Goal: Task Accomplishment & Management: Use online tool/utility

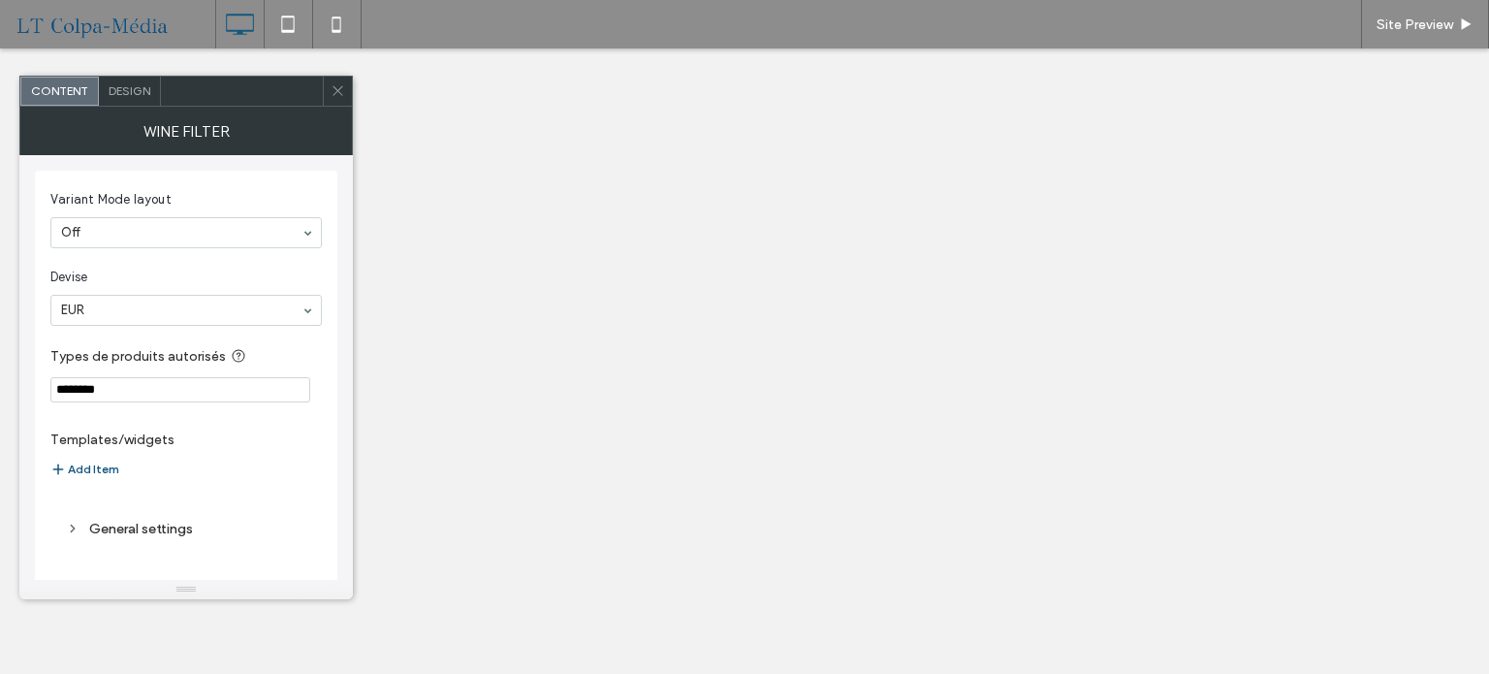
select select "******"
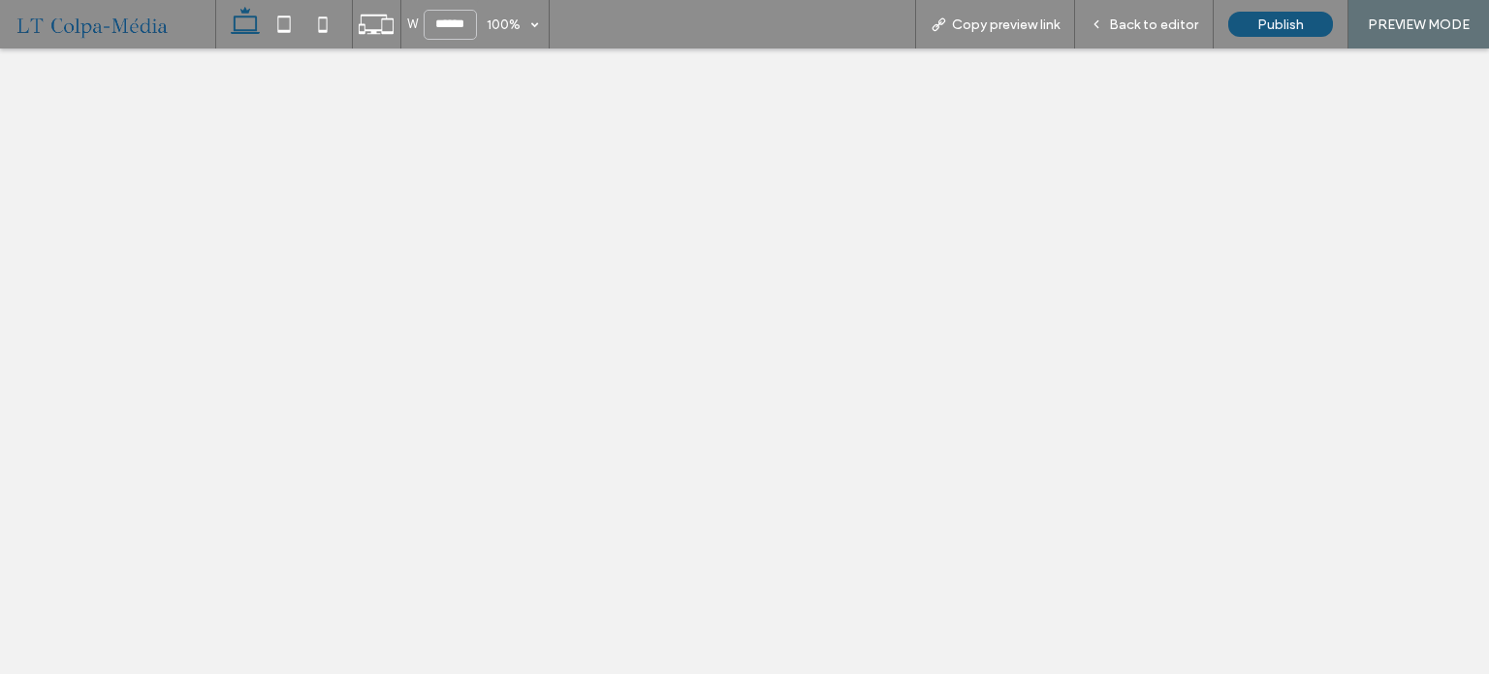
select select "******"
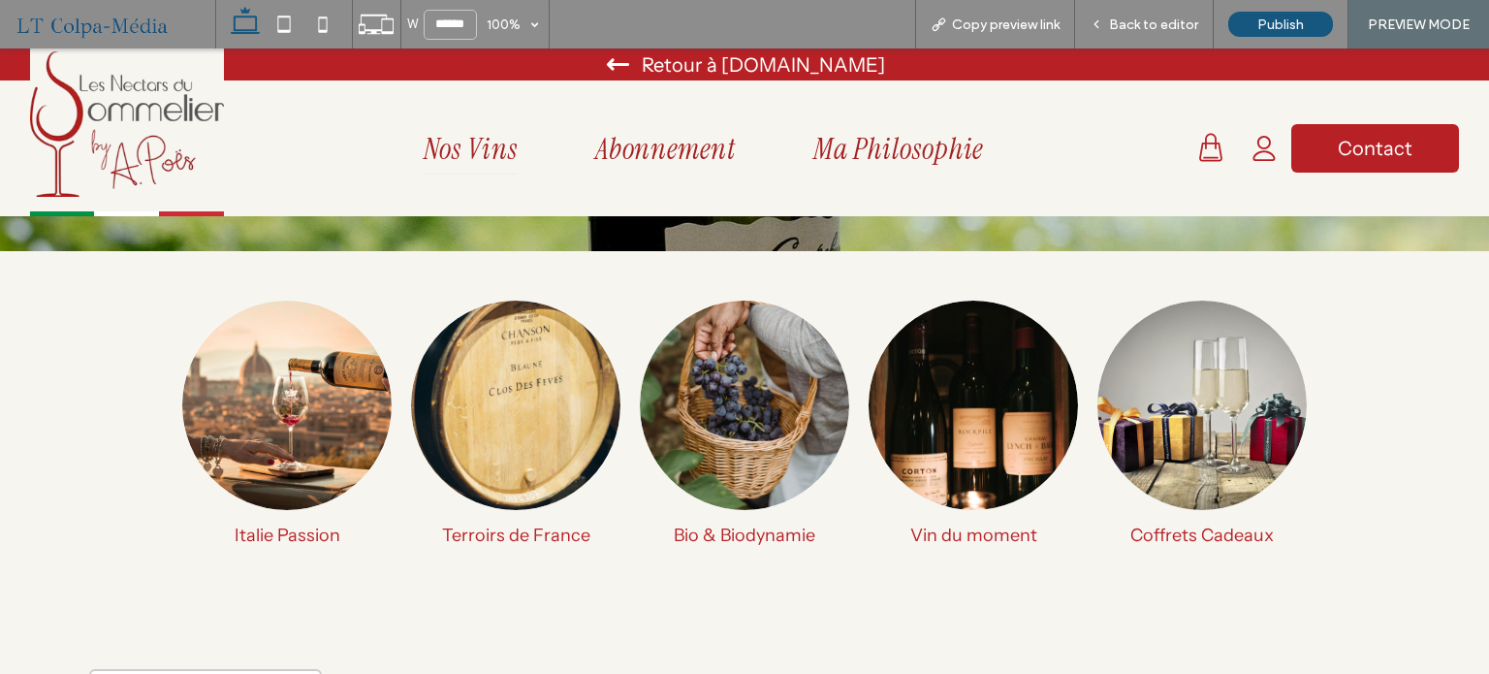
scroll to position [196, 0]
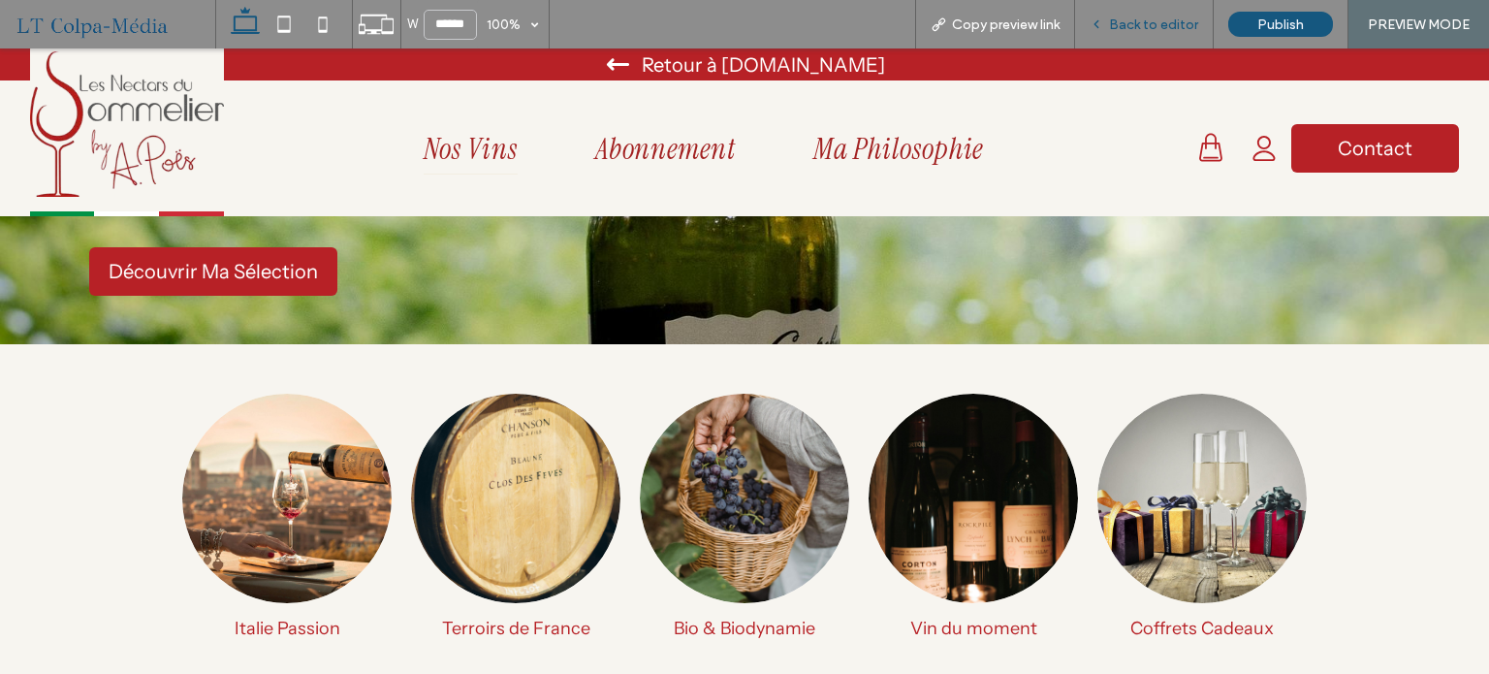
click at [1136, 26] on span "Back to editor" at bounding box center [1153, 24] width 89 height 16
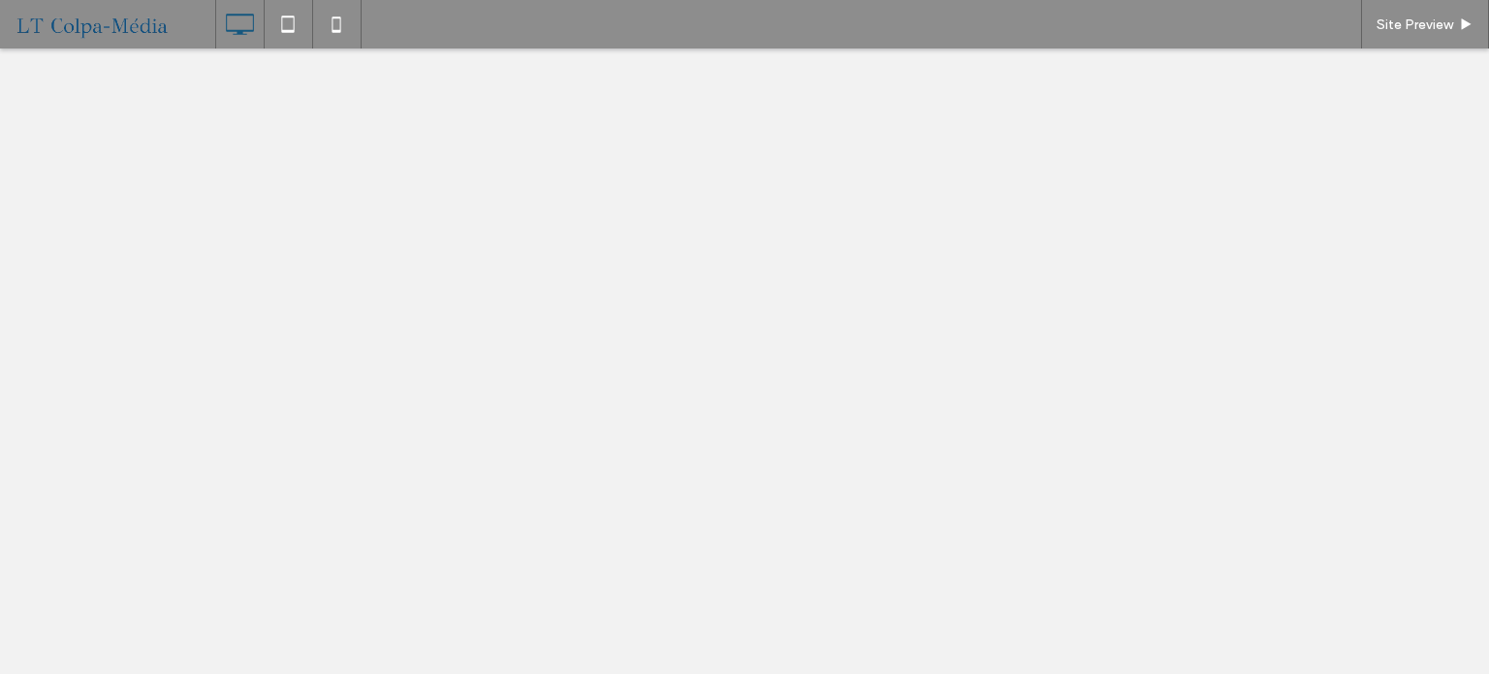
select select "******"
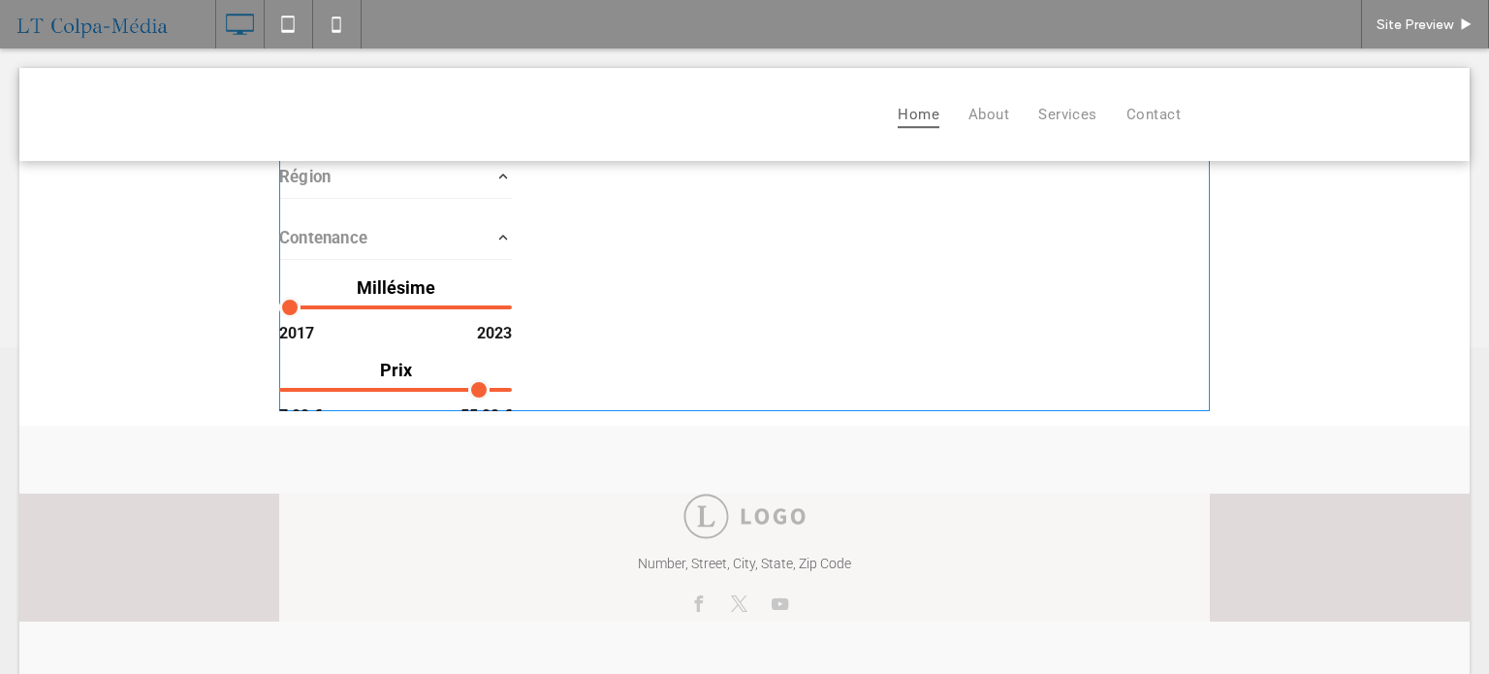
scroll to position [343, 0]
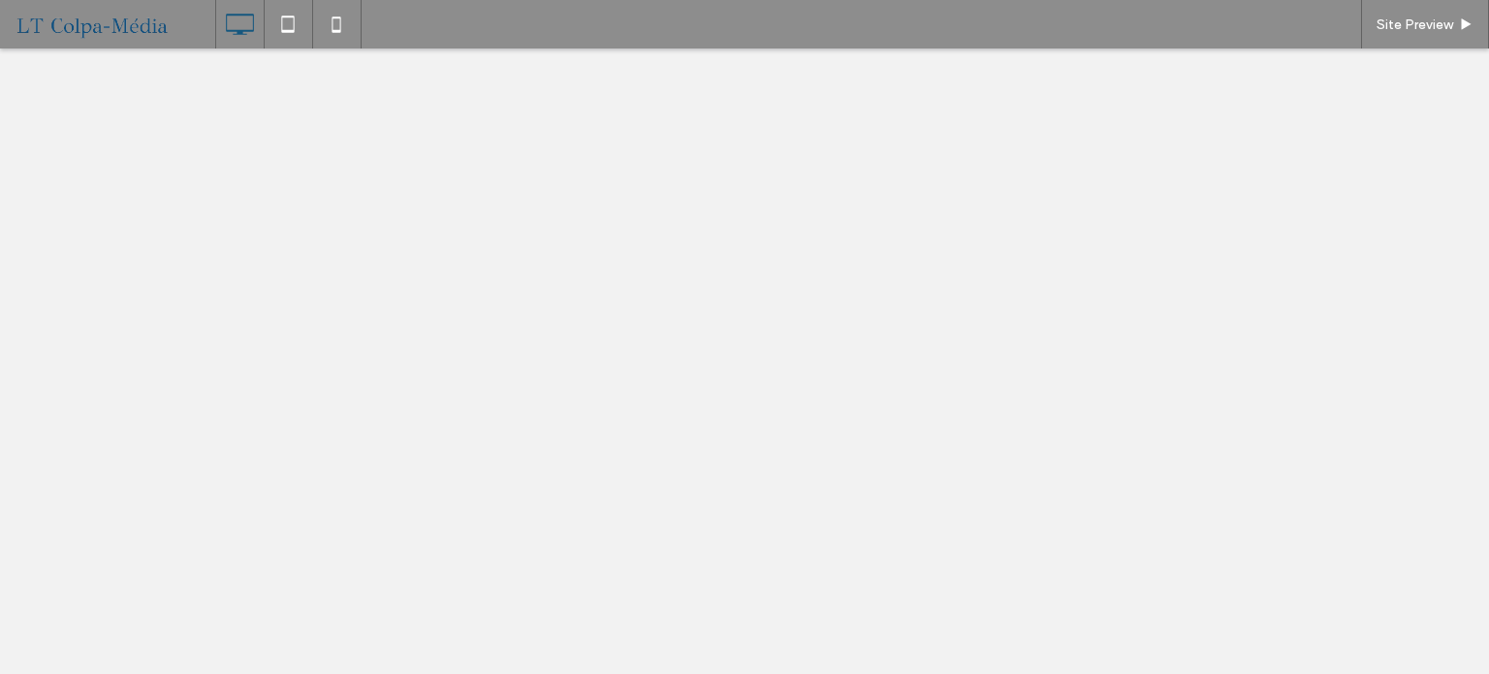
select select "******"
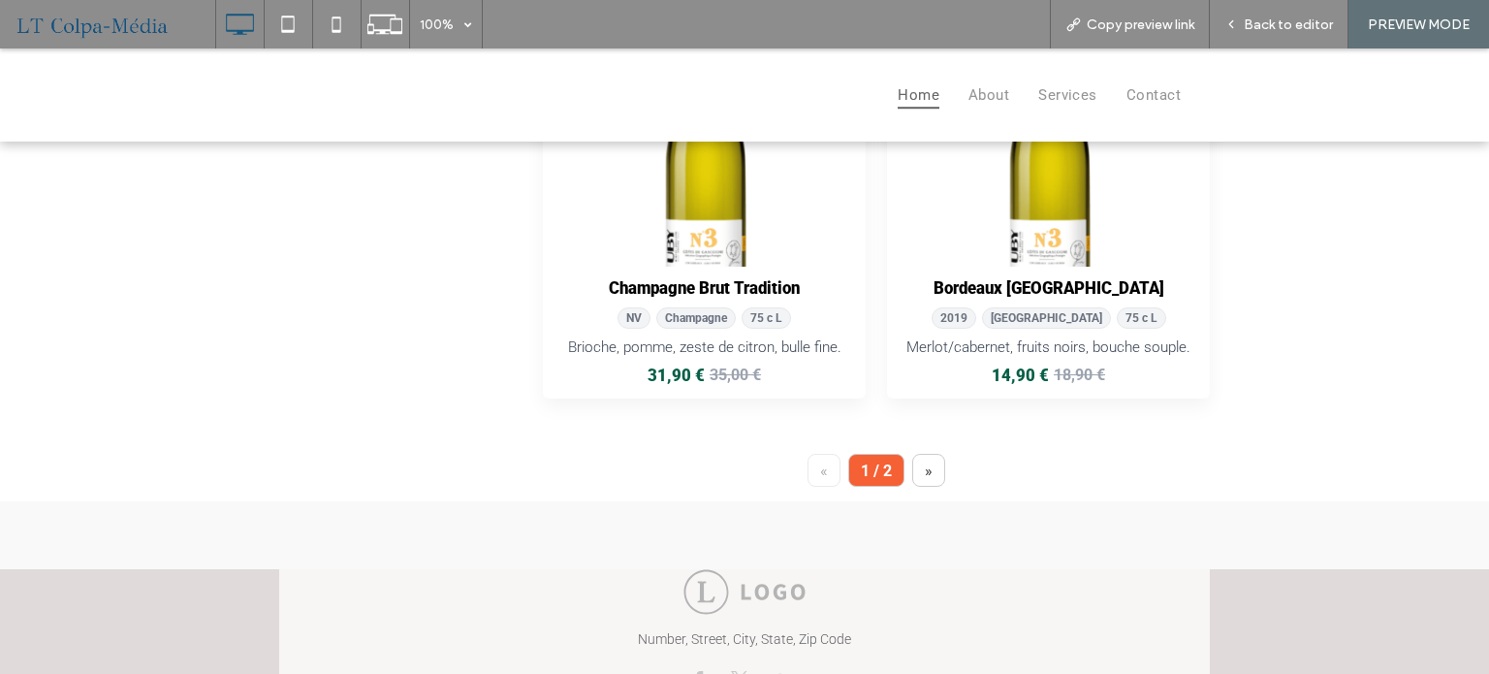
scroll to position [776, 0]
click at [915, 467] on button "»" at bounding box center [928, 469] width 33 height 33
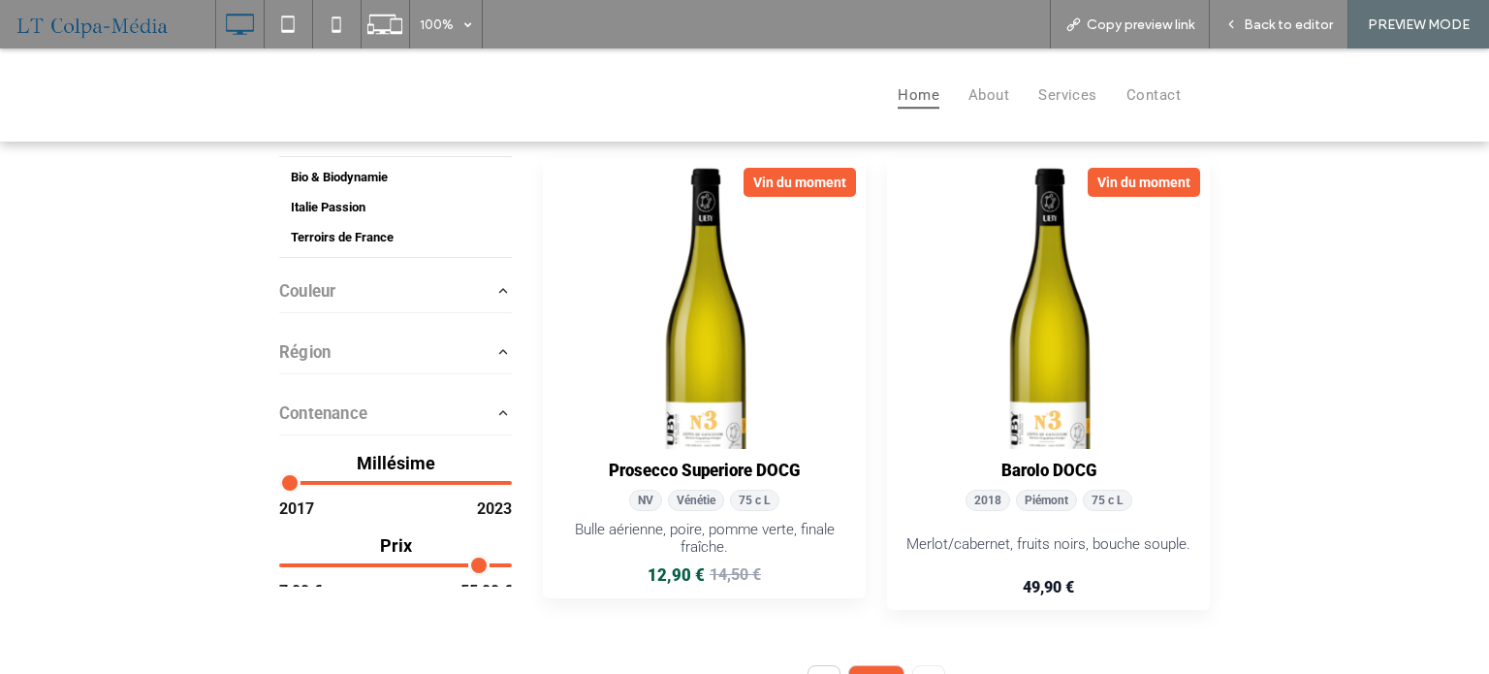
scroll to position [0, 0]
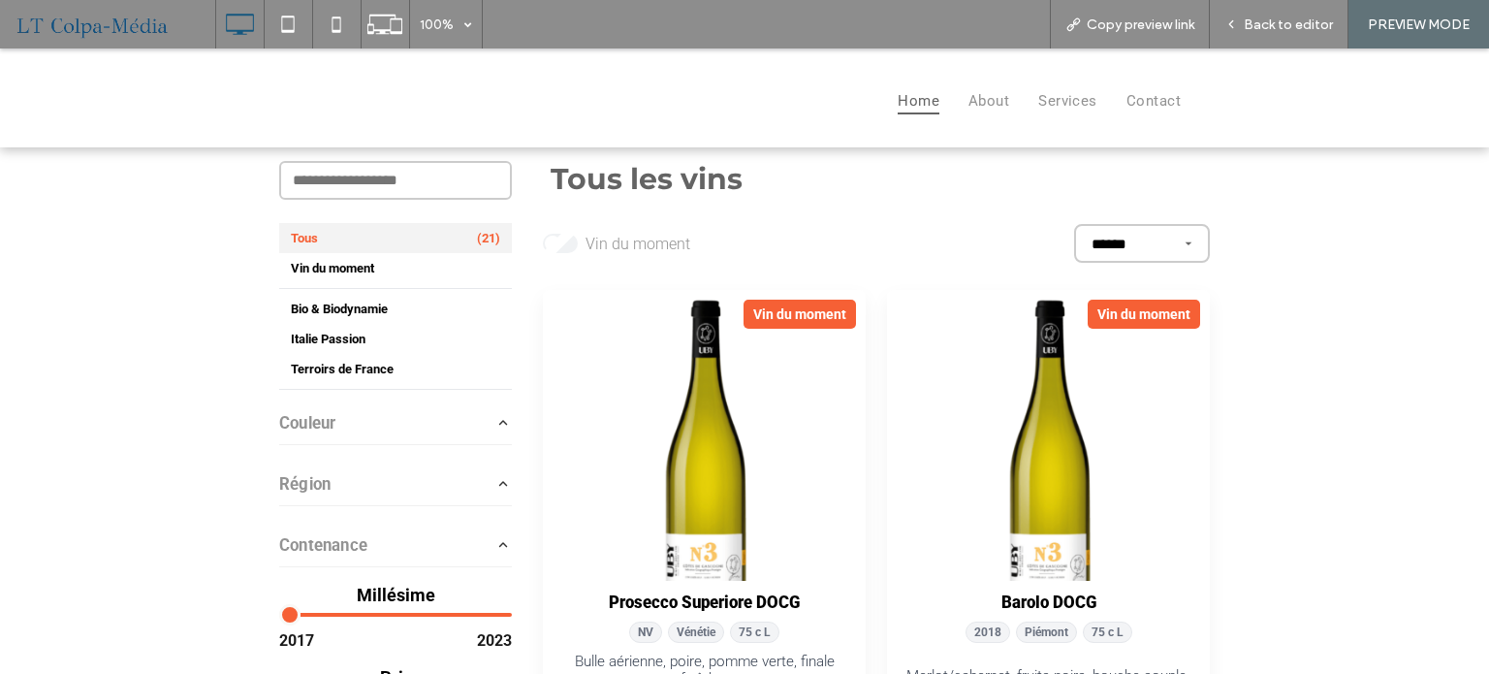
click at [550, 305] on link "Prosecco Superiore DOCG" at bounding box center [704, 435] width 323 height 291
click at [1278, 29] on span "Back to editor" at bounding box center [1288, 24] width 89 height 16
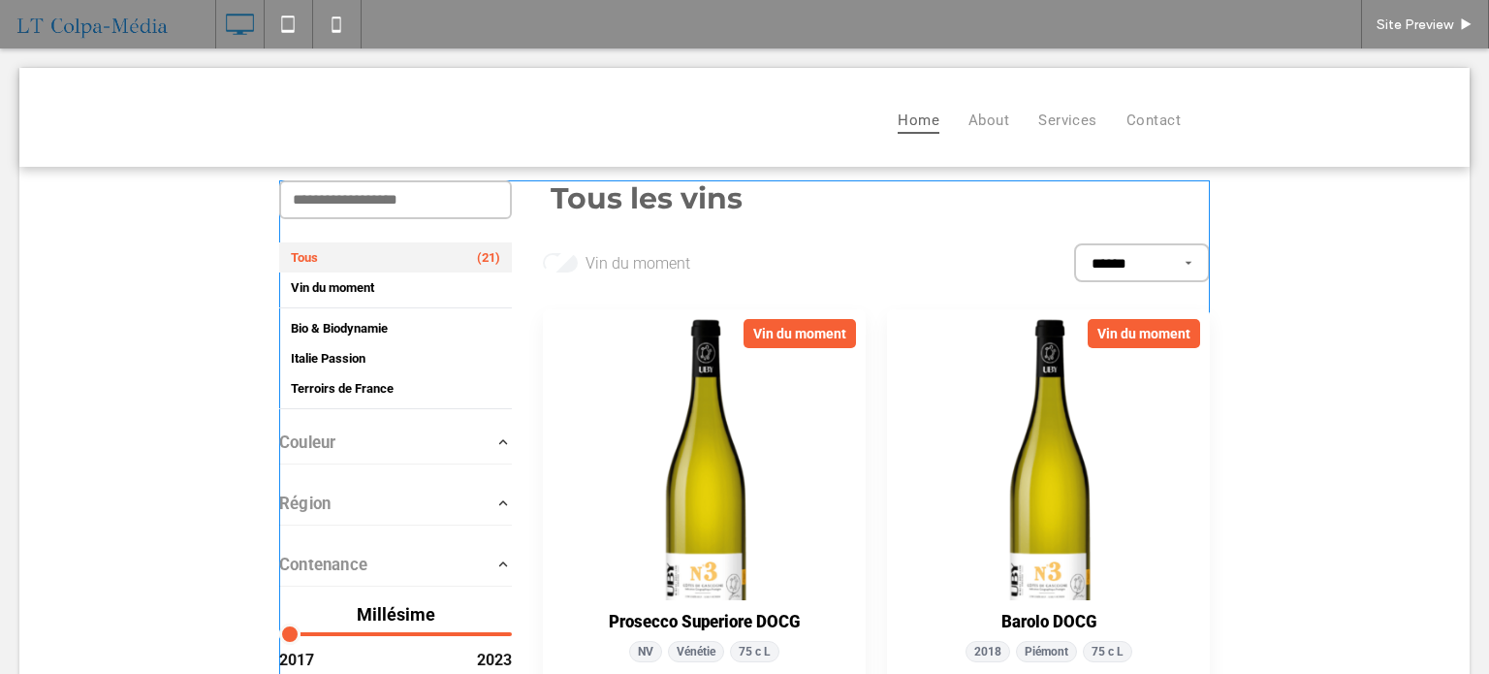
click at [569, 356] on span at bounding box center [744, 514] width 931 height 668
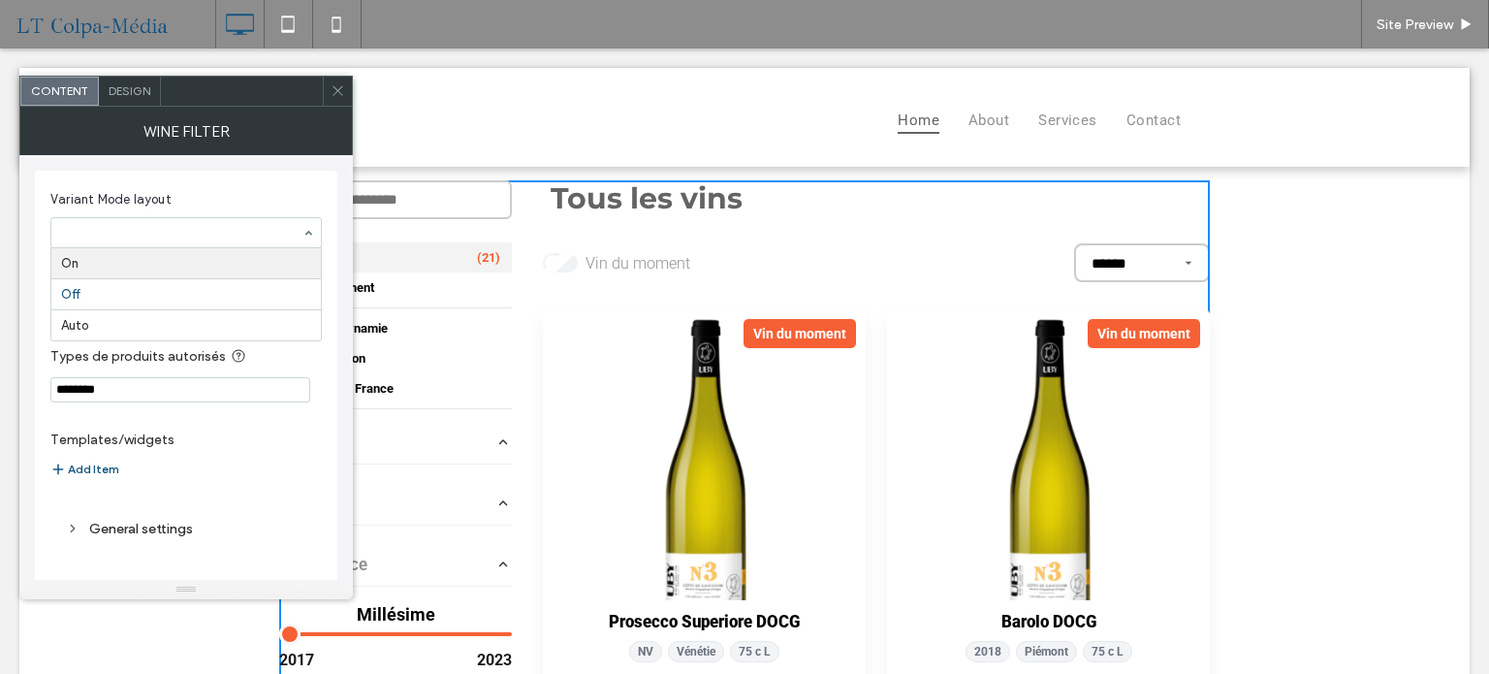
click at [244, 186] on section "Variant Mode layout On Off Auto" at bounding box center [185, 219] width 271 height 78
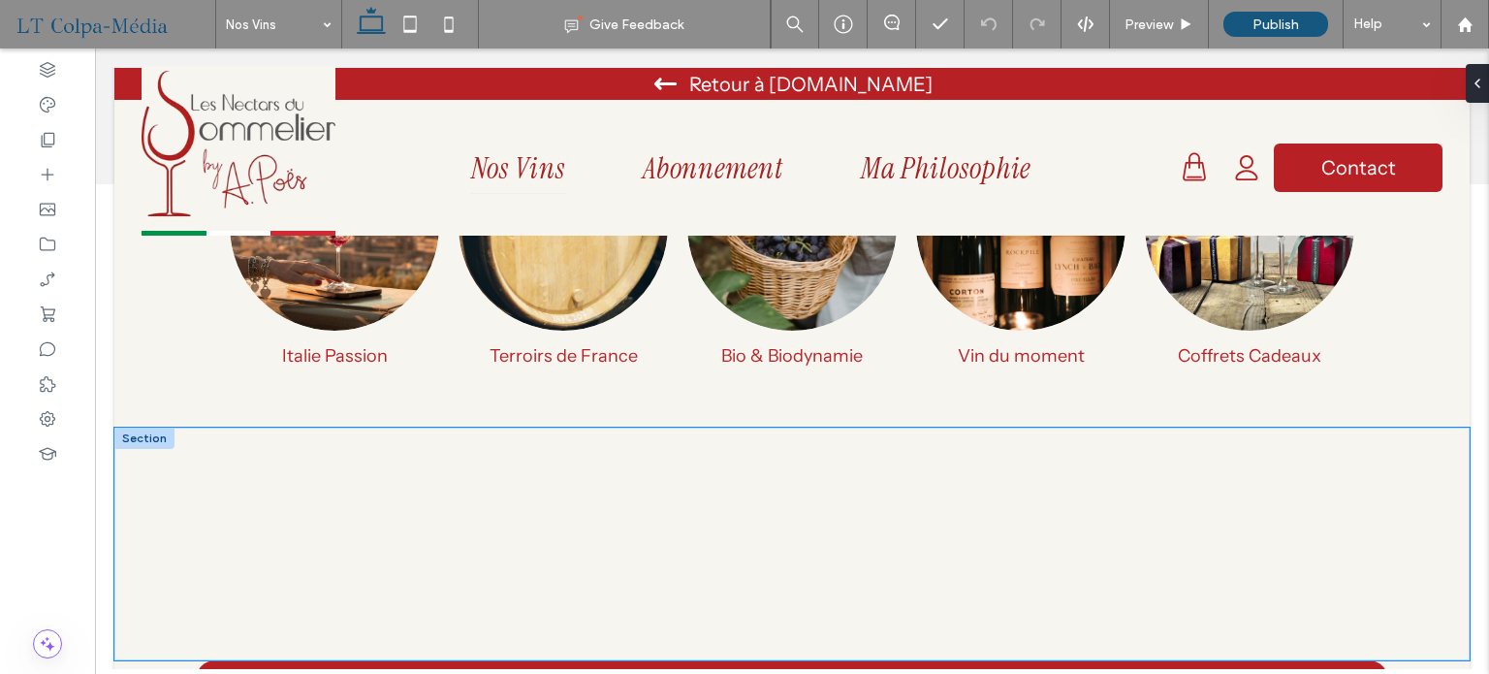
select select "******"
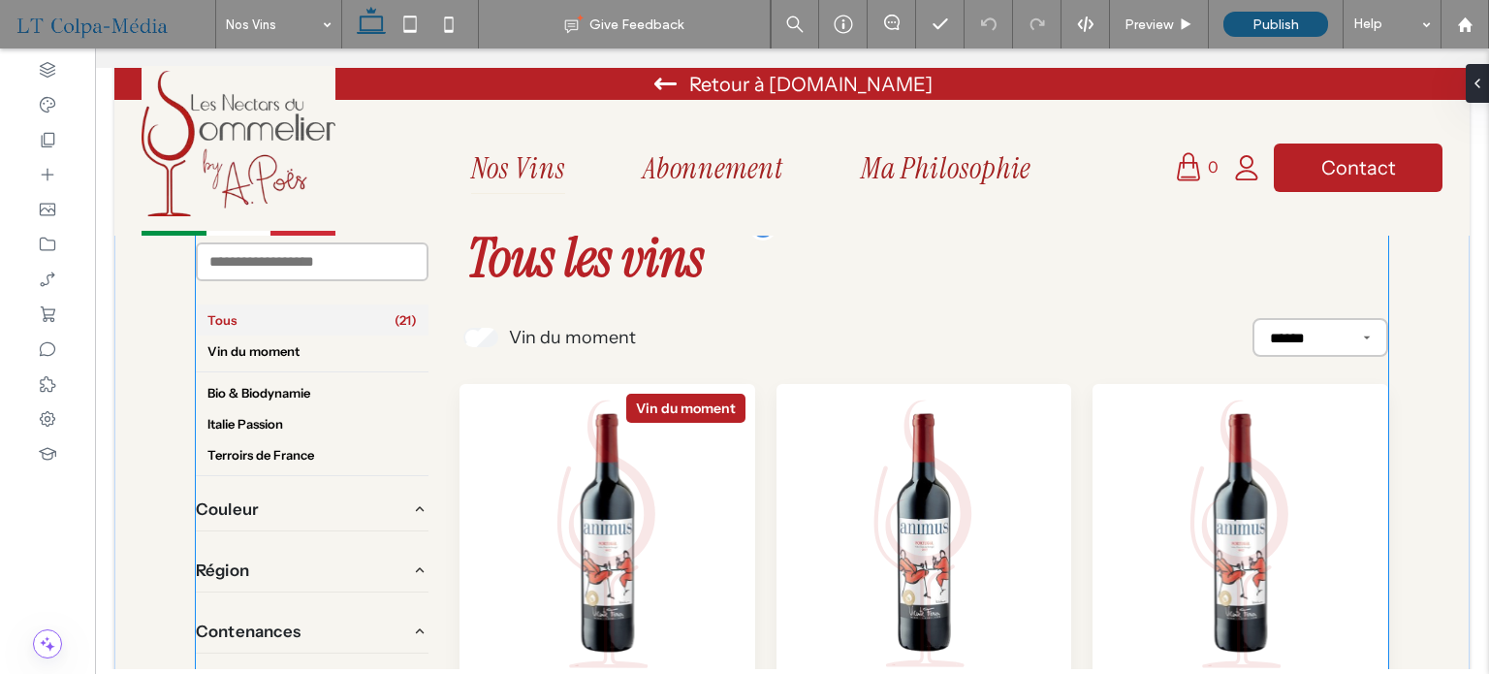
scroll to position [970, 0]
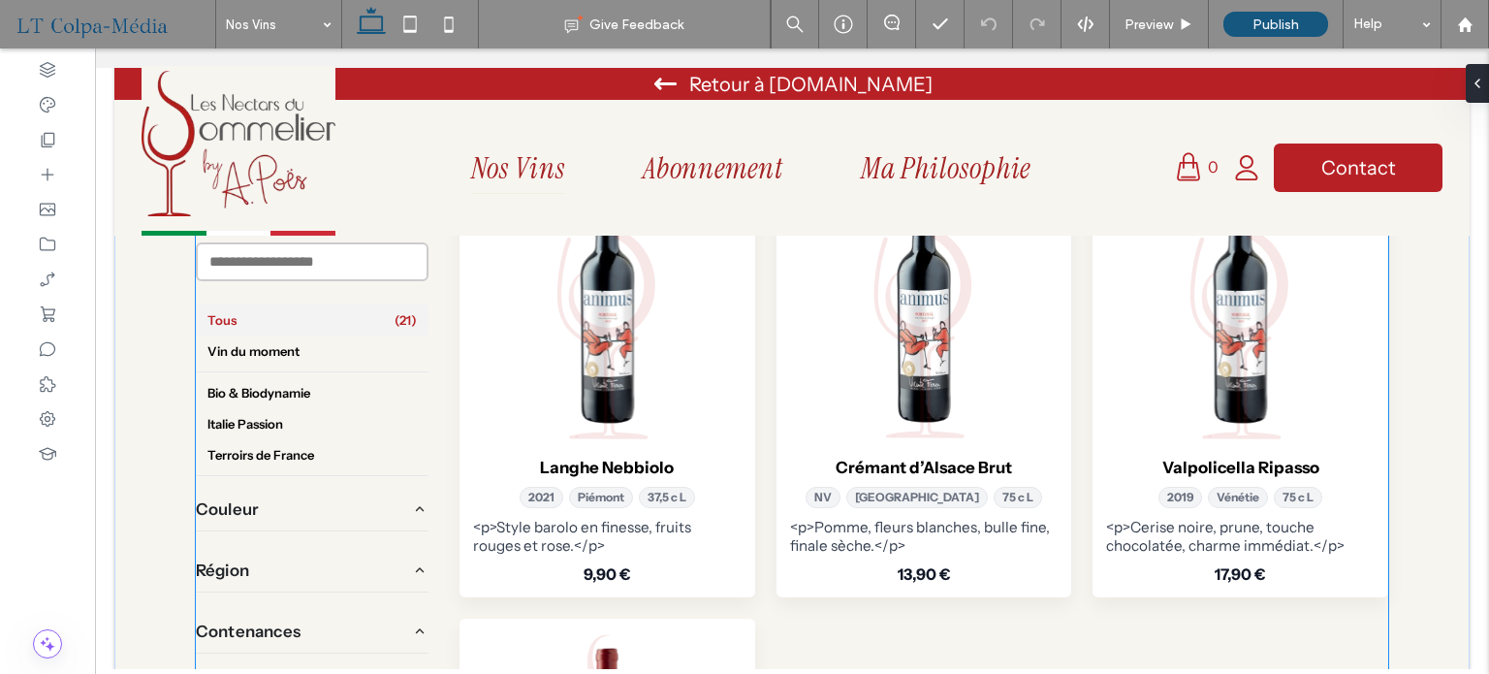
click at [787, 450] on div "Crémant d’Alsace Brut NV Alsace 75 c L <p>Pomme, fleurs blanches, bulle fine, f…" at bounding box center [925, 521] width 296 height 151
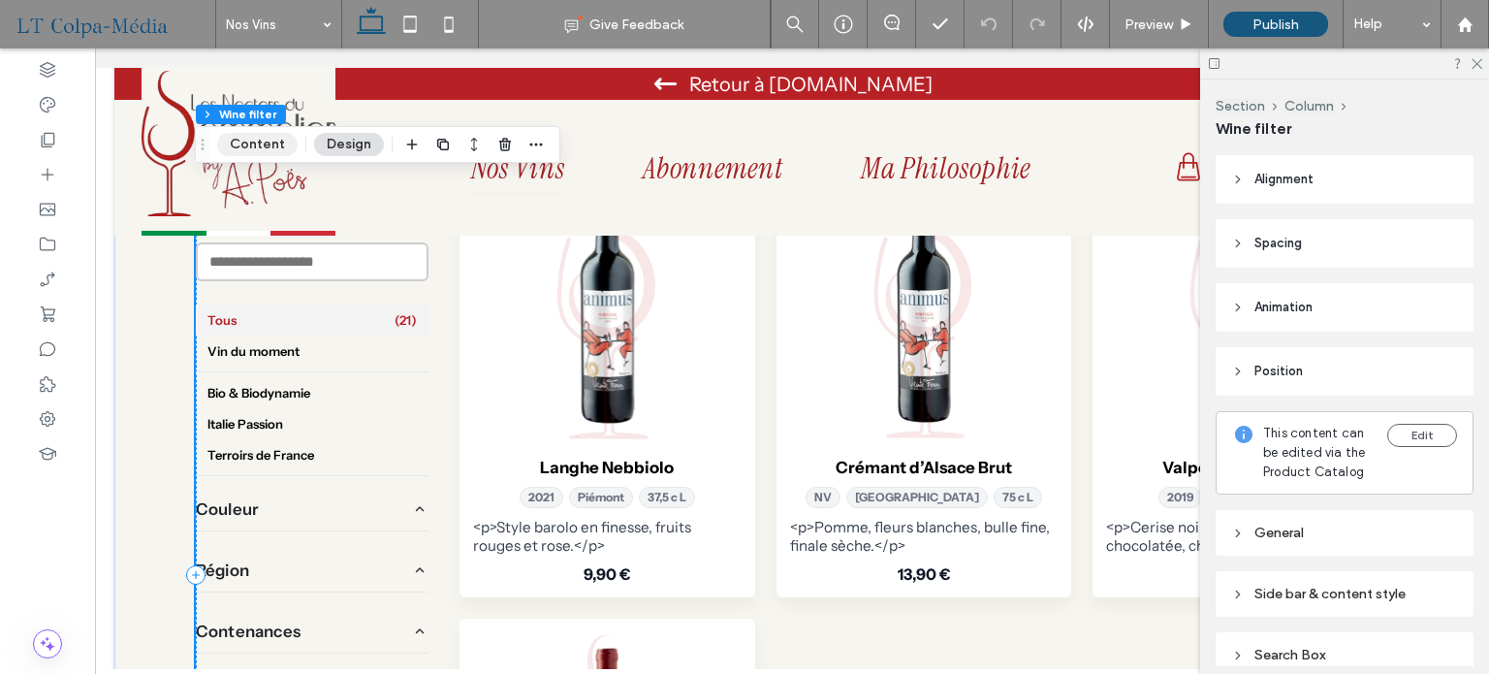
click at [261, 144] on button "Content" at bounding box center [257, 144] width 80 height 23
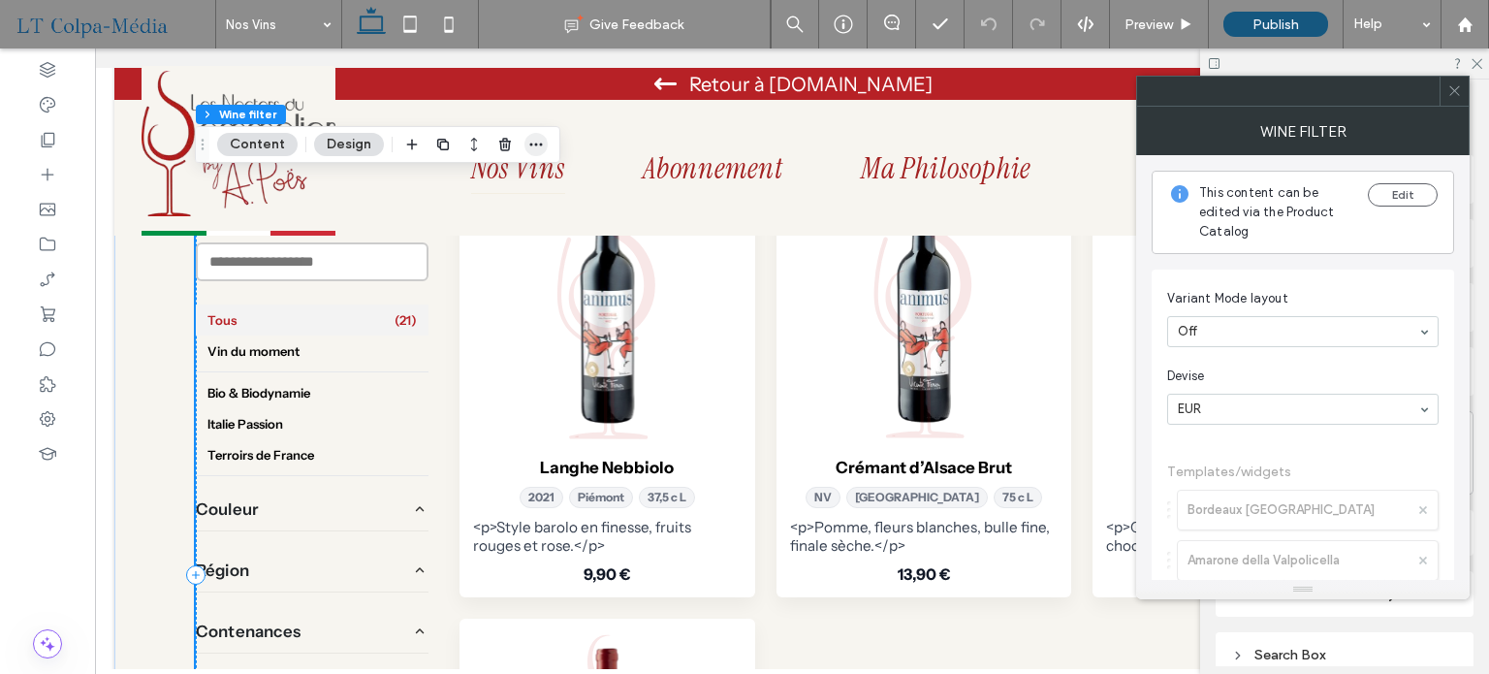
click at [532, 143] on icon "button" at bounding box center [536, 145] width 16 height 16
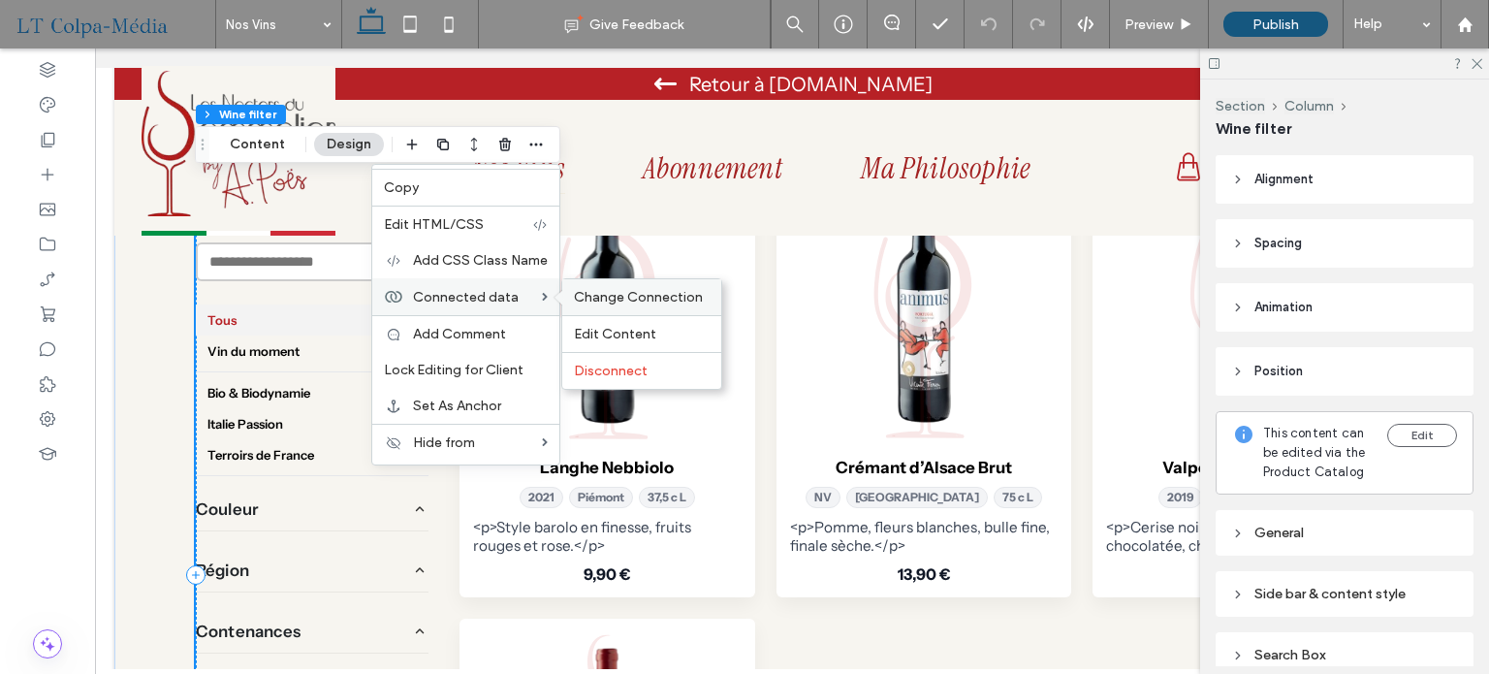
click at [644, 302] on span "Change Connection" at bounding box center [638, 297] width 129 height 16
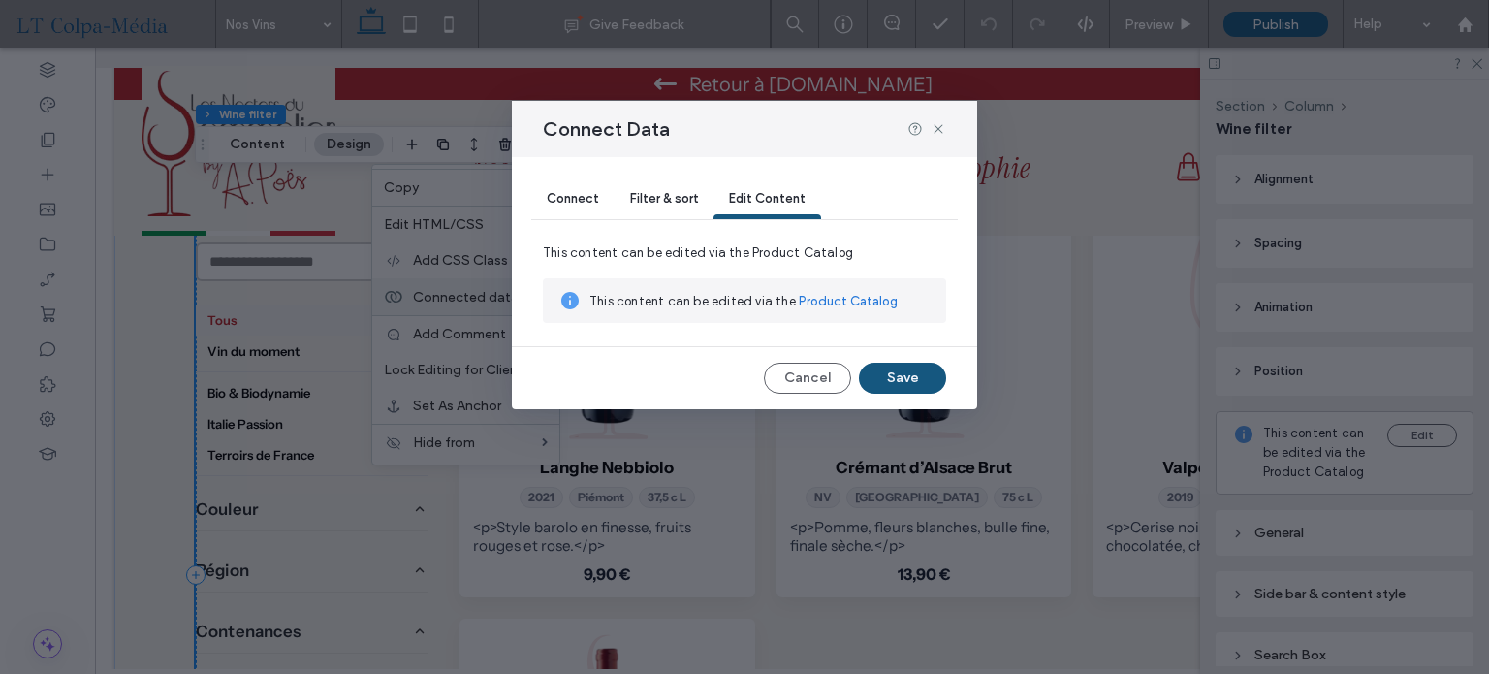
click at [566, 209] on div "Connect" at bounding box center [572, 199] width 83 height 39
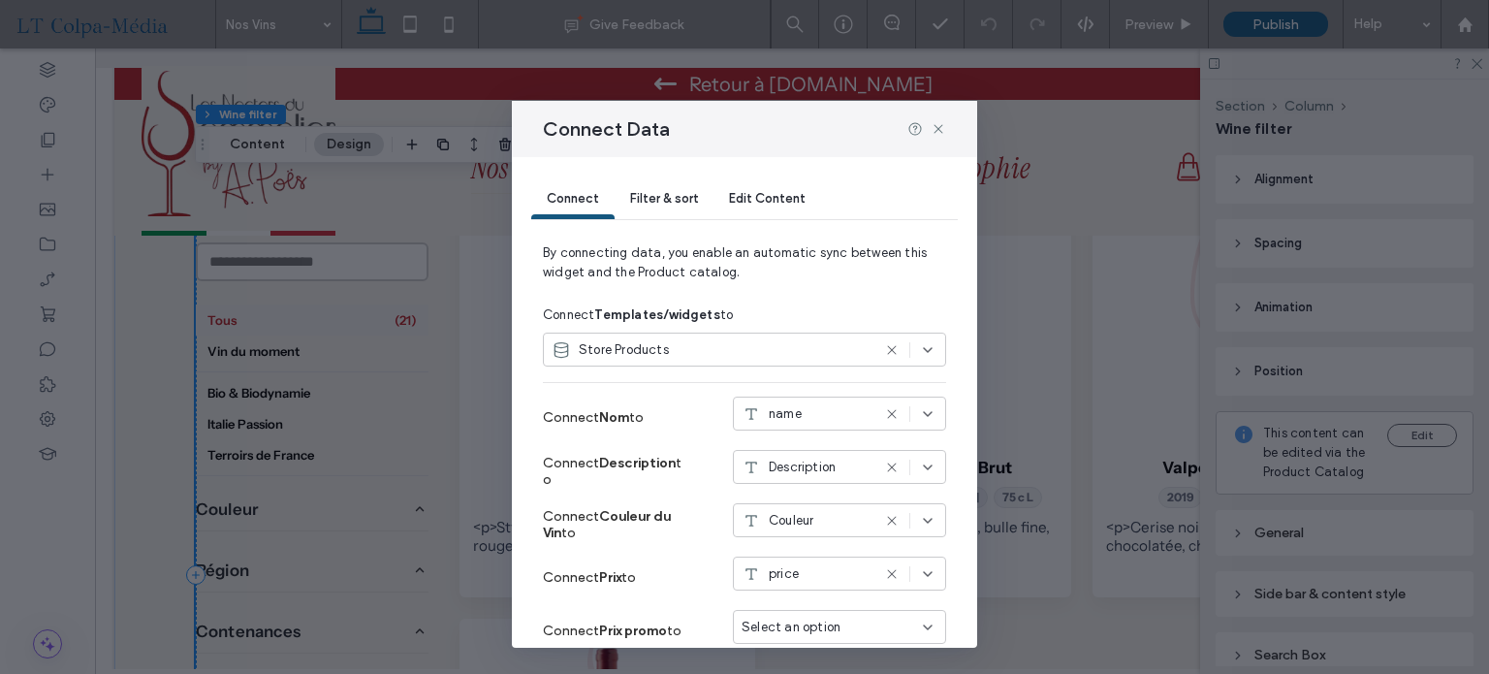
click at [884, 465] on icon at bounding box center [892, 468] width 16 height 16
select select "******"
click at [943, 445] on div "Connect Filter & sort Edit Content By connecting data, you enable an automatic …" at bounding box center [744, 402] width 465 height 491
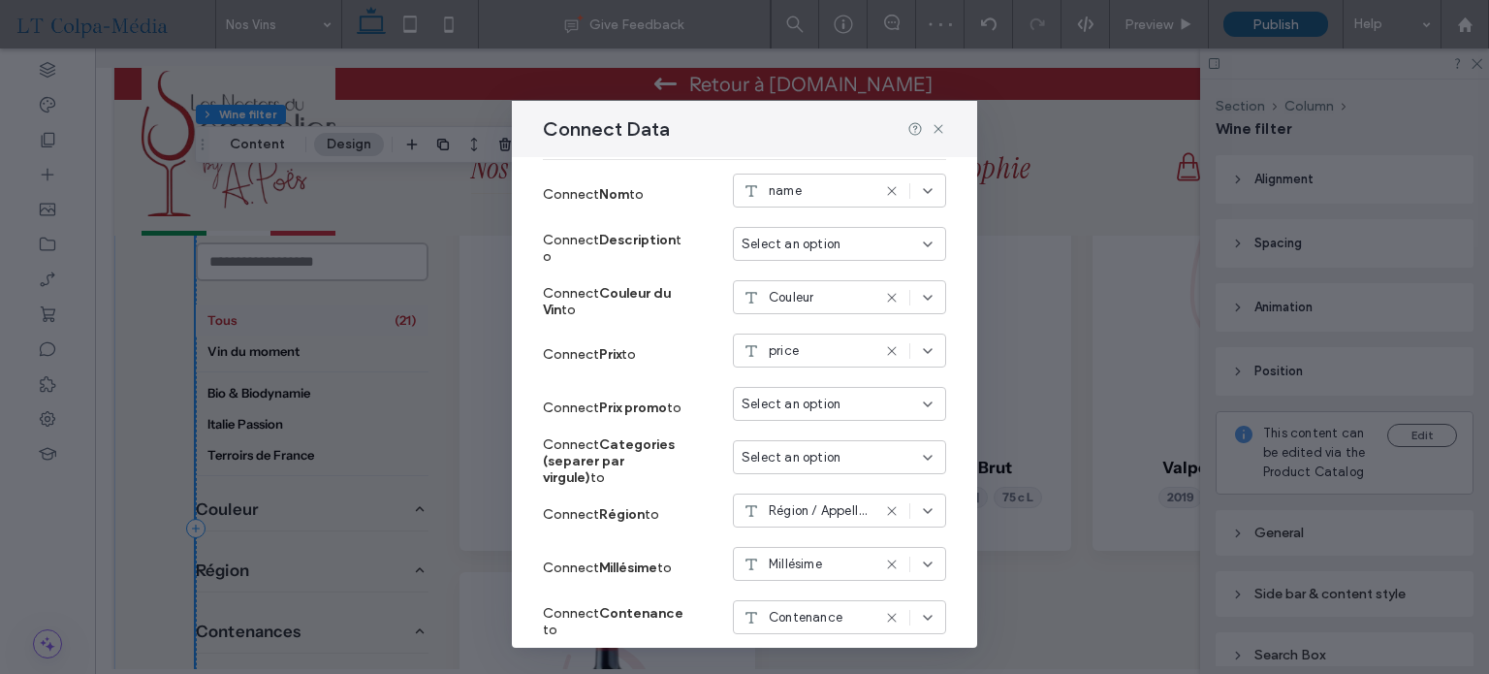
scroll to position [514, 0]
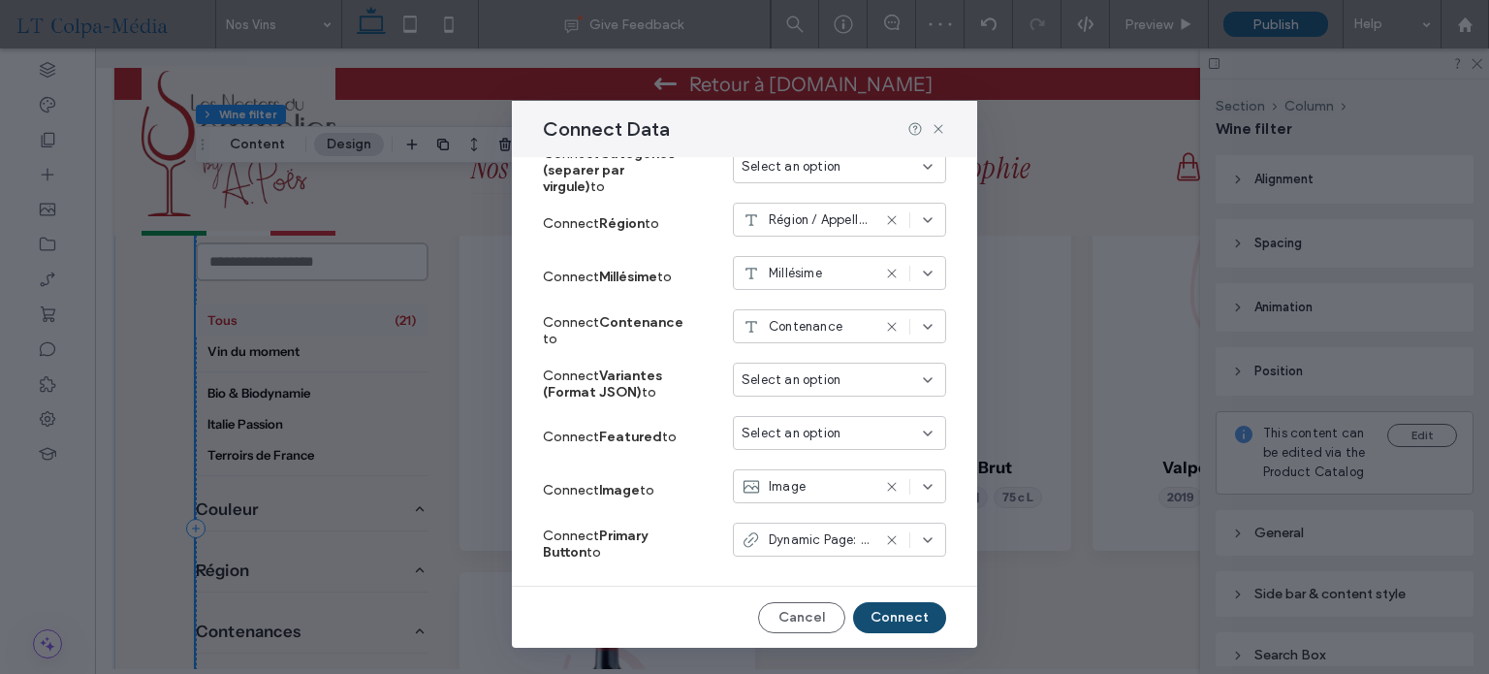
click at [895, 620] on button "Connect" at bounding box center [899, 617] width 93 height 31
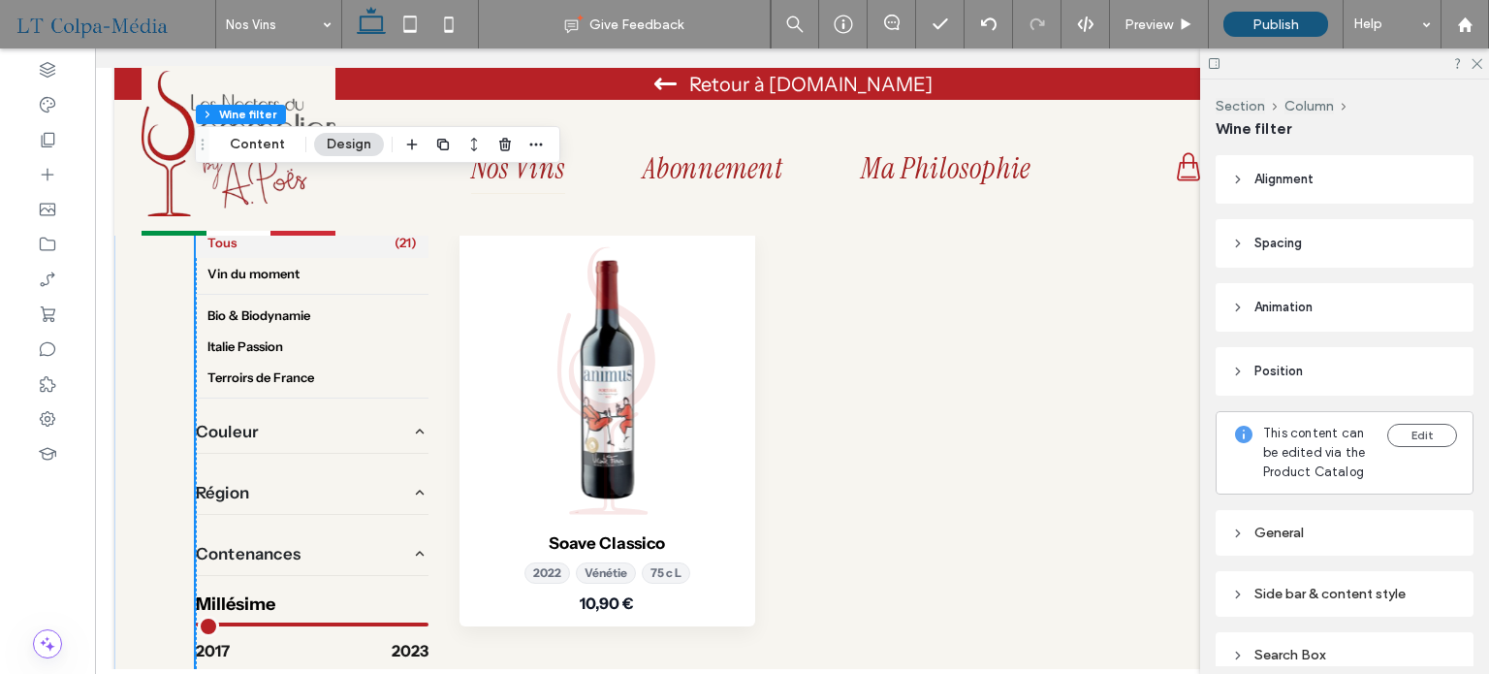
scroll to position [1357, 0]
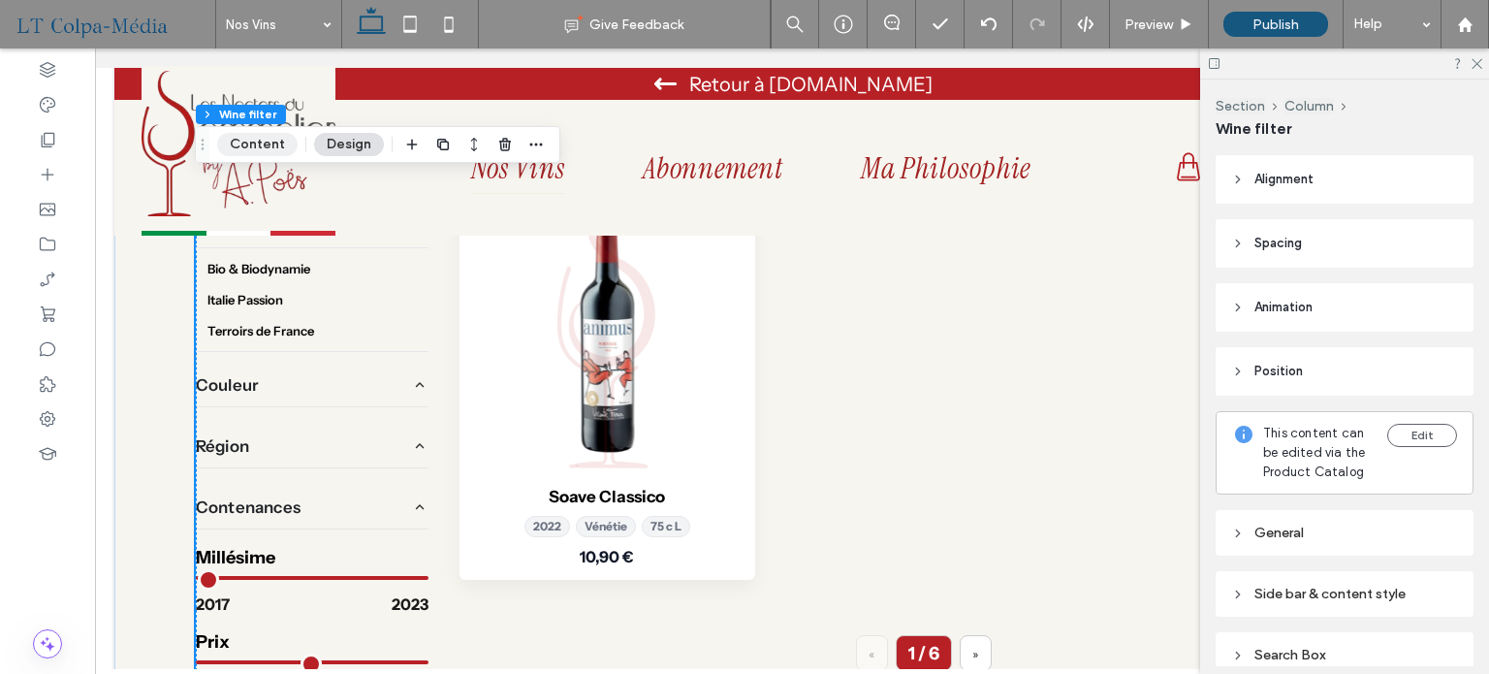
click at [256, 146] on button "Content" at bounding box center [257, 144] width 80 height 23
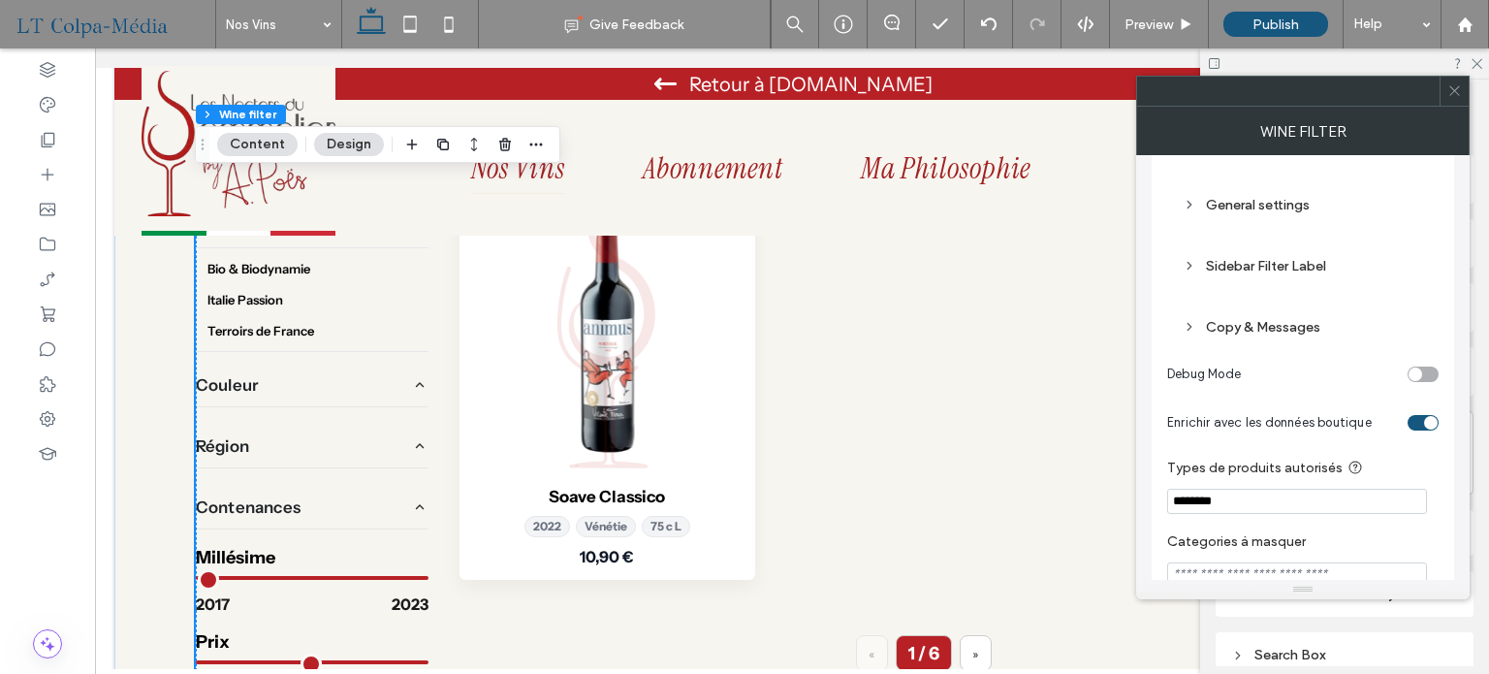
scroll to position [1327, 0]
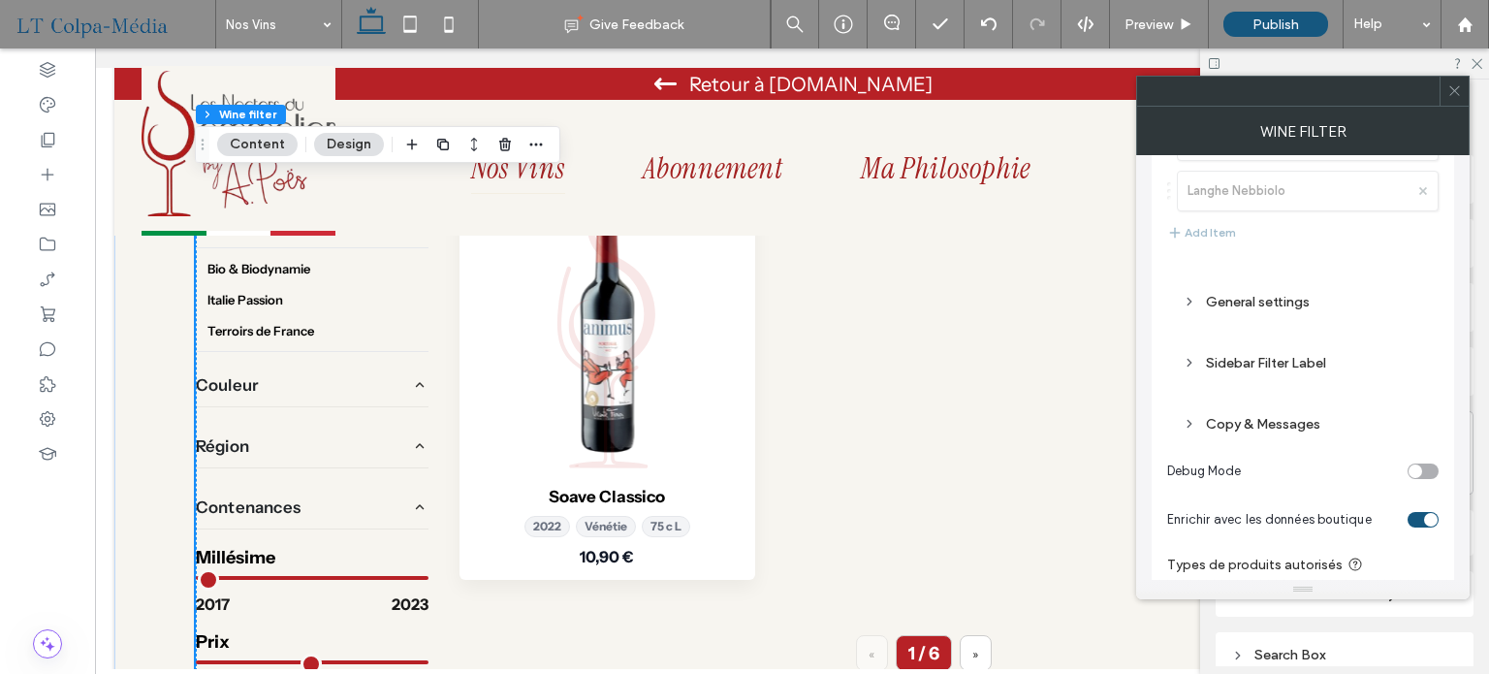
click at [1244, 355] on div "Sidebar Filter Label" at bounding box center [1303, 363] width 240 height 16
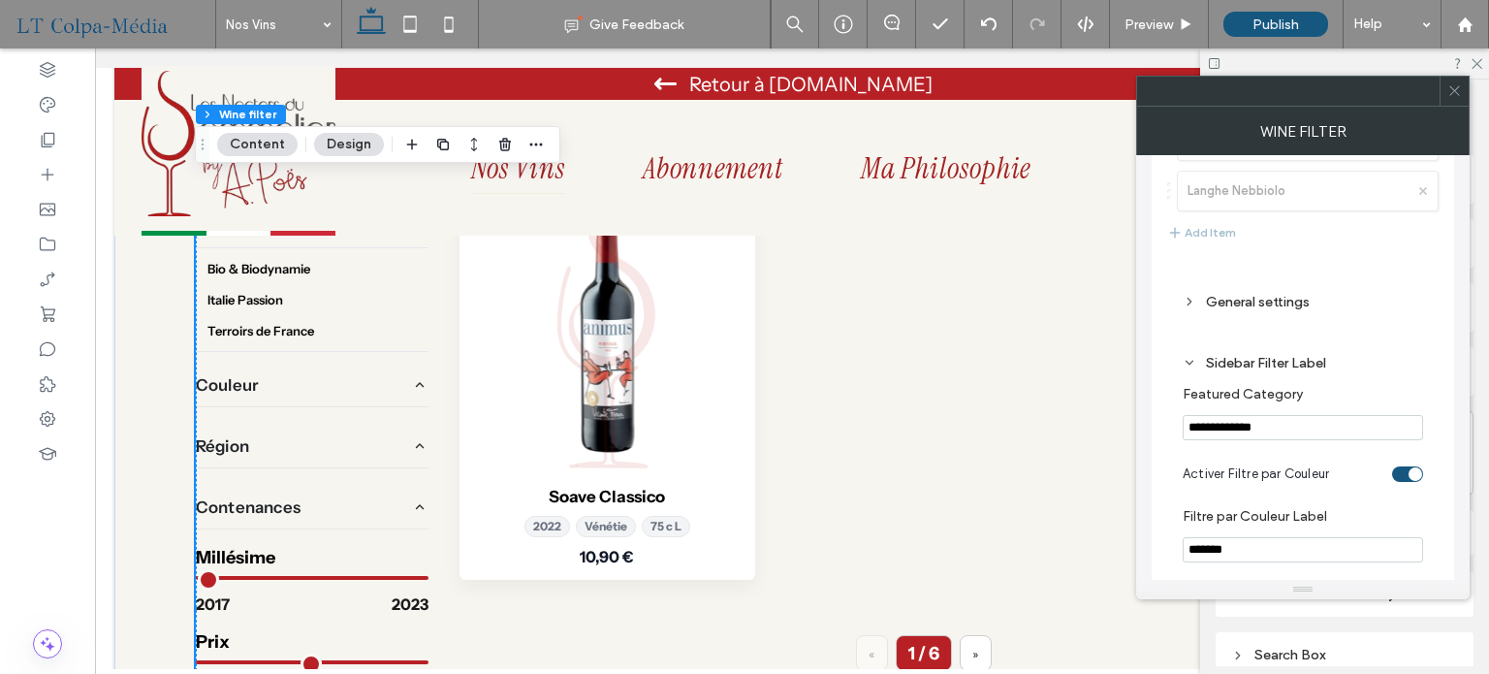
click at [1268, 357] on div "Sidebar Filter Label" at bounding box center [1303, 363] width 240 height 16
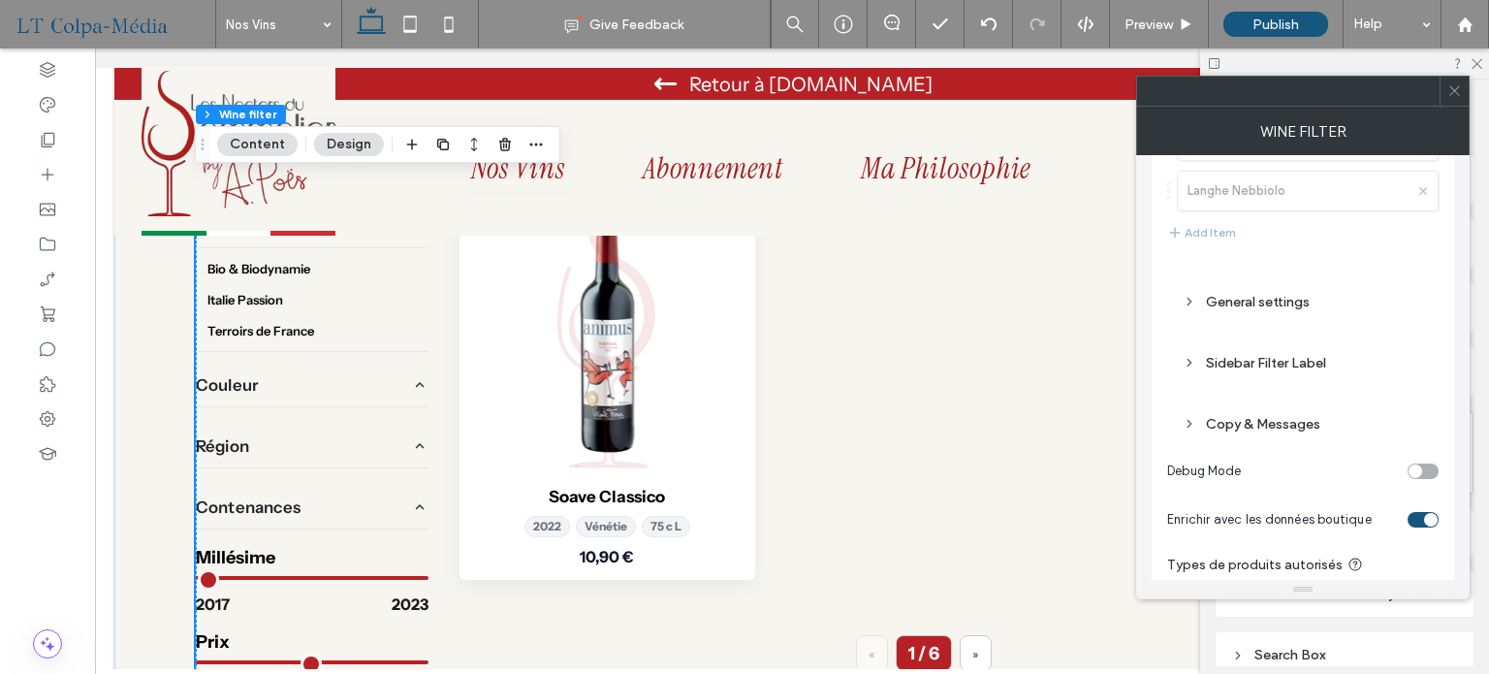
click at [1254, 294] on div "General settings" at bounding box center [1303, 302] width 240 height 16
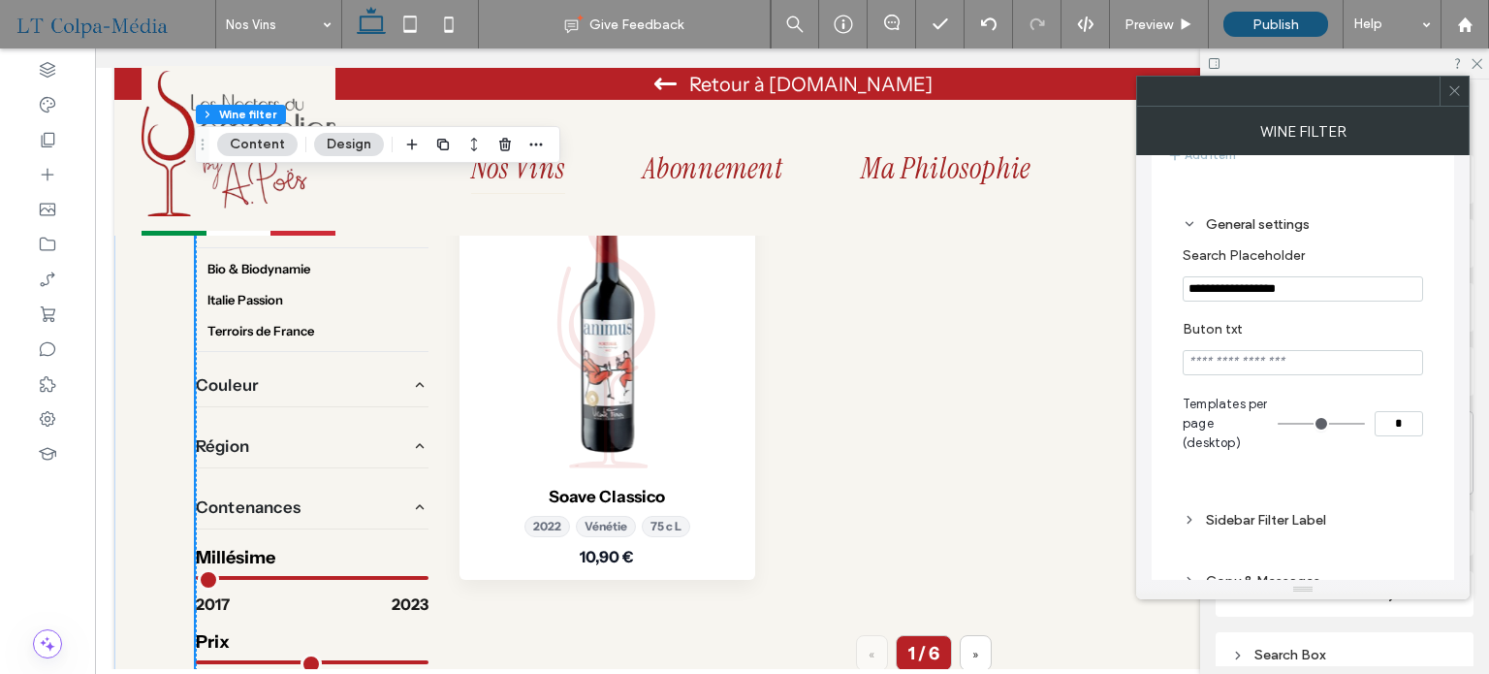
scroll to position [1521, 0]
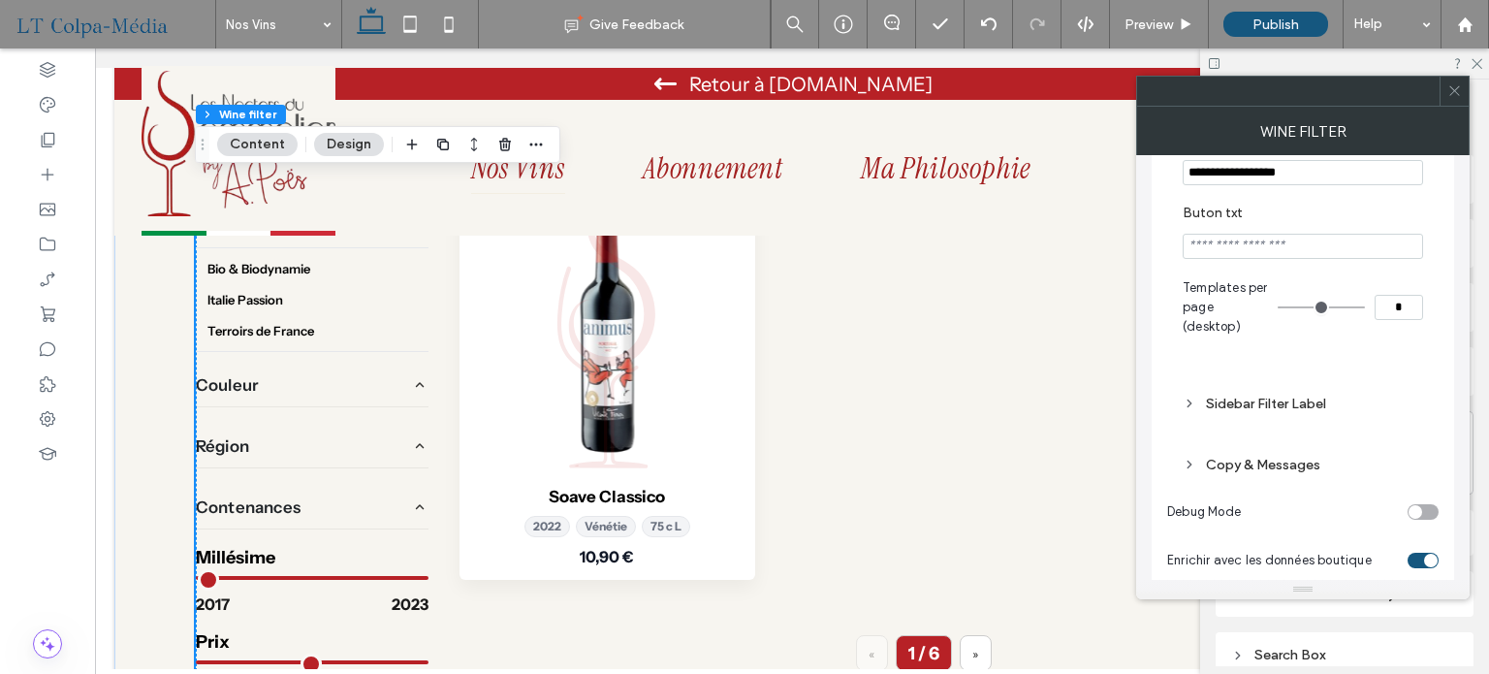
click at [1403, 301] on input "*" at bounding box center [1399, 307] width 48 height 25
type input "**"
select select "******"
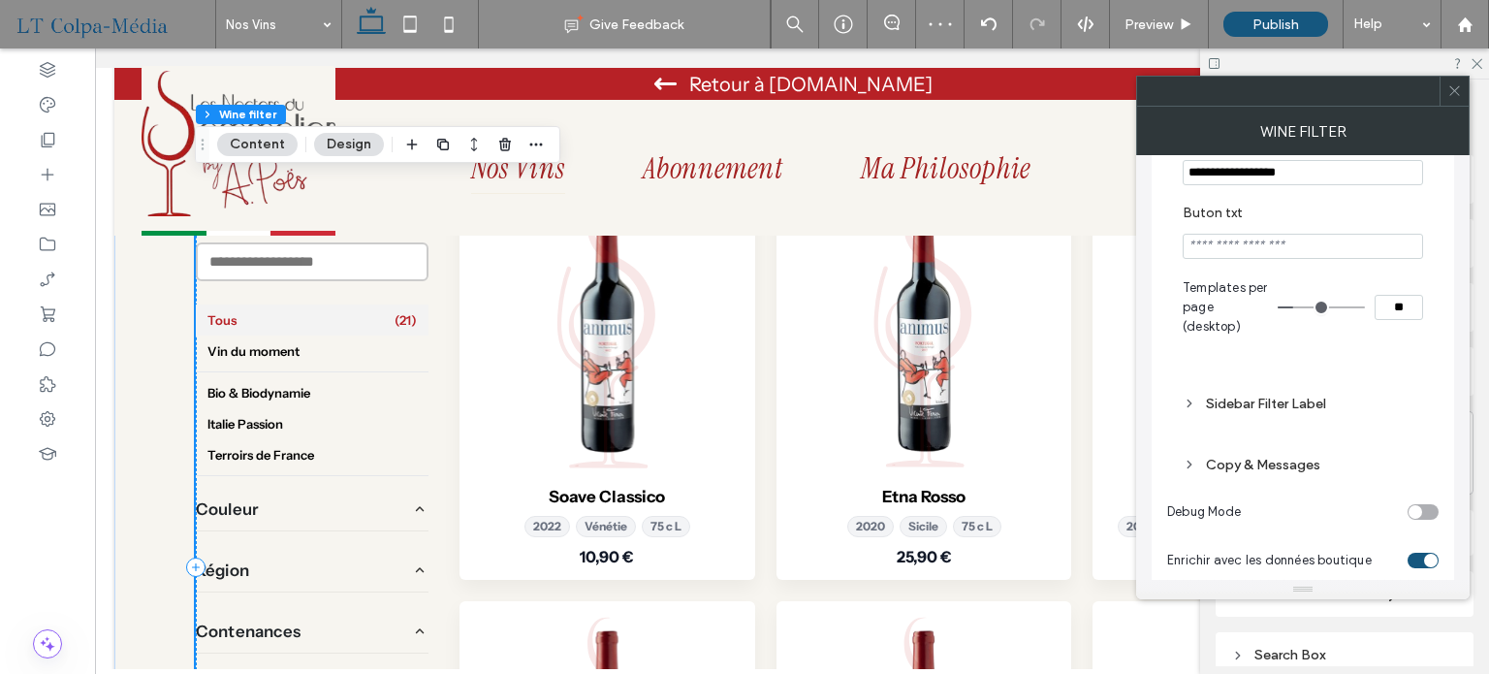
click at [1458, 98] on span at bounding box center [1454, 91] width 15 height 29
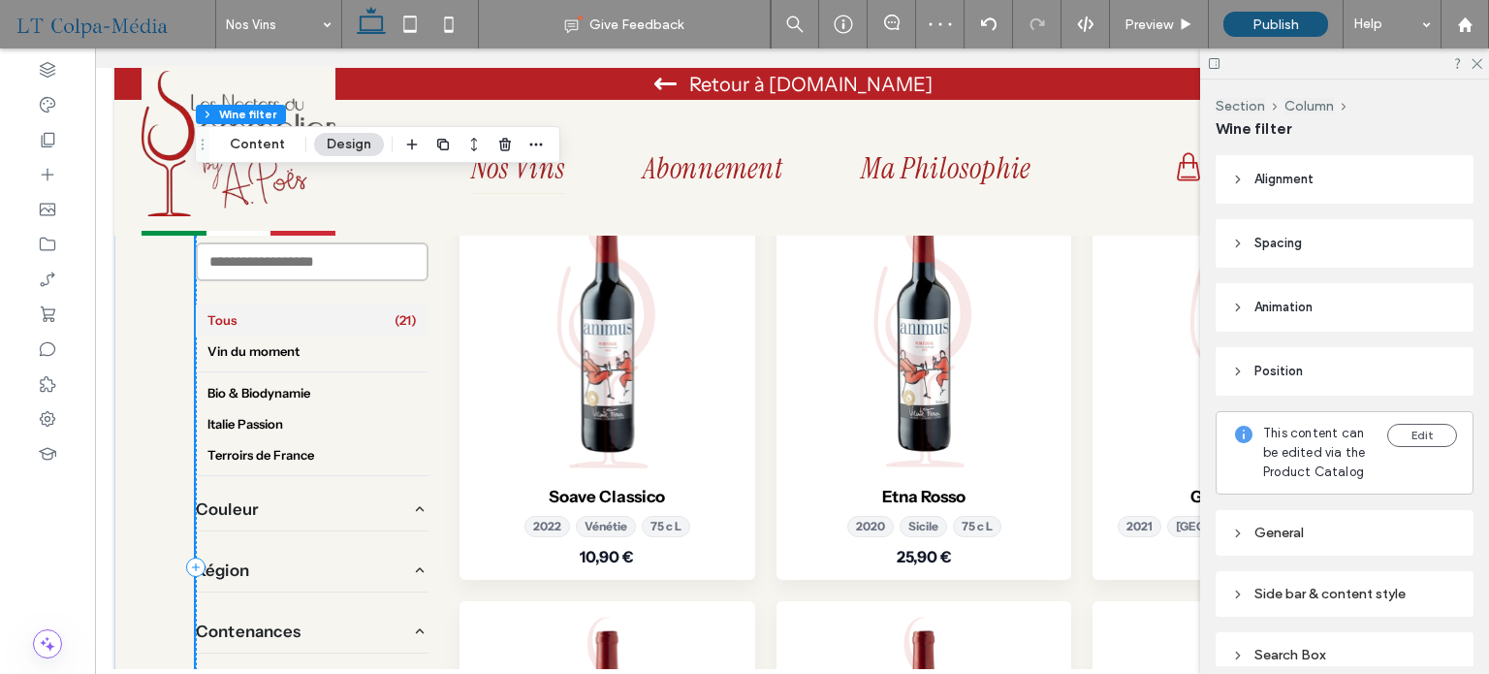
select select "******"
click at [1477, 63] on use at bounding box center [1477, 64] width 11 height 11
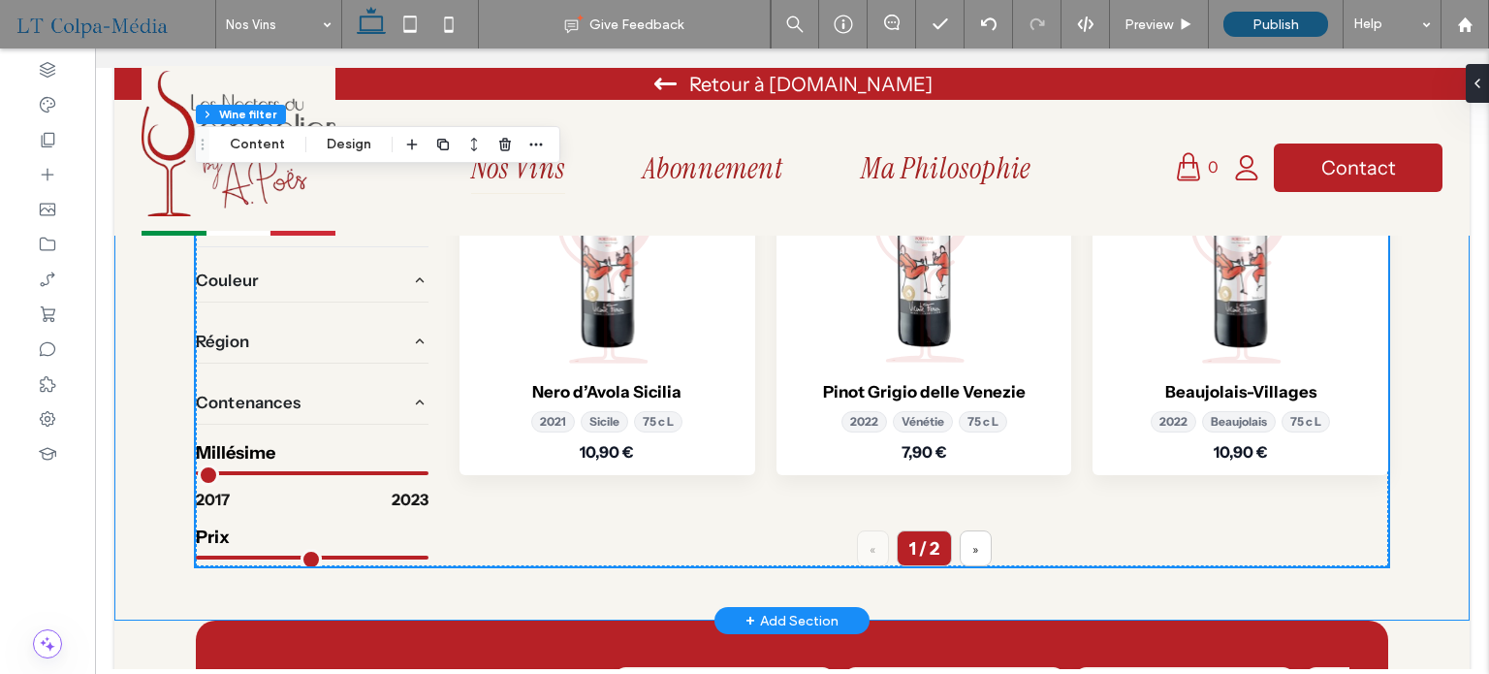
scroll to position [2327, 0]
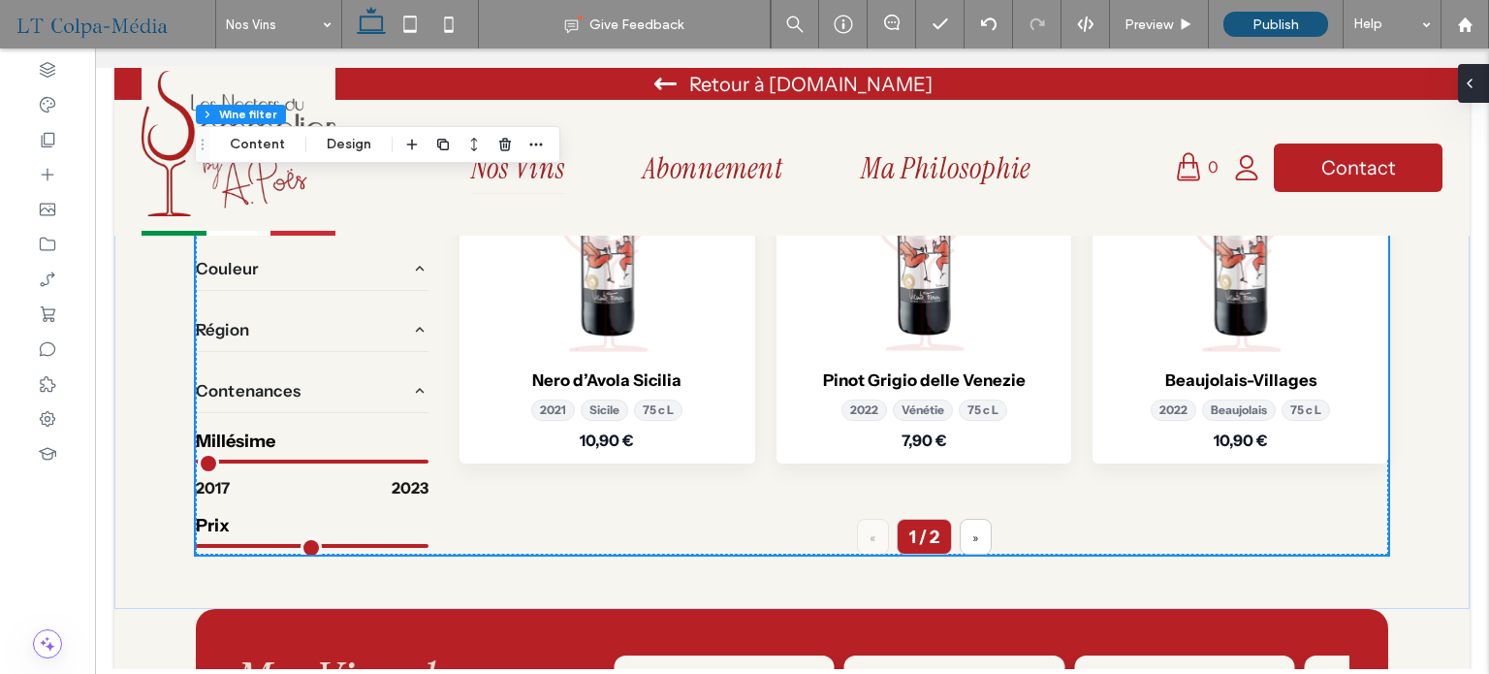
click at [1488, 95] on div at bounding box center [1473, 83] width 31 height 39
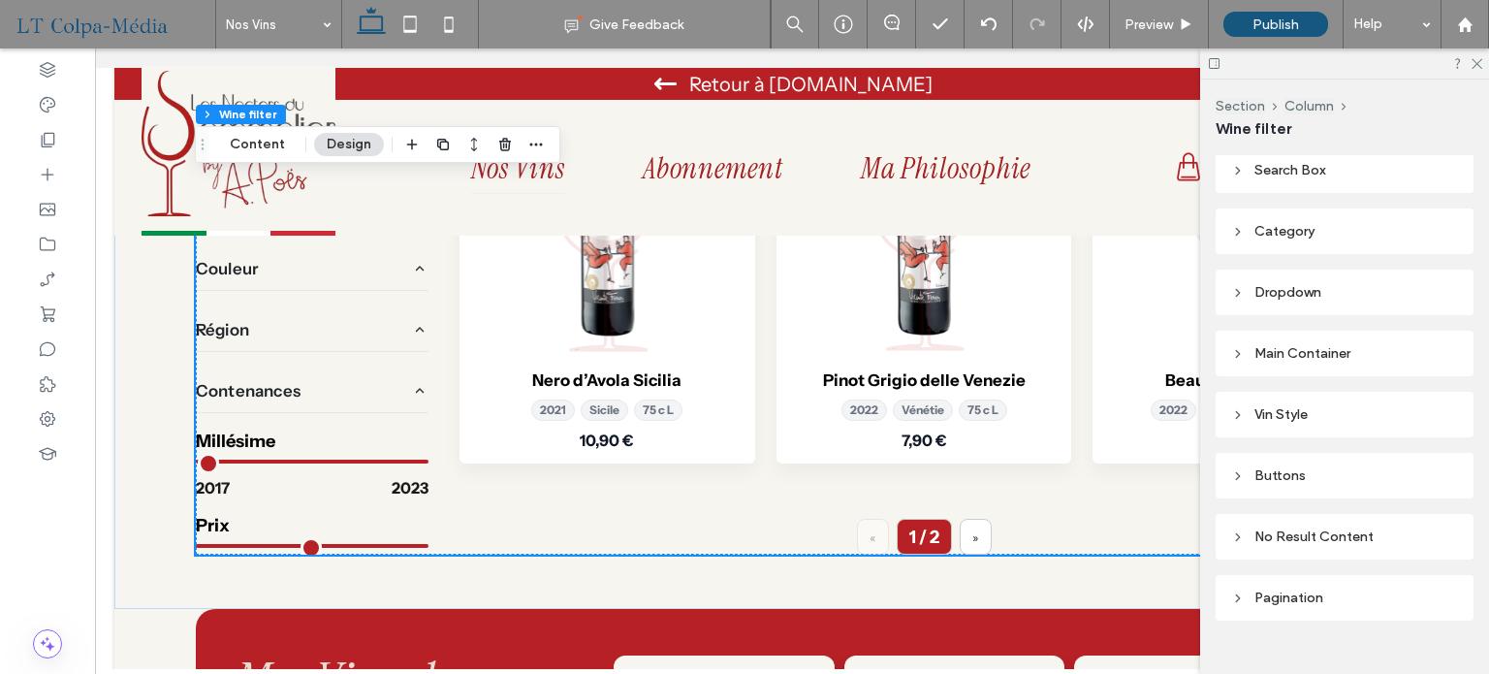
scroll to position [388, 0]
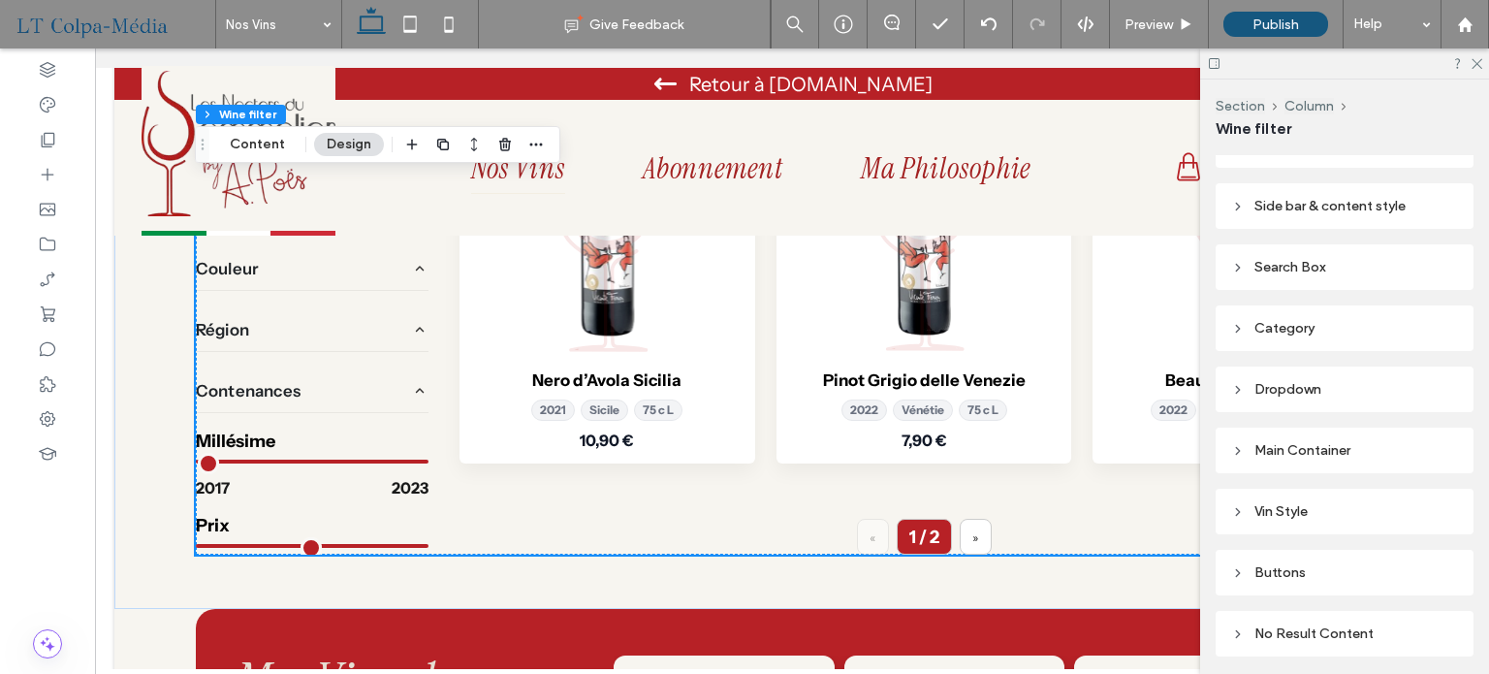
click at [1307, 270] on div "Search Box" at bounding box center [1344, 267] width 227 height 16
click at [1242, 328] on icon at bounding box center [1238, 329] width 14 height 14
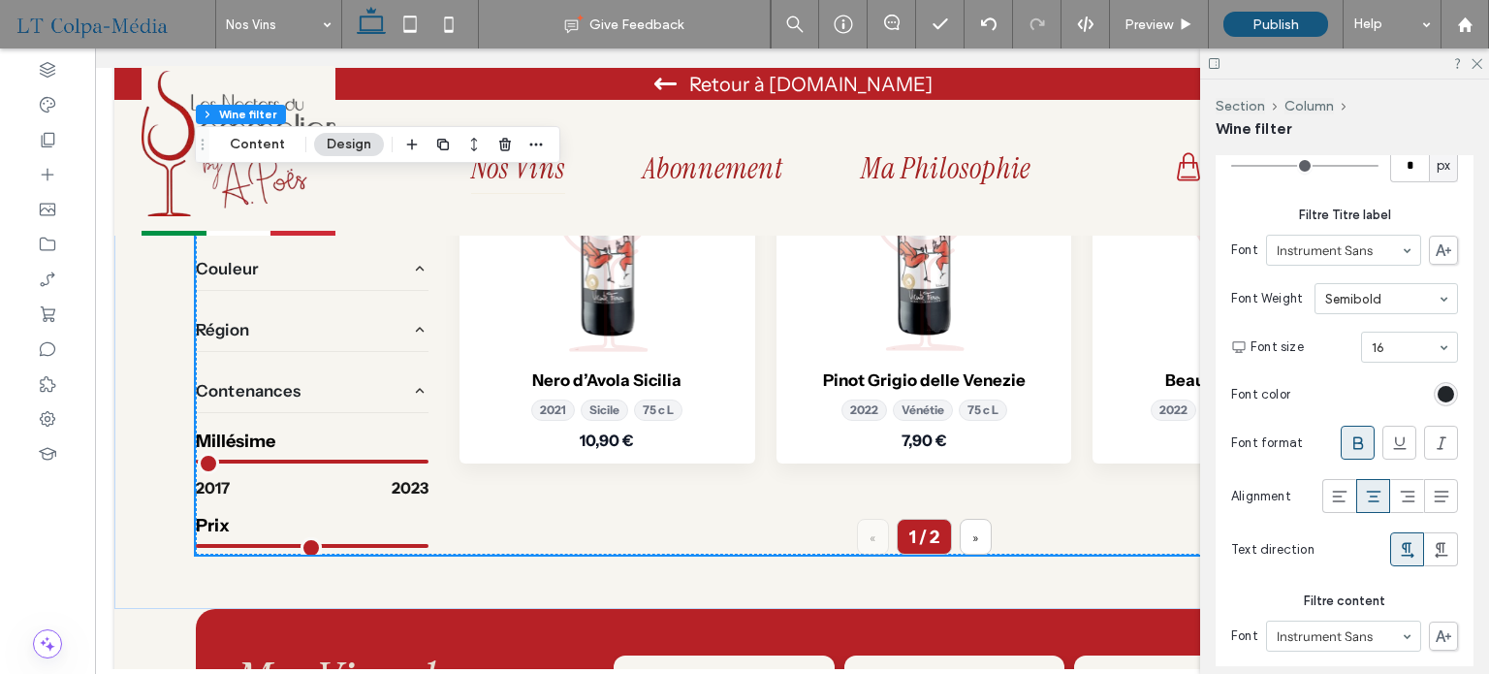
scroll to position [1454, 0]
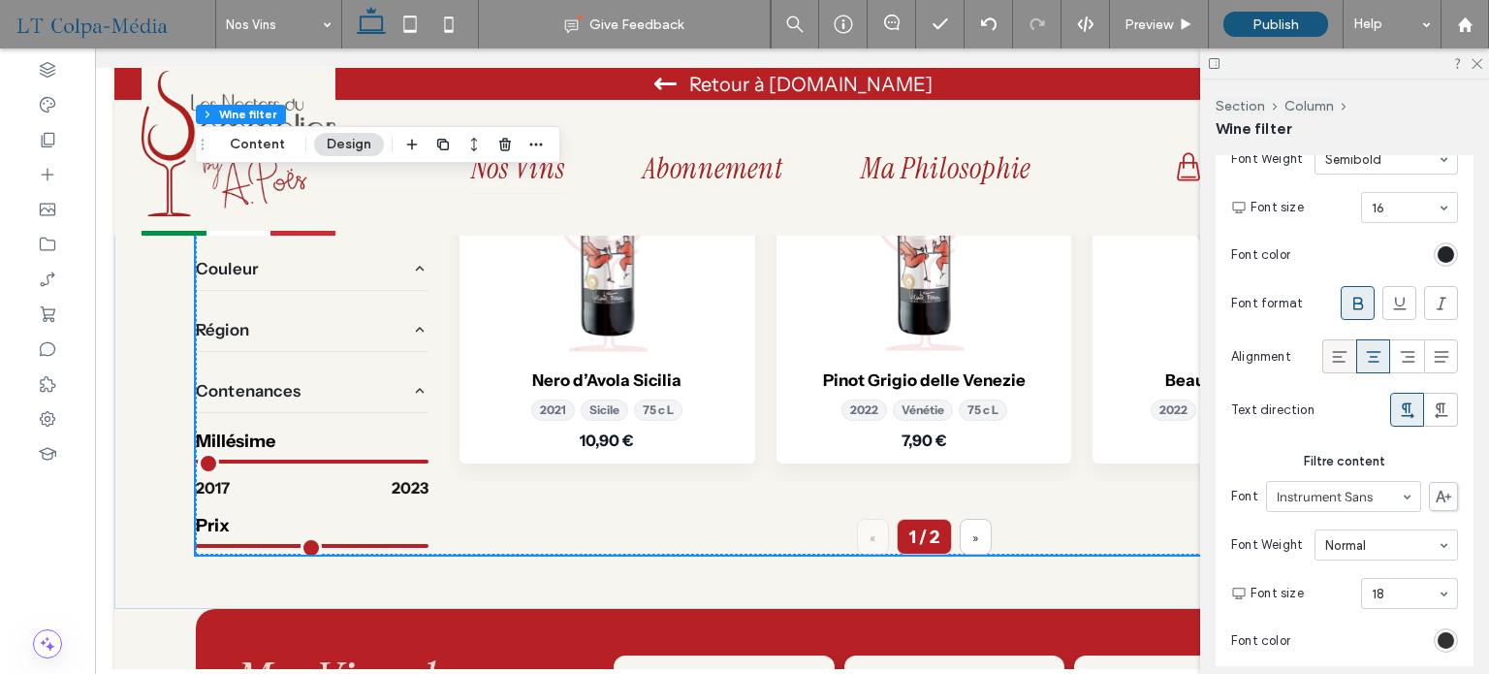
click at [1330, 352] on icon at bounding box center [1339, 356] width 19 height 19
click at [1364, 354] on icon at bounding box center [1373, 356] width 19 height 19
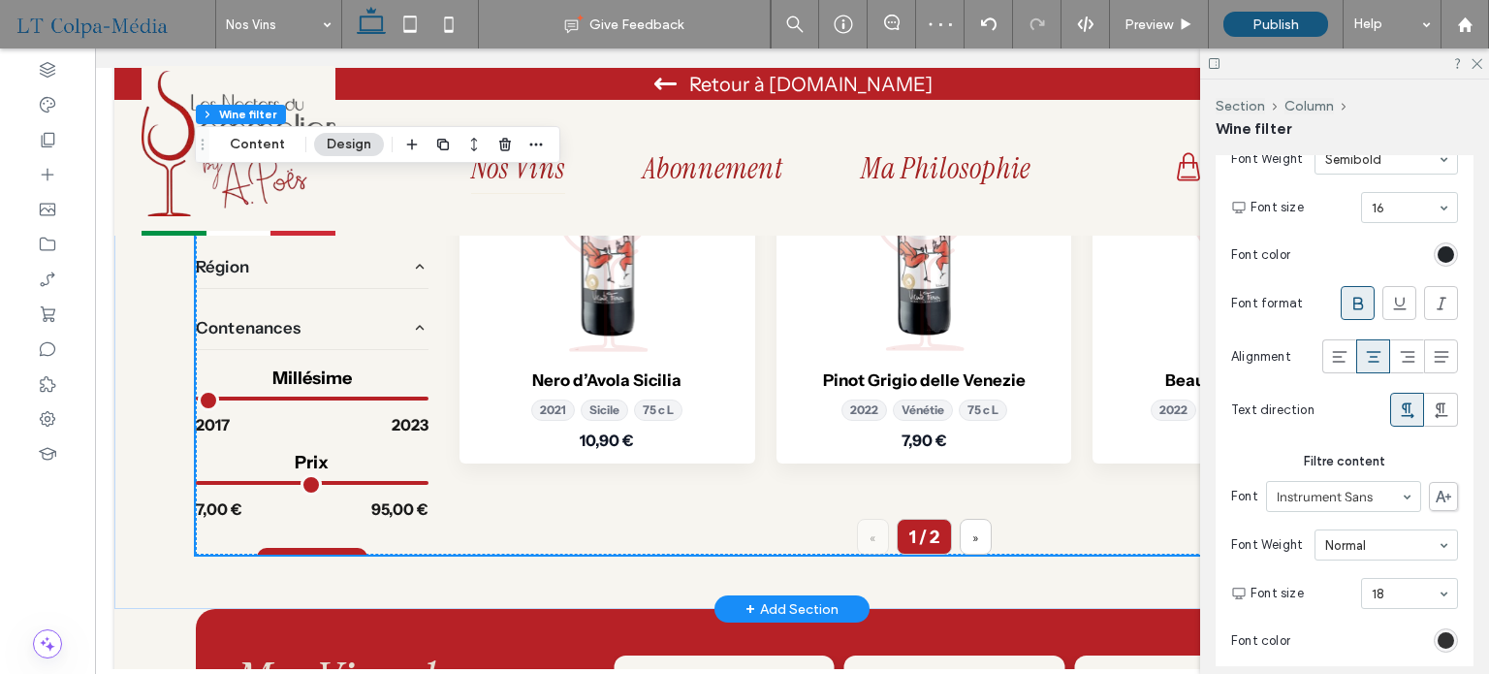
scroll to position [106, 0]
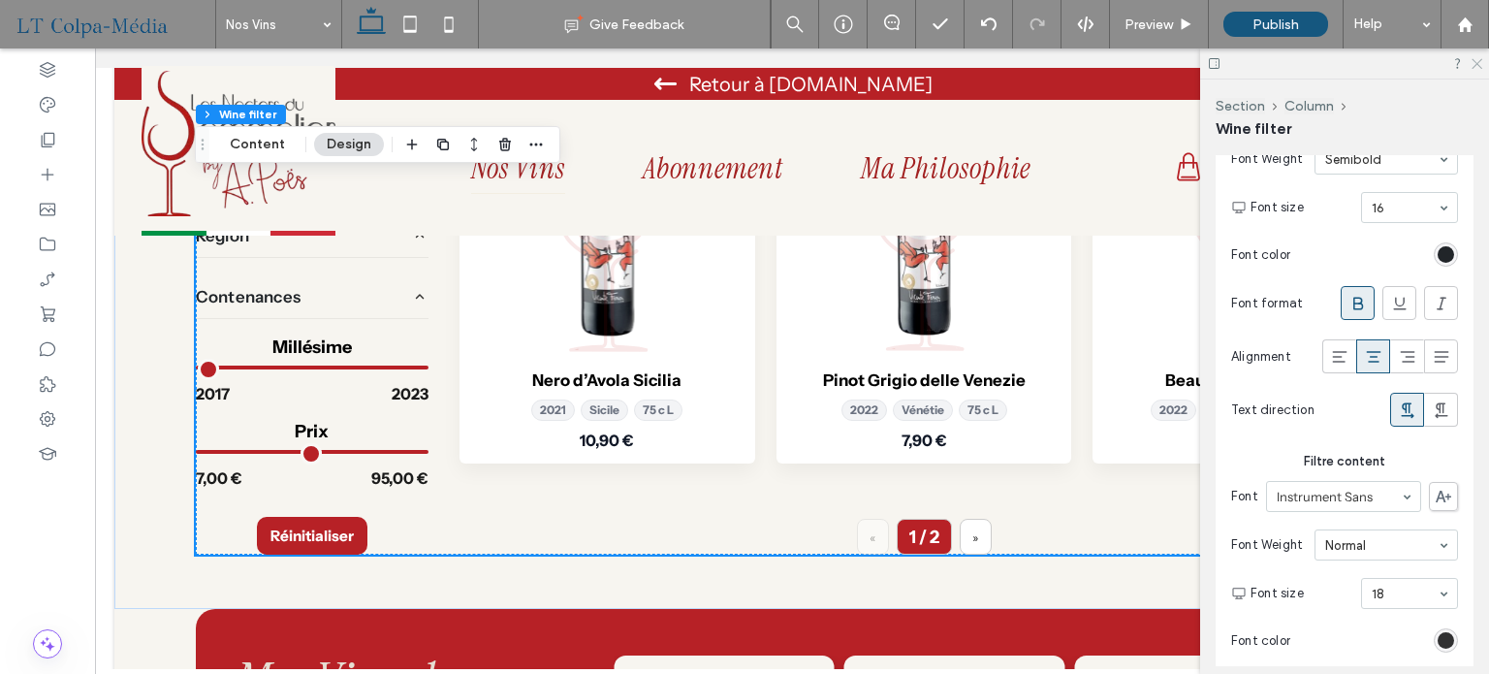
click at [1472, 61] on icon at bounding box center [1476, 62] width 13 height 13
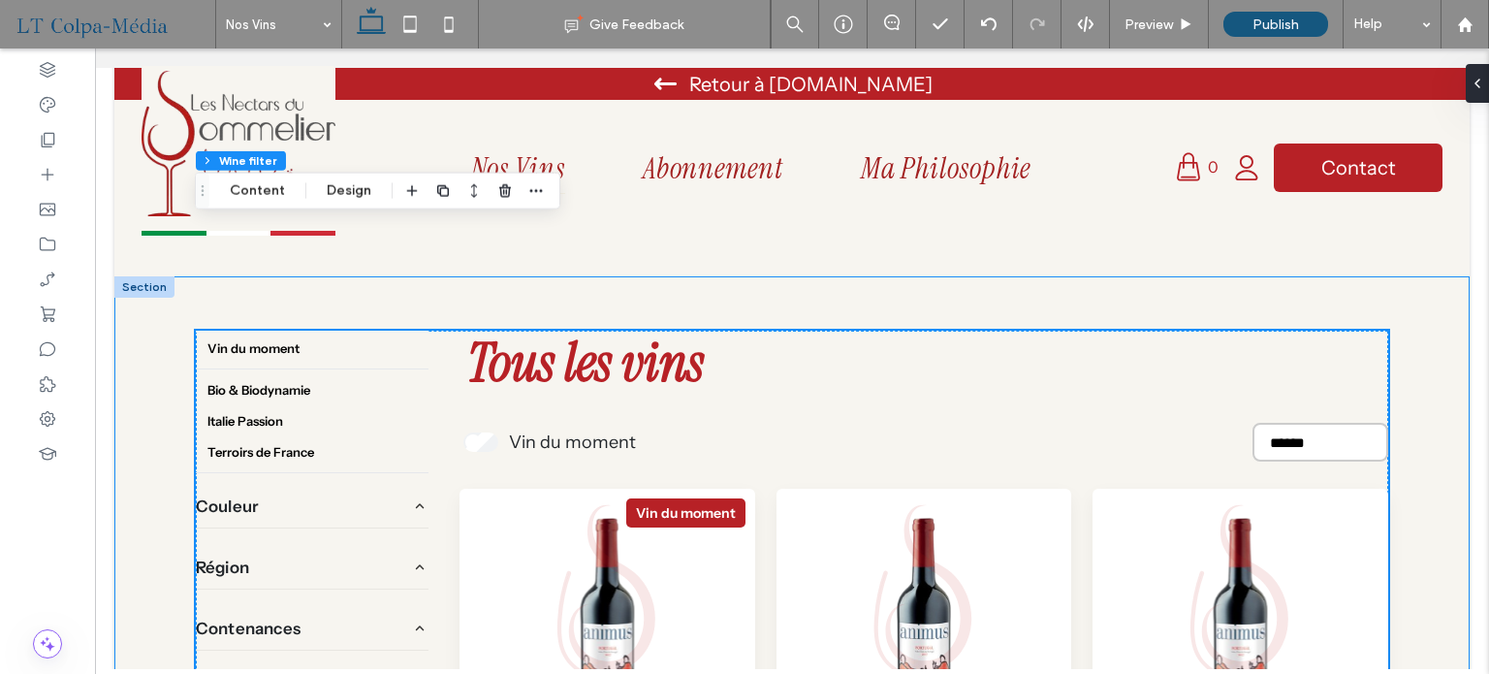
scroll to position [582, 0]
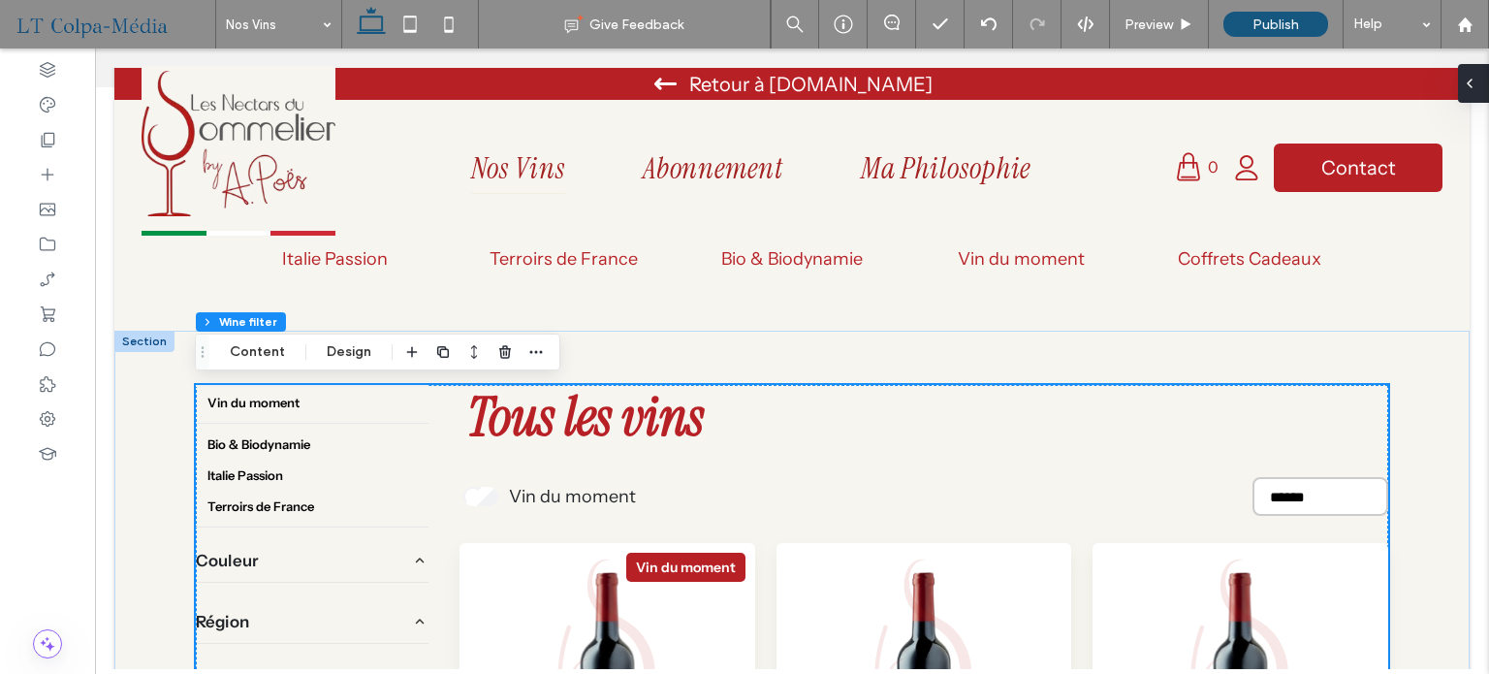
click at [1481, 92] on div at bounding box center [1473, 83] width 31 height 39
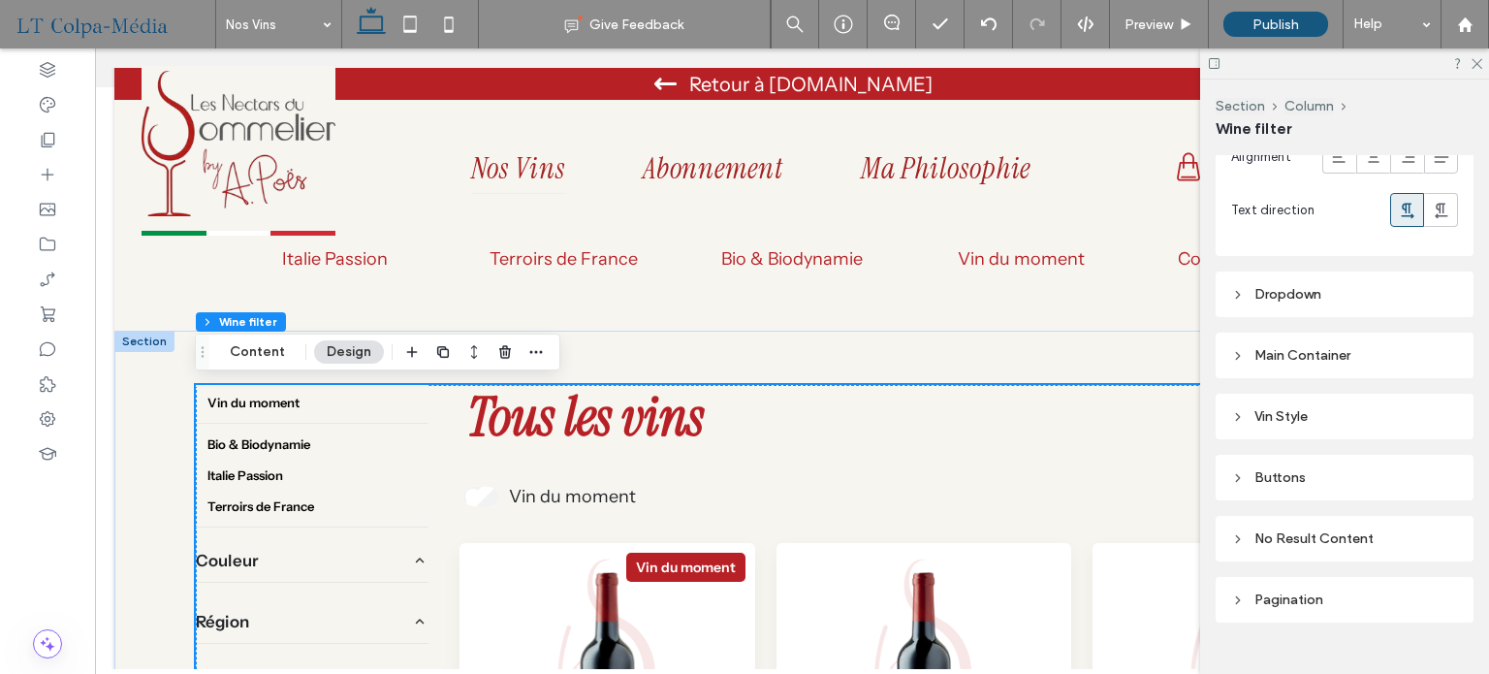
scroll to position [2076, 0]
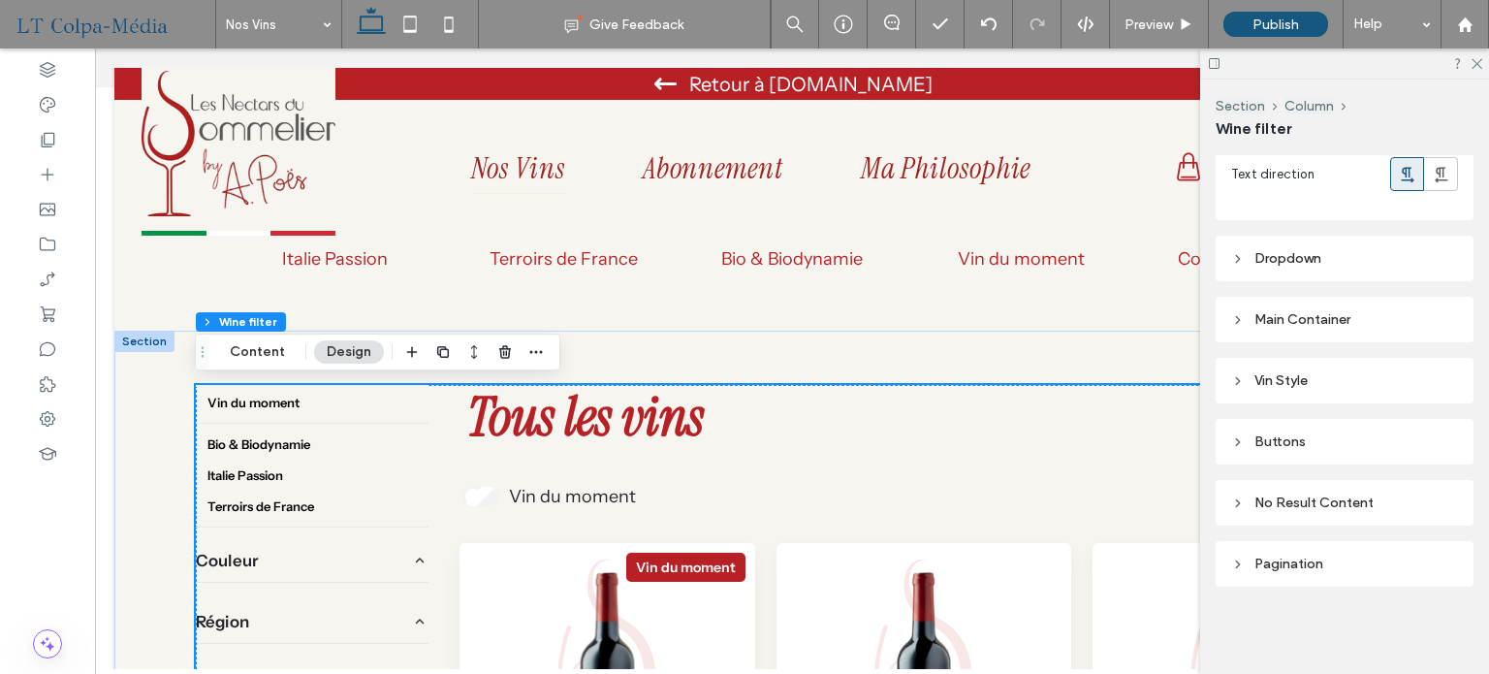
click at [1300, 372] on div "Vin Style" at bounding box center [1344, 380] width 227 height 16
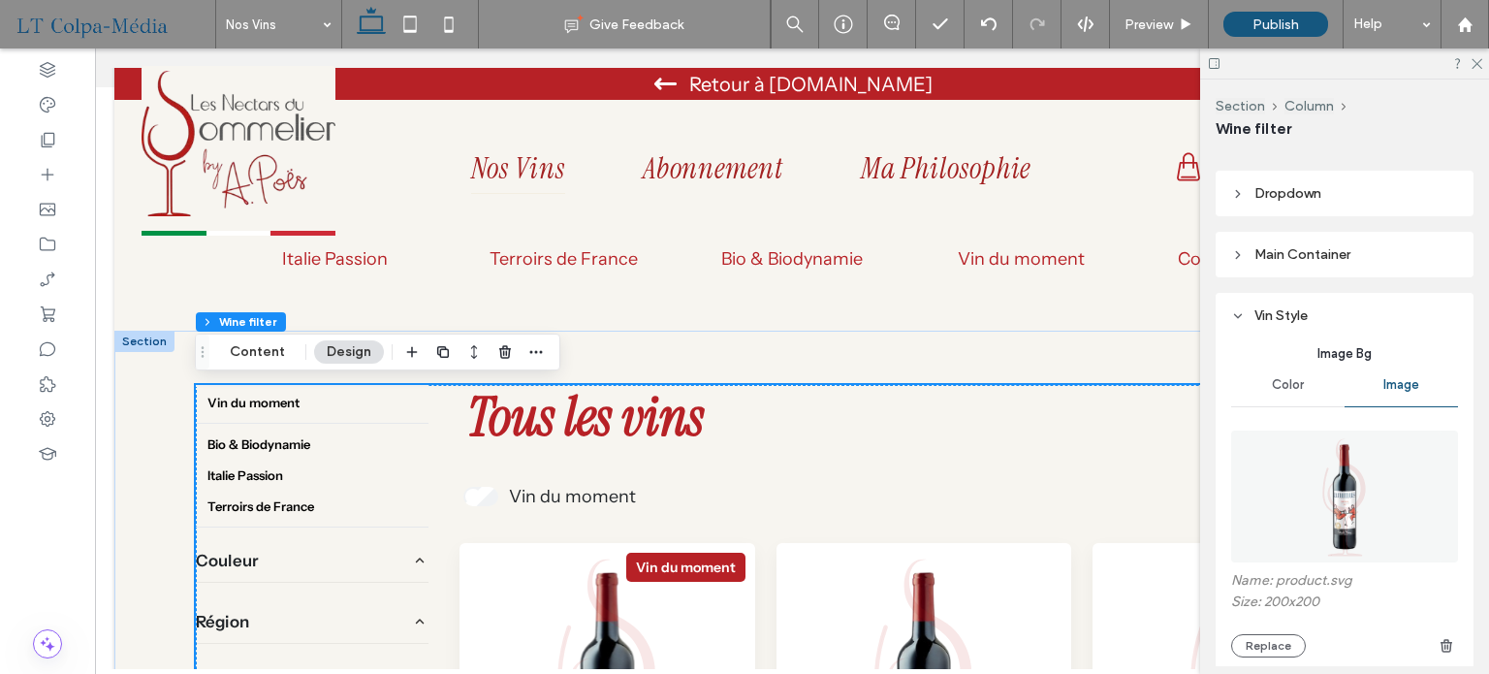
scroll to position [2270, 0]
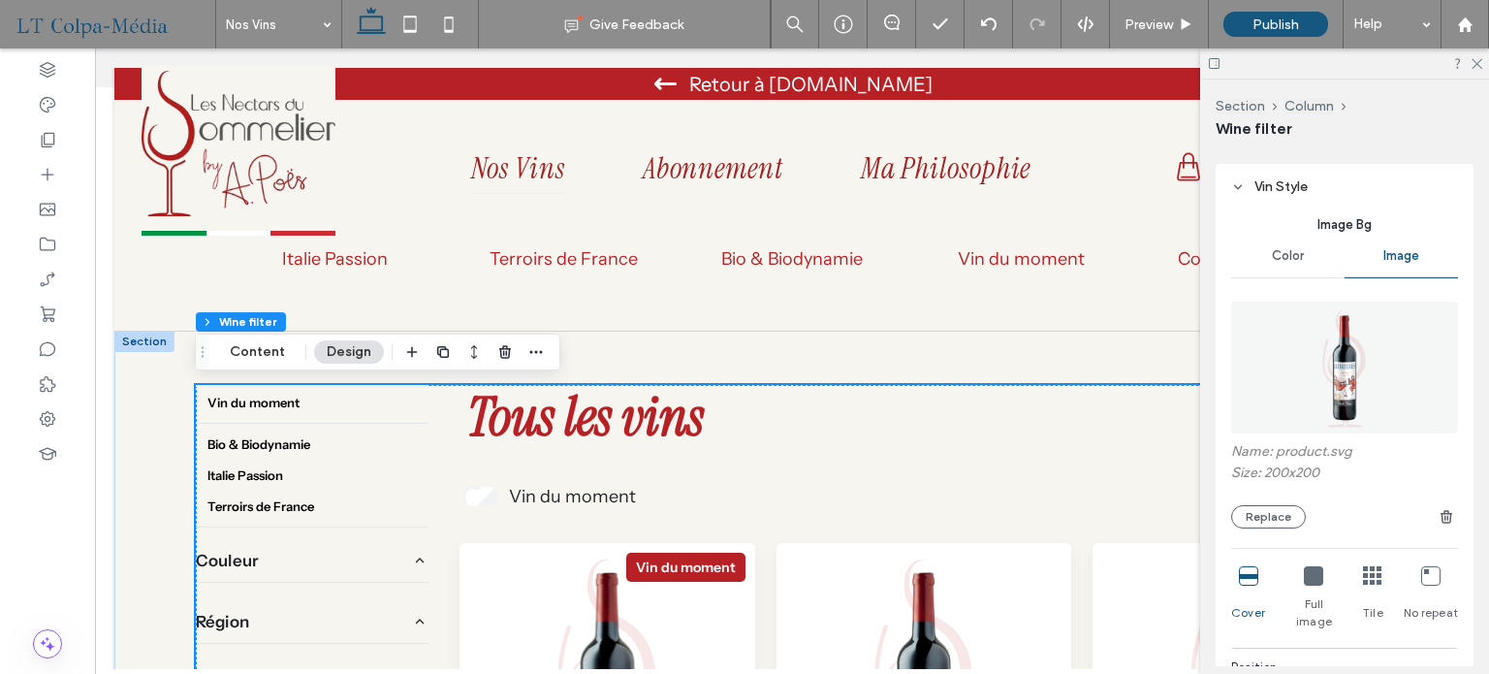
click at [1291, 248] on span "Color" at bounding box center [1288, 256] width 32 height 16
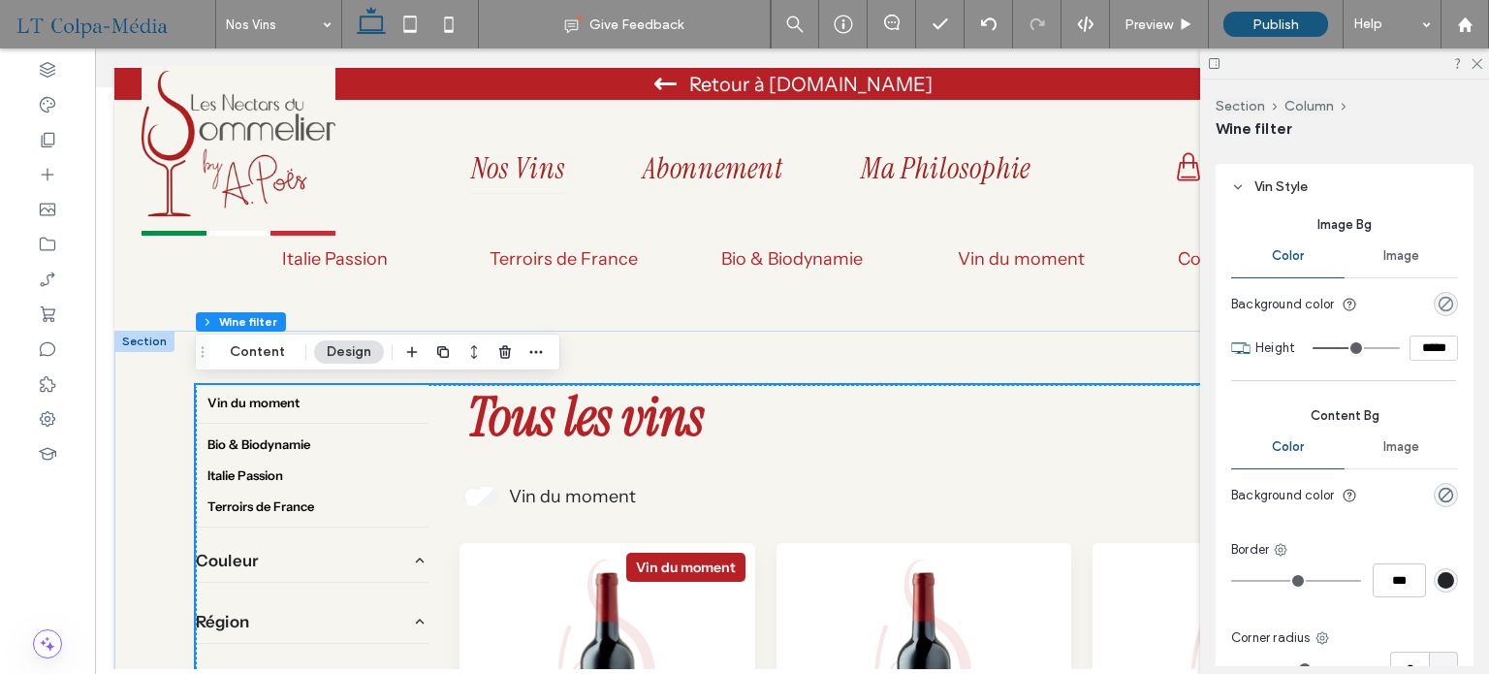
click at [1439, 297] on div "rgba(0, 0, 0, 0)" at bounding box center [1446, 304] width 16 height 16
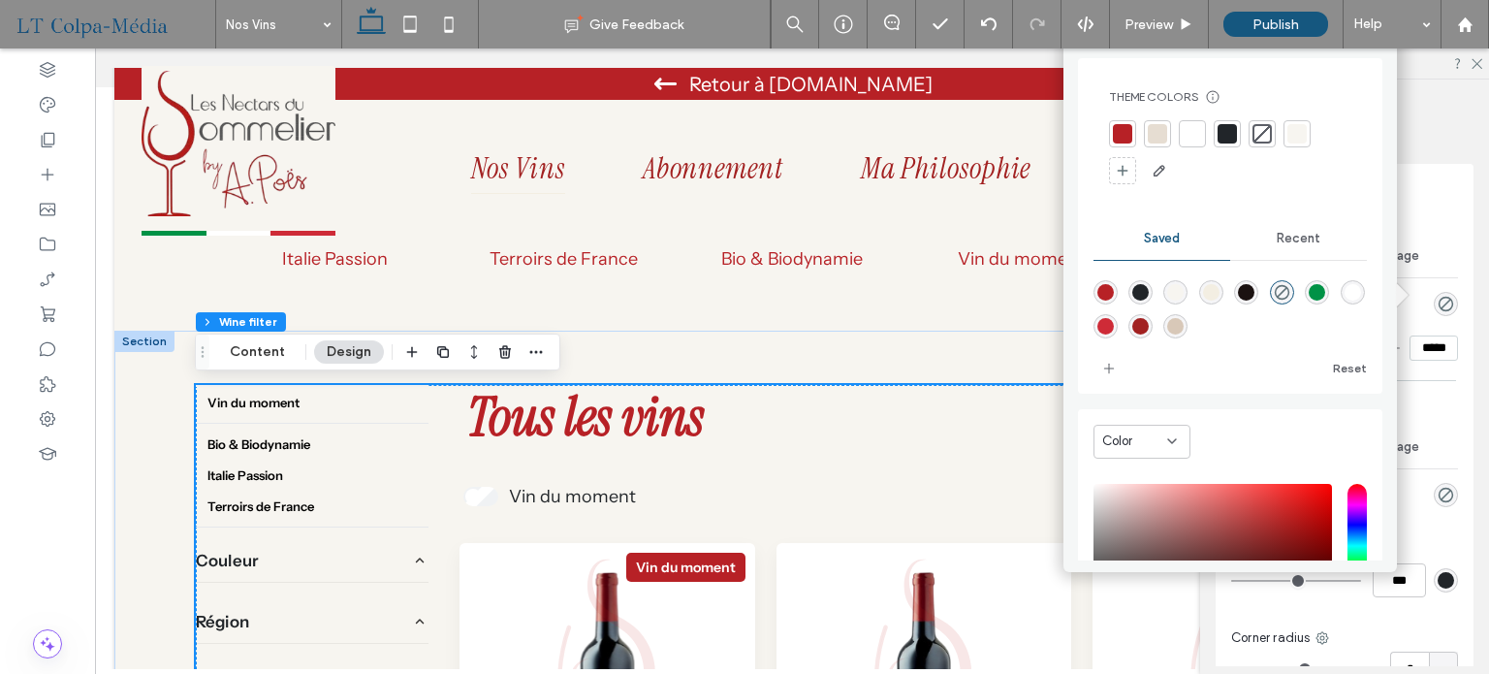
click at [1159, 135] on div at bounding box center [1157, 133] width 19 height 19
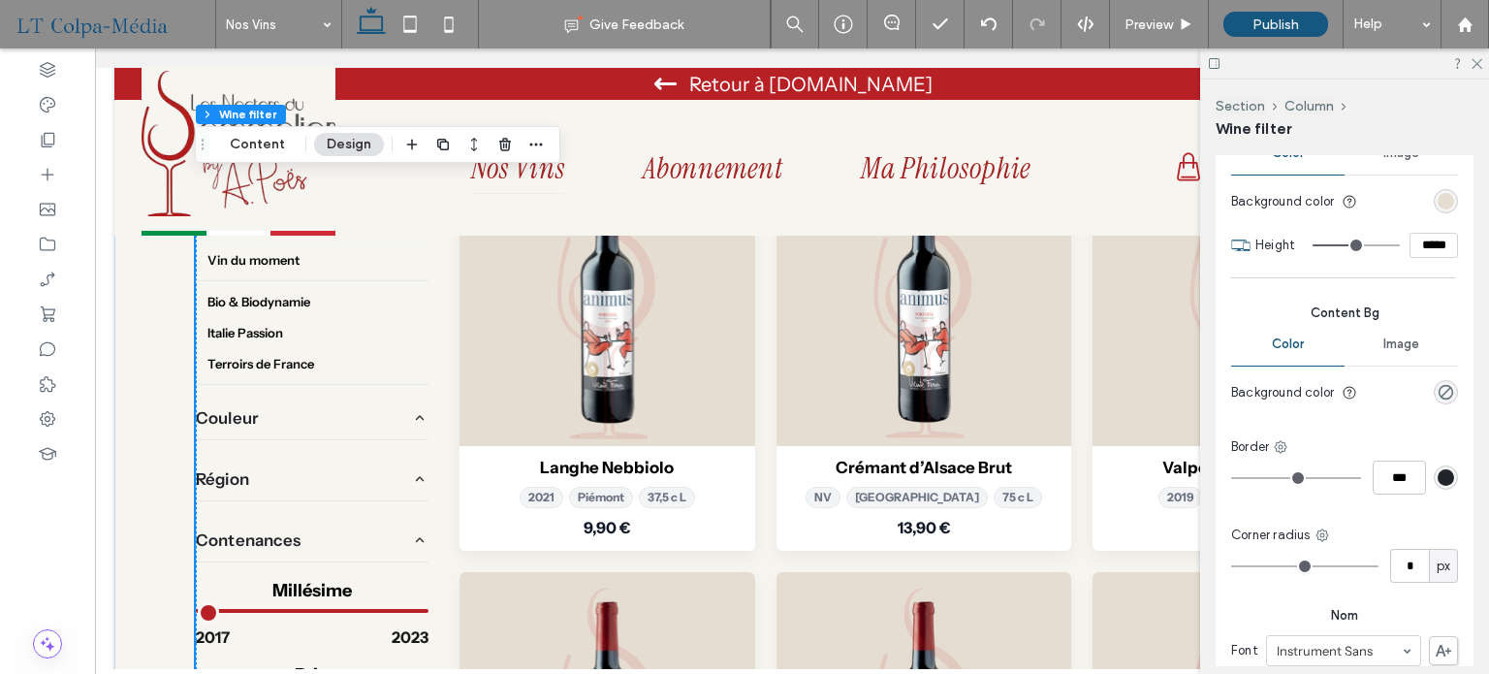
scroll to position [2275, 0]
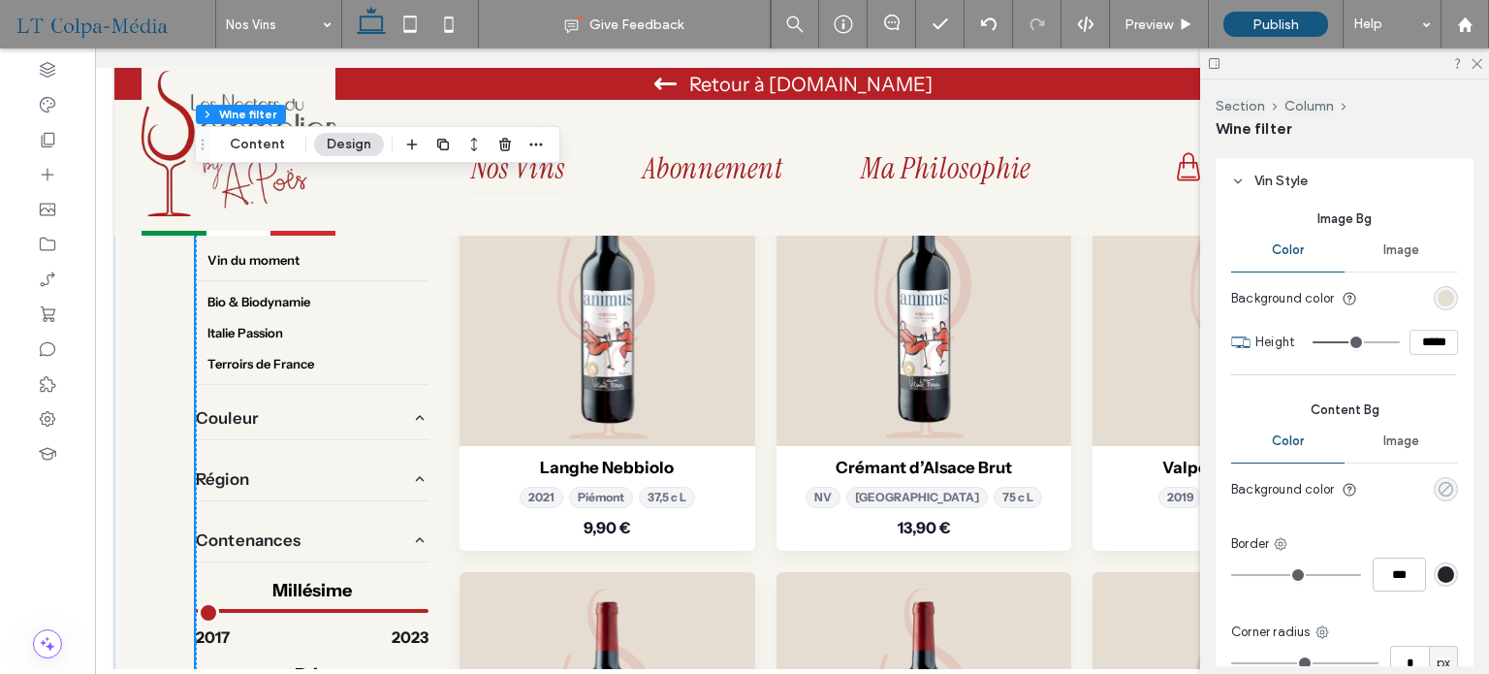
click at [1438, 483] on div "rgba(0, 0, 0, 0)" at bounding box center [1446, 489] width 16 height 16
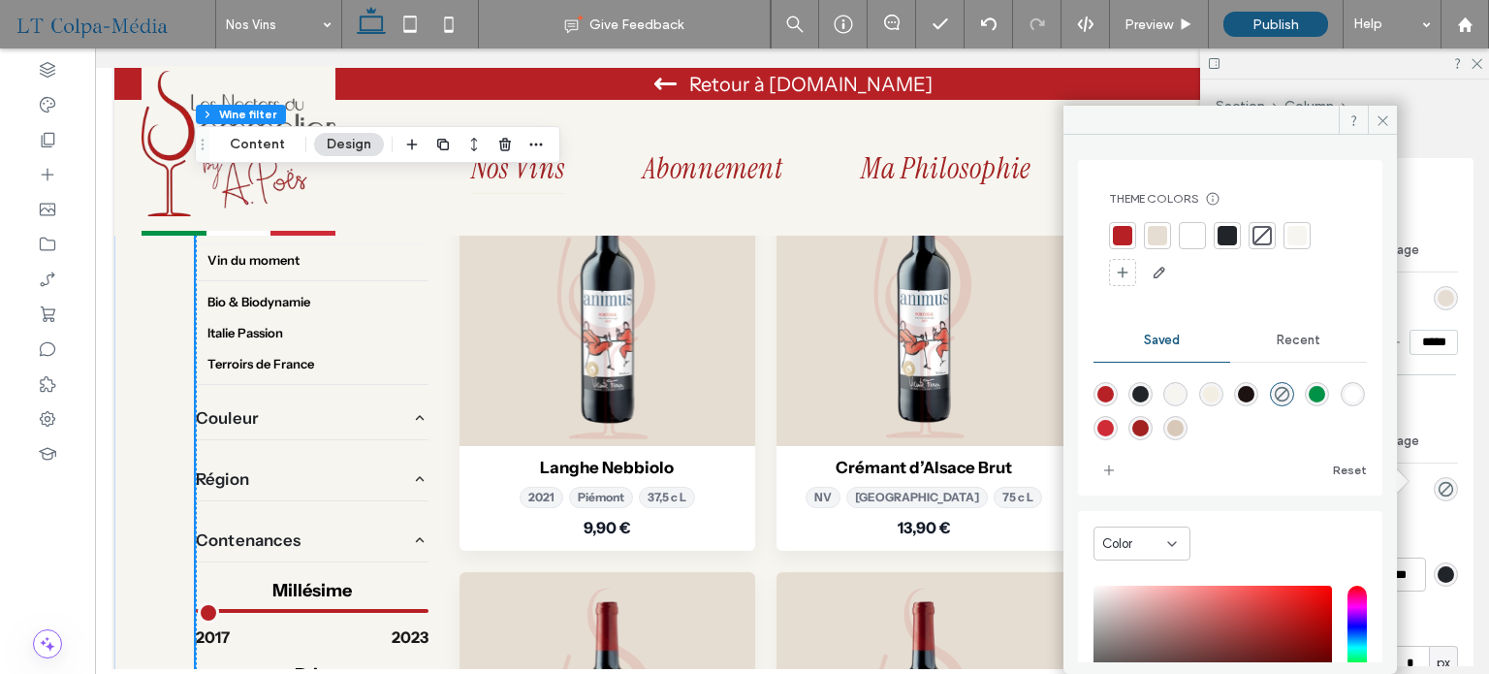
click at [1163, 233] on div at bounding box center [1157, 235] width 19 height 19
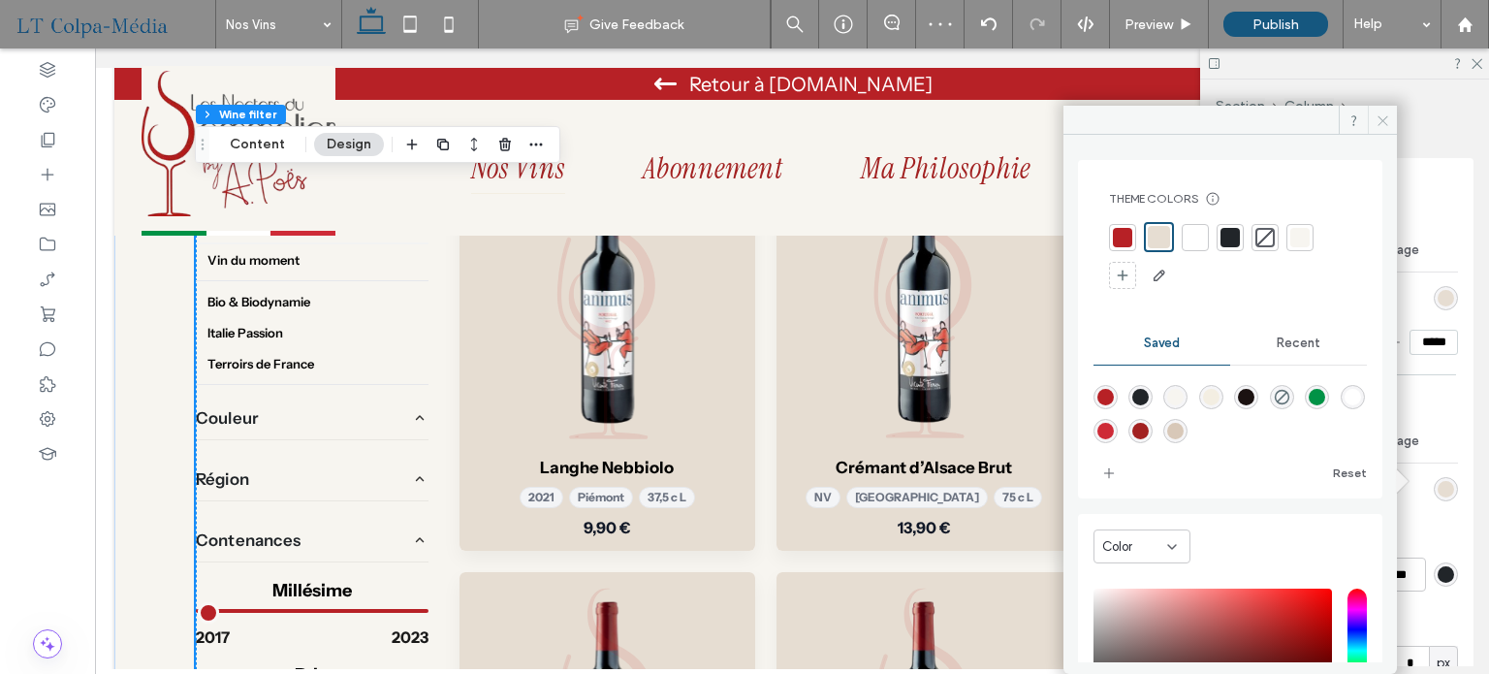
click at [1383, 123] on icon at bounding box center [1383, 120] width 15 height 15
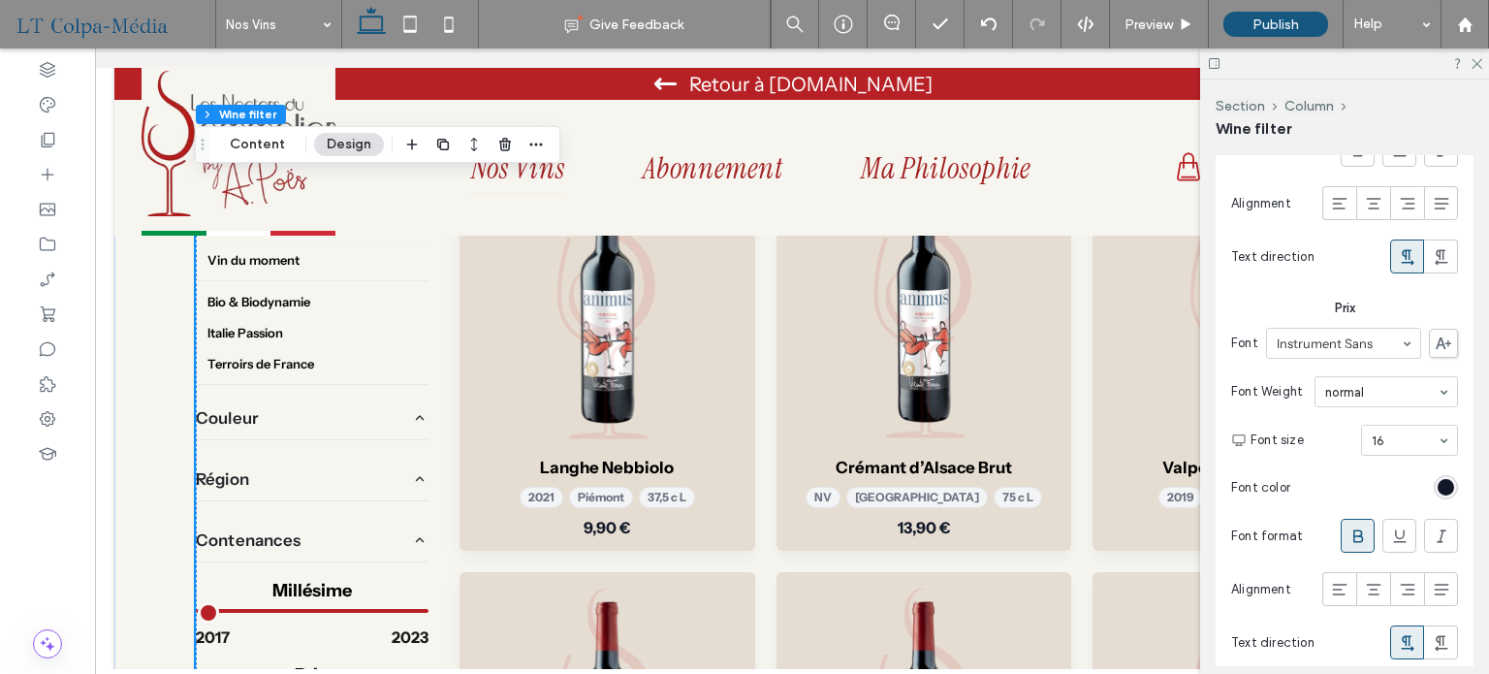
scroll to position [3536, 0]
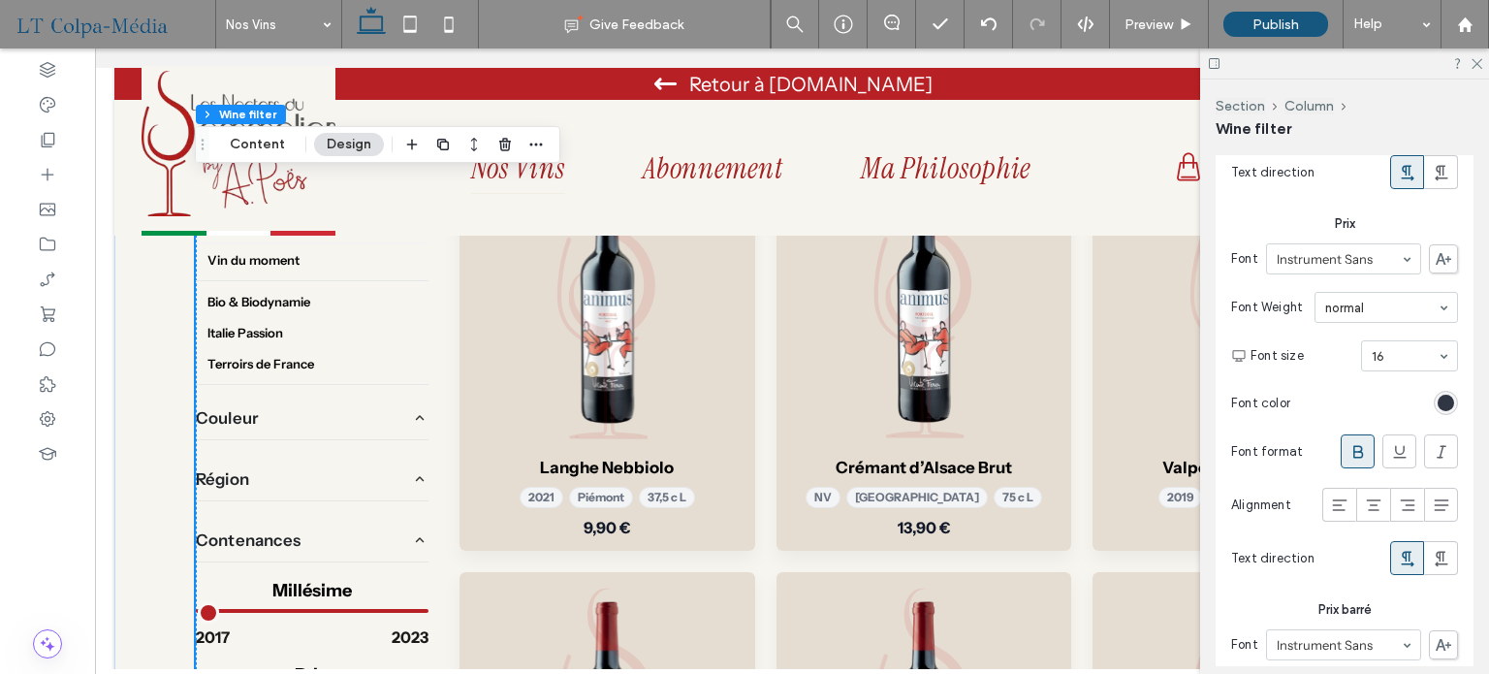
click at [1441, 396] on div "rgb(17, 24, 39)" at bounding box center [1446, 403] width 16 height 16
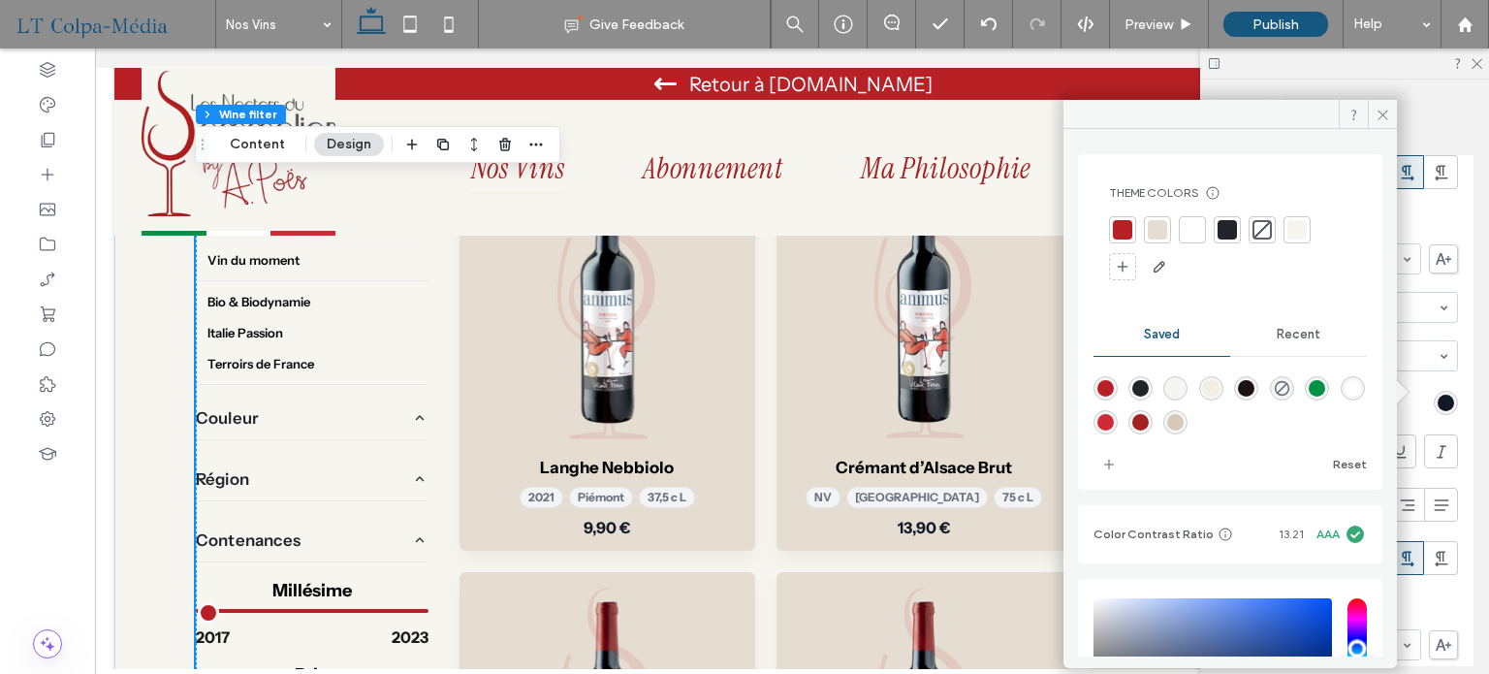
click at [1125, 236] on div at bounding box center [1122, 229] width 19 height 19
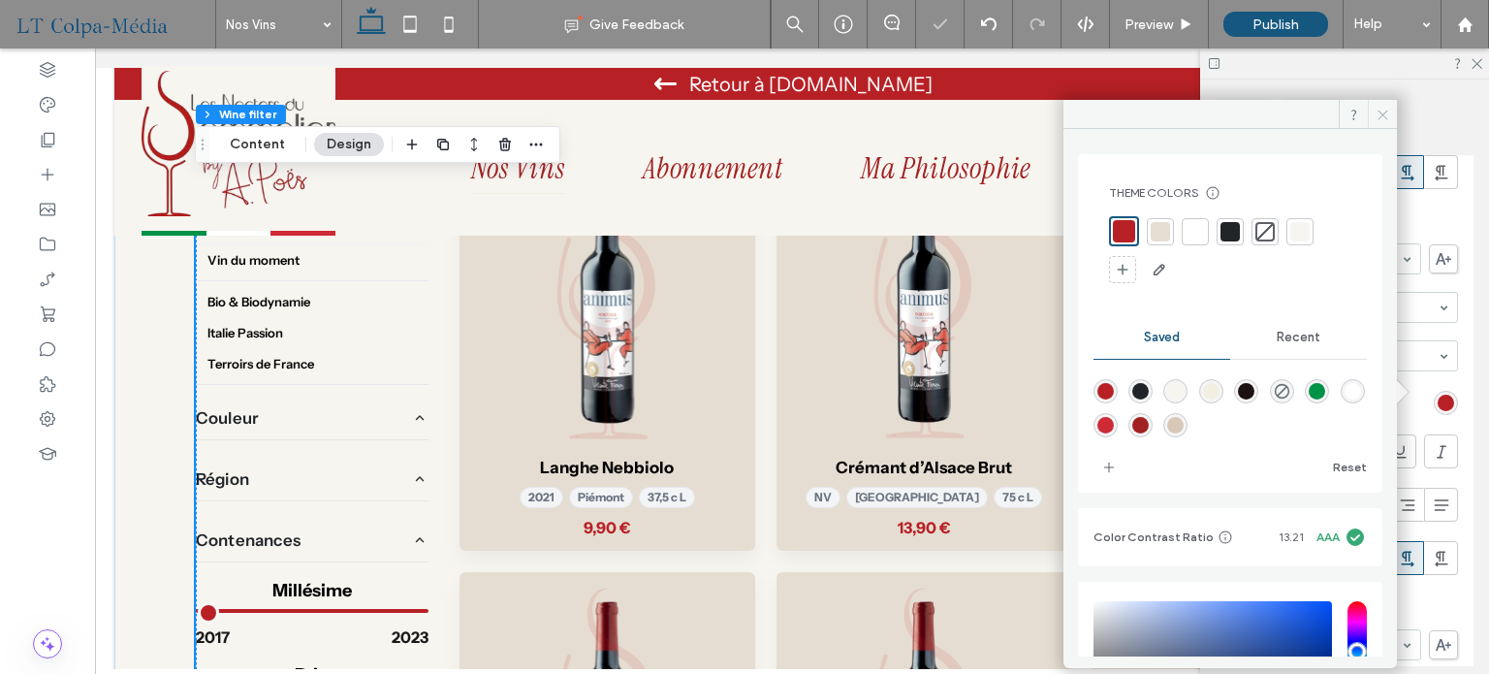
click at [1379, 114] on icon at bounding box center [1383, 115] width 15 height 15
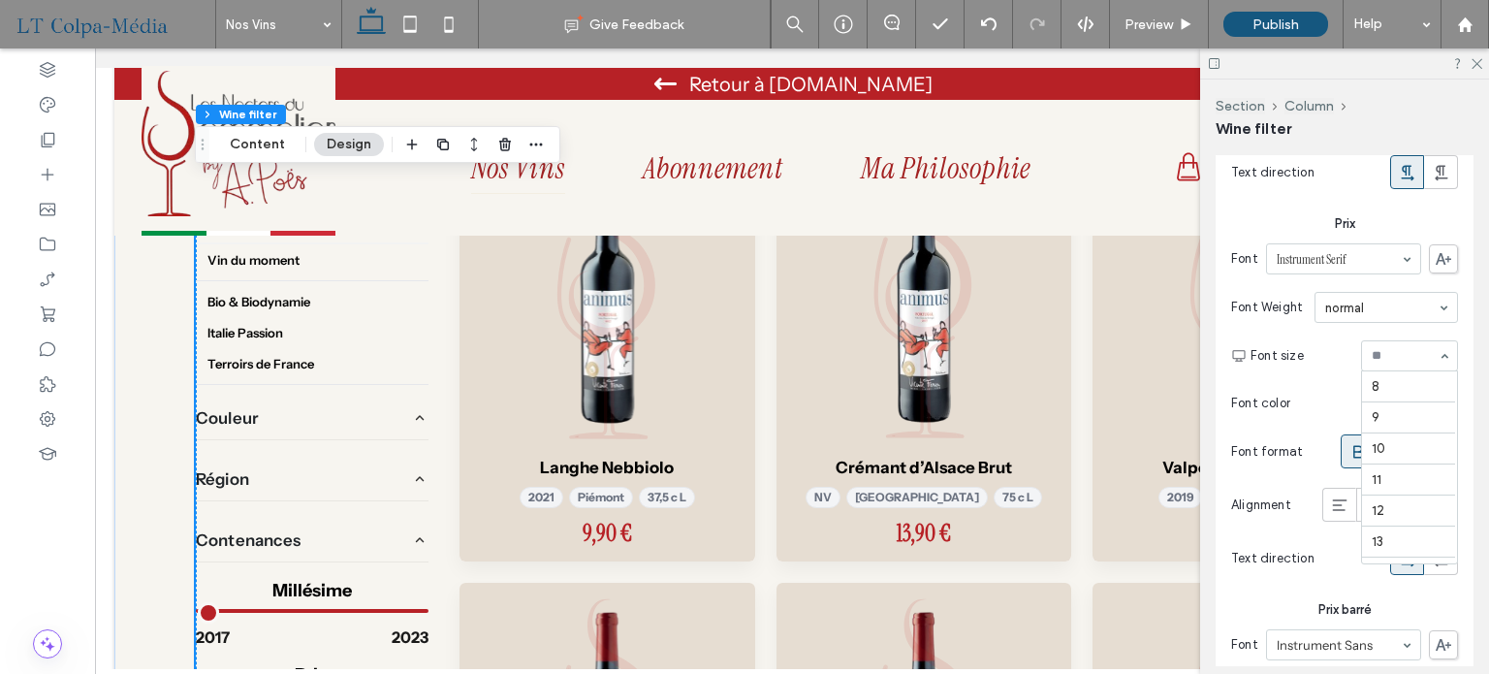
scroll to position [318, 0]
click at [1308, 381] on section "Font color" at bounding box center [1344, 403] width 227 height 44
click at [1353, 445] on use at bounding box center [1358, 451] width 10 height 13
click at [1408, 301] on input at bounding box center [1381, 308] width 112 height 14
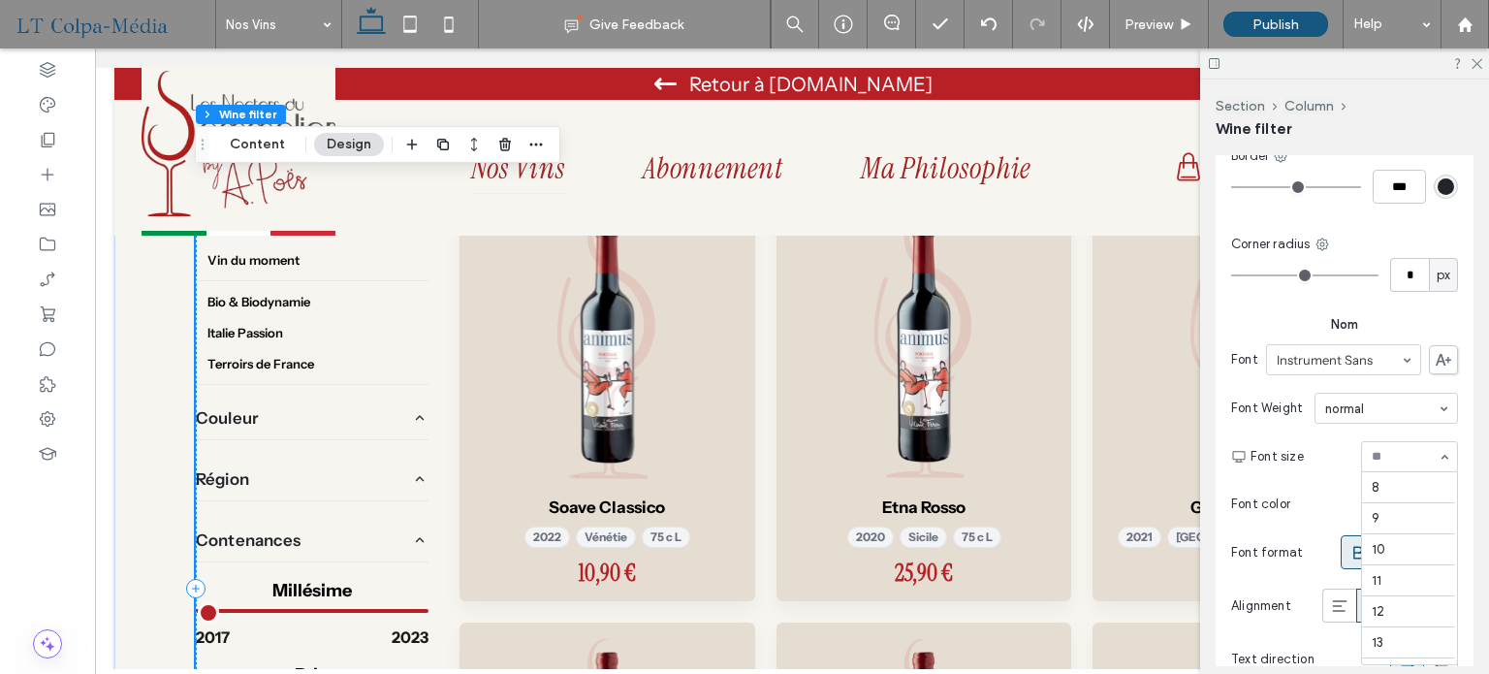
scroll to position [254, 0]
click at [1315, 436] on section "Font size 16" at bounding box center [1354, 456] width 207 height 50
click at [1353, 546] on use at bounding box center [1358, 552] width 10 height 13
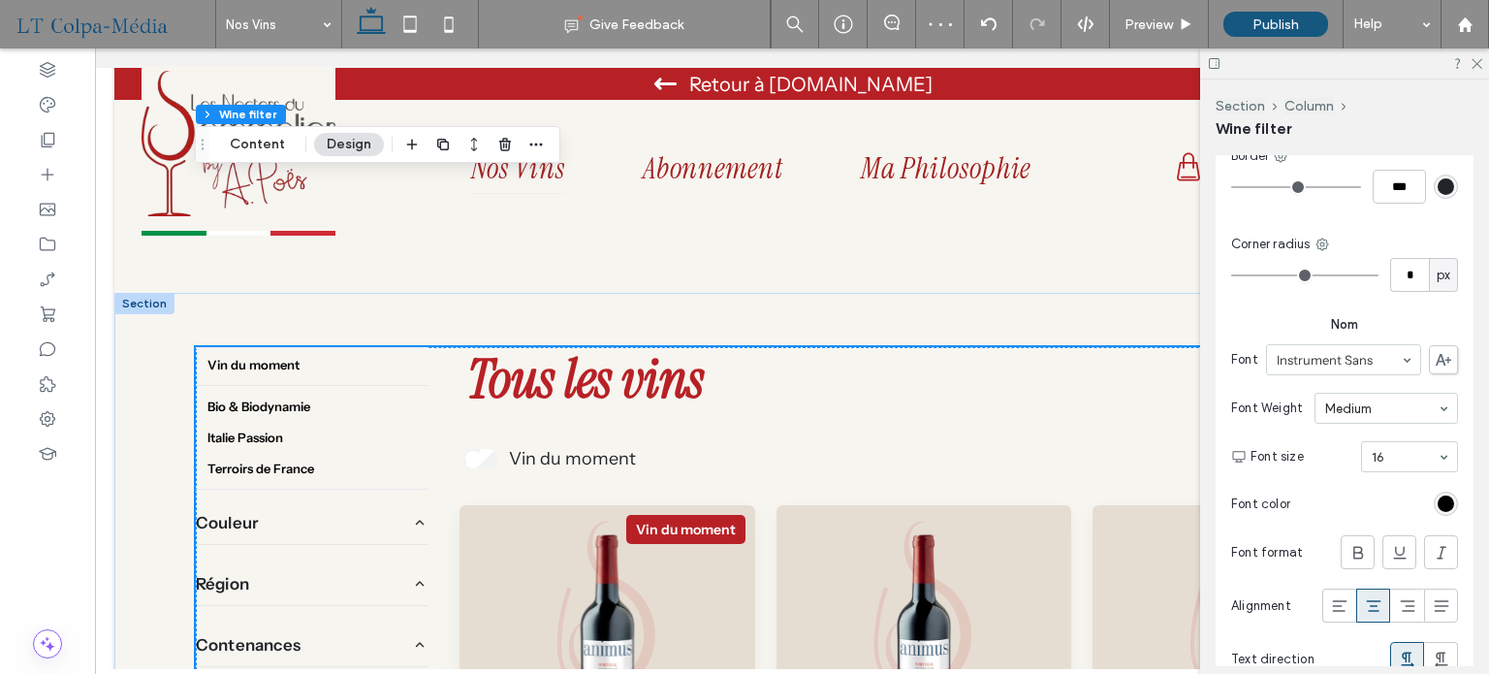
scroll to position [582, 0]
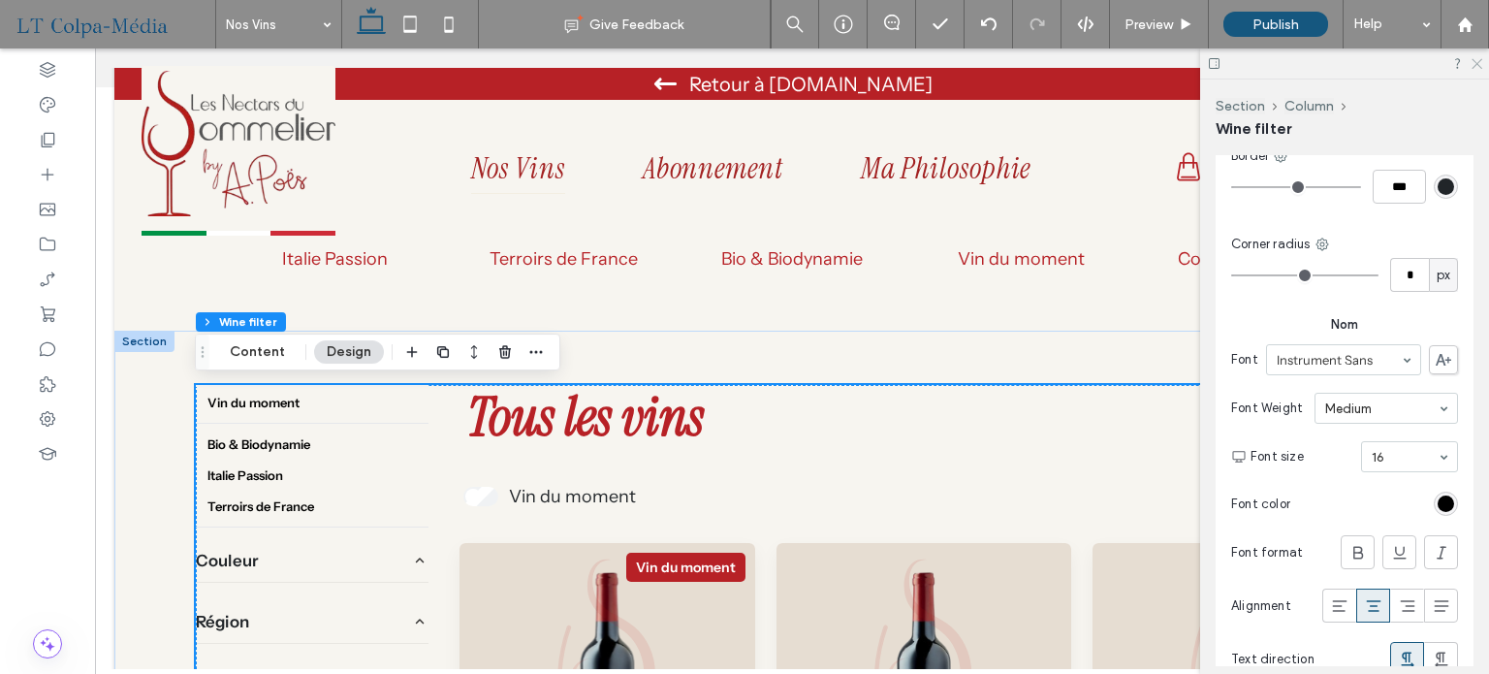
click at [1478, 61] on icon at bounding box center [1476, 62] width 13 height 13
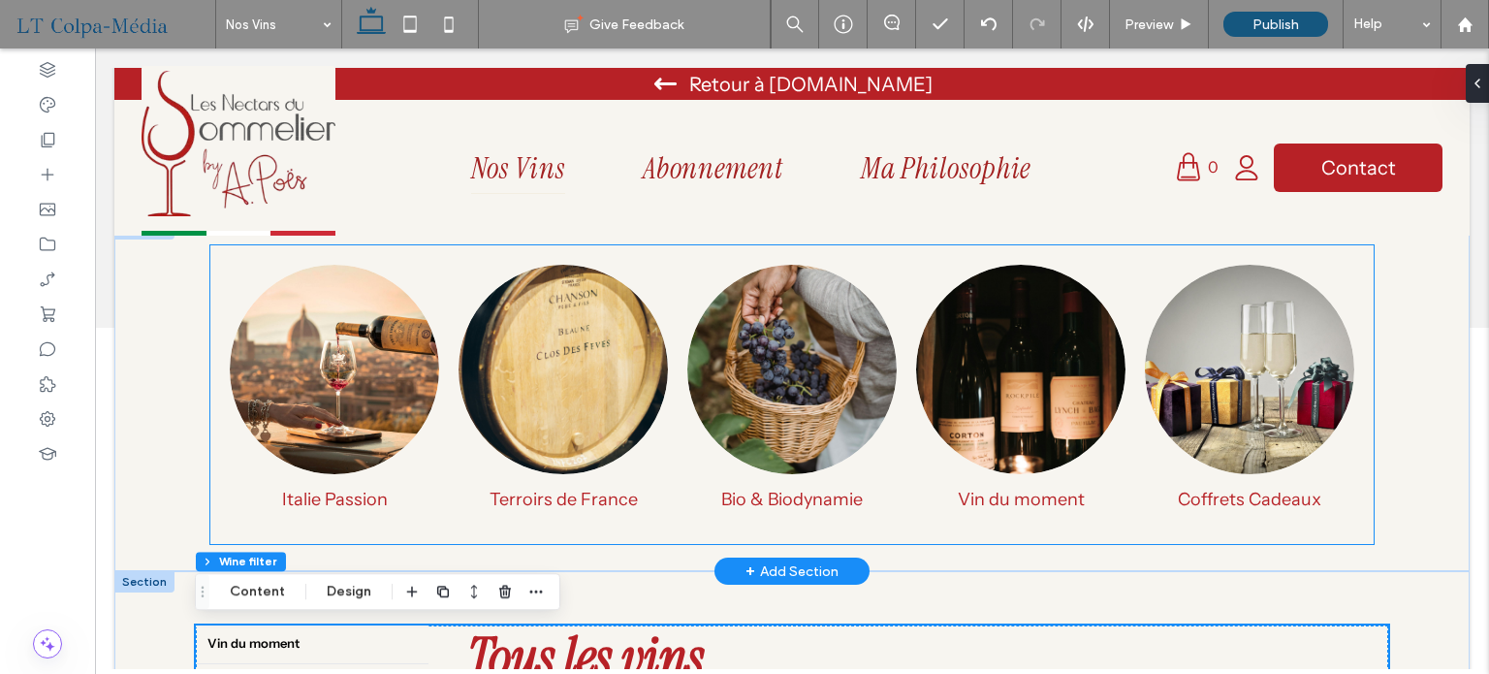
scroll to position [388, 0]
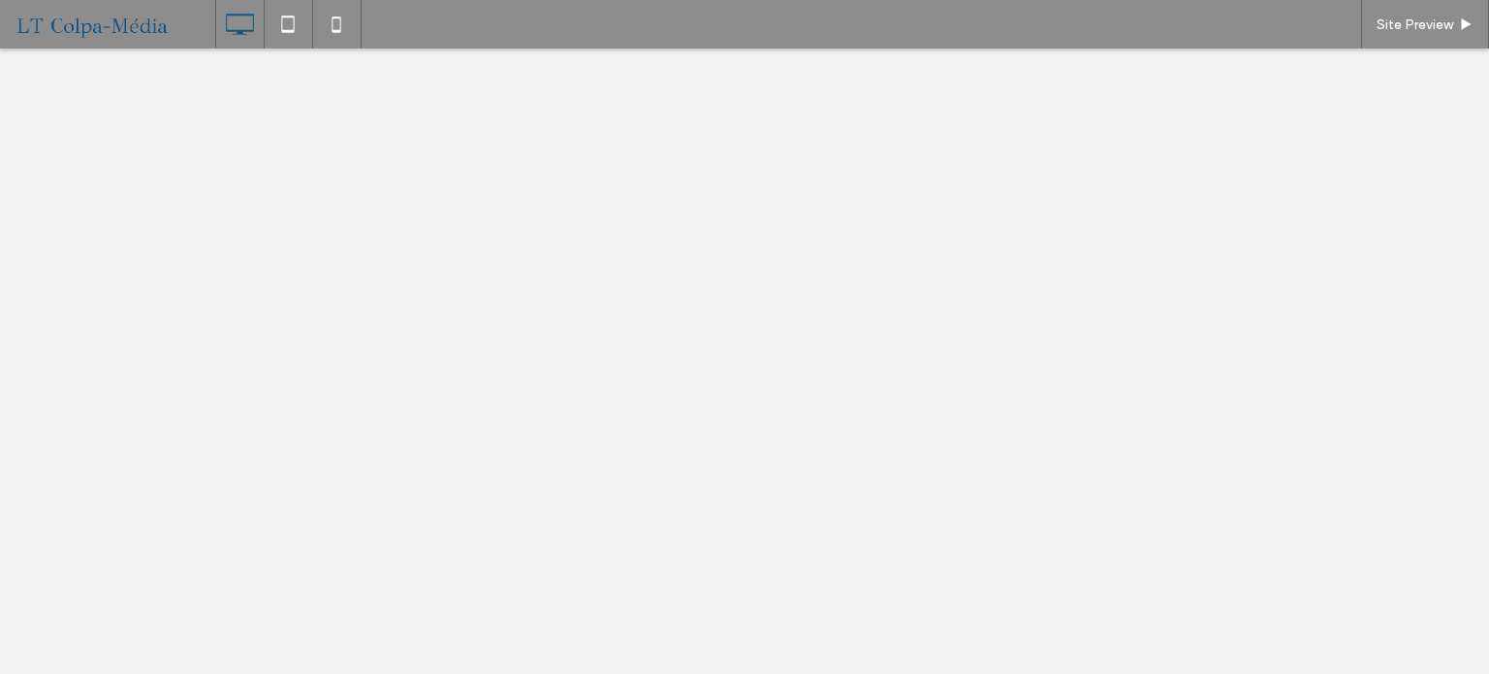
select select "******"
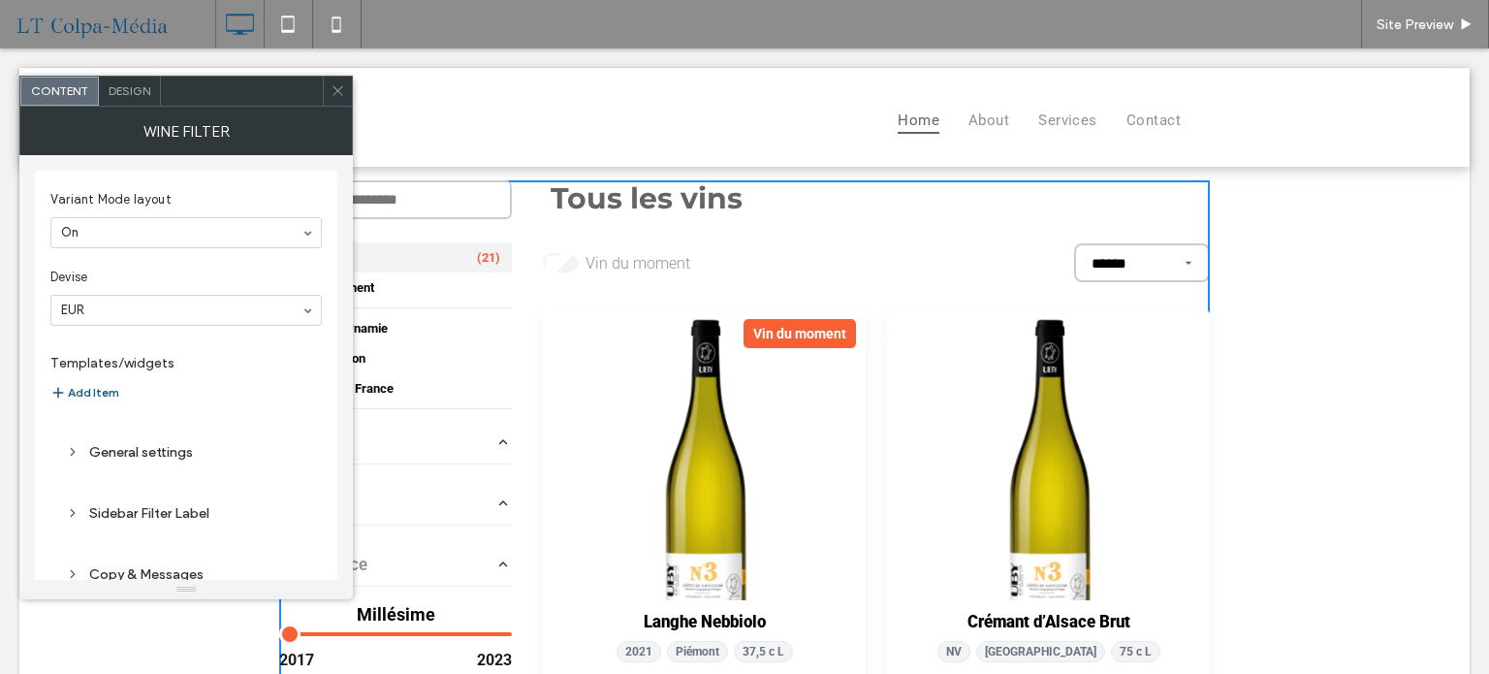
select select "******"
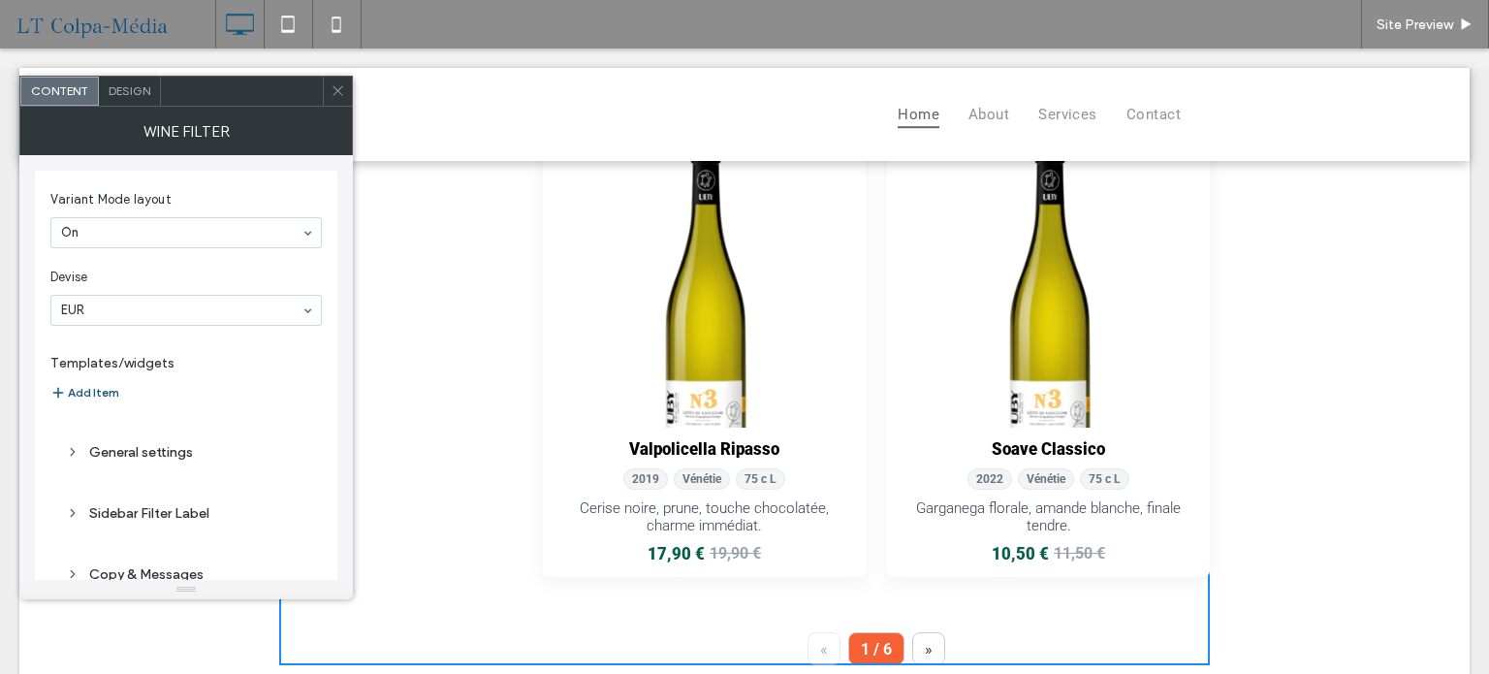
scroll to position [679, 0]
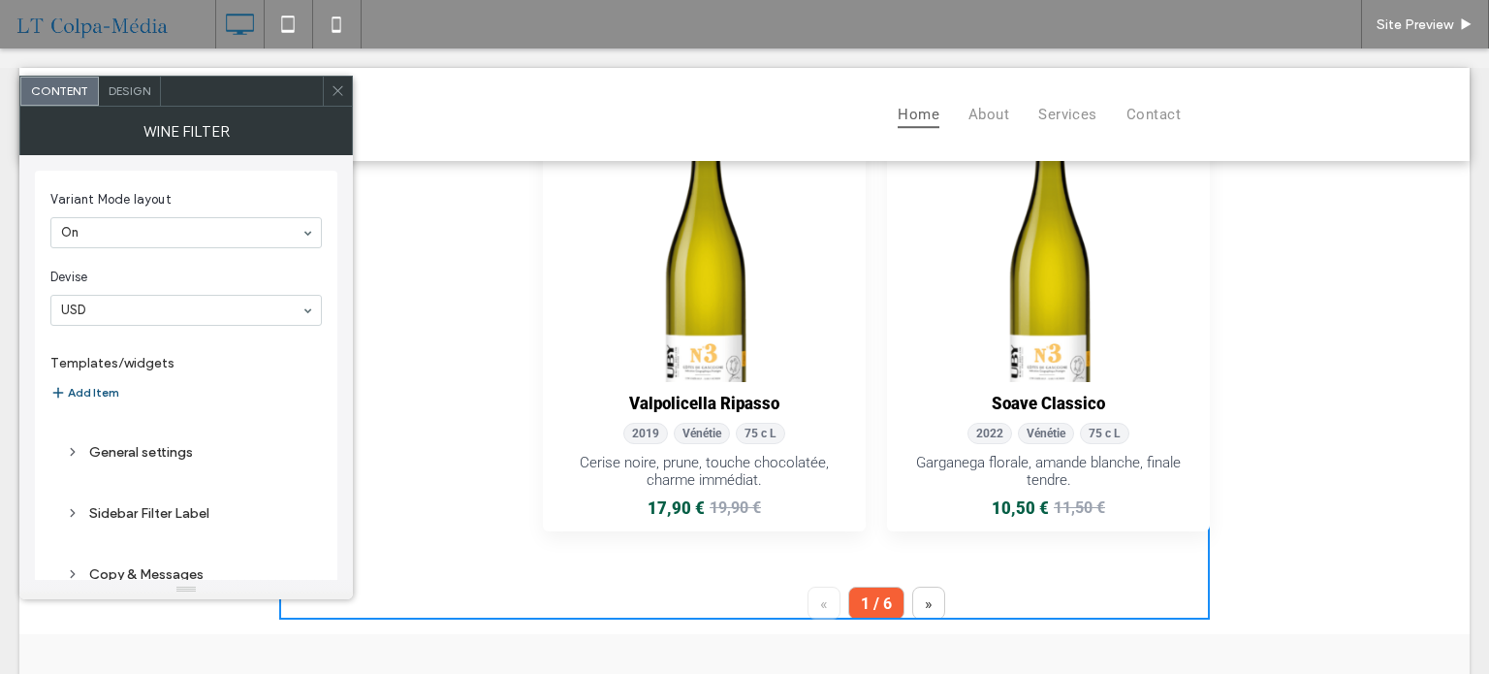
select select "******"
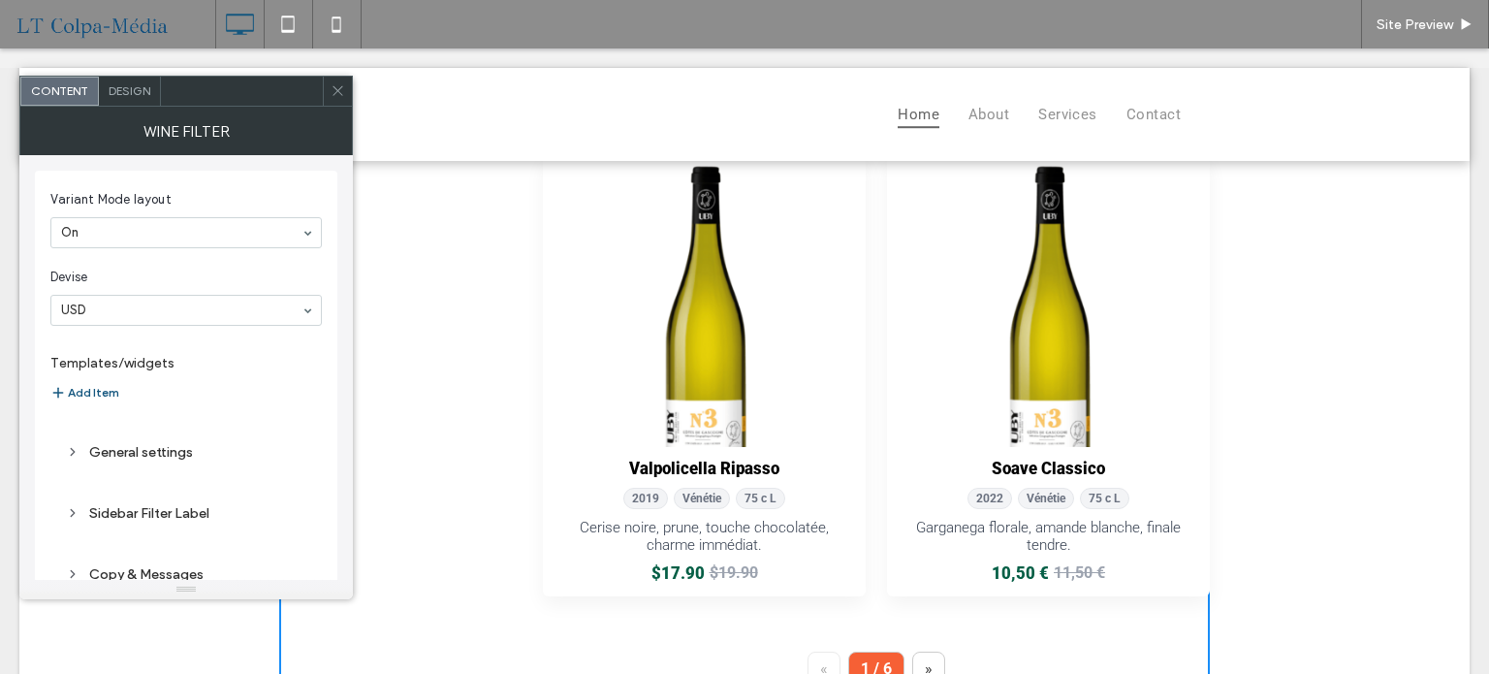
scroll to position [612, 0]
drag, startPoint x: 218, startPoint y: 70, endPoint x: 677, endPoint y: 163, distance: 467.9
click at [677, 163] on div "Home About Services Contact Tous (21) Vin du moment (6) Bio & Biodynamie (3) It…" at bounding box center [744, 210] width 1450 height 1509
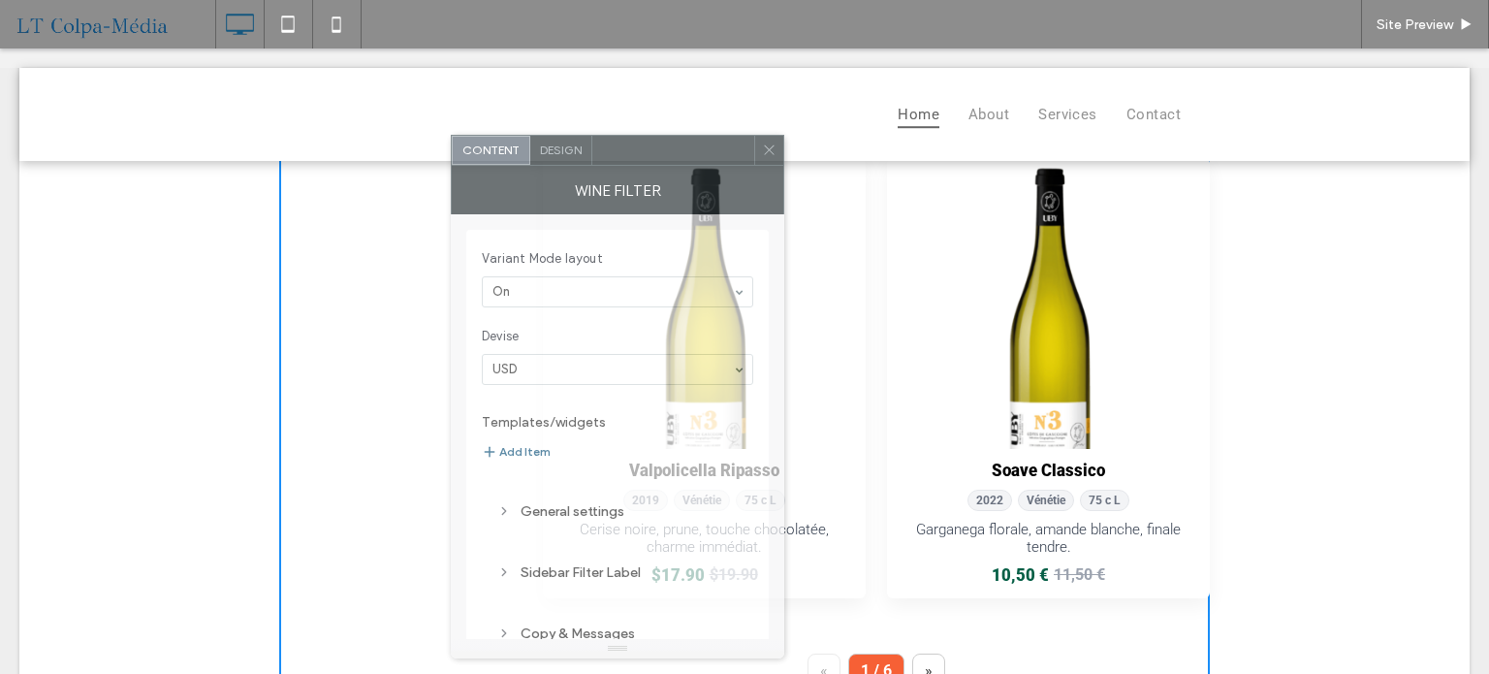
drag, startPoint x: 221, startPoint y: 92, endPoint x: 808, endPoint y: 194, distance: 595.3
click at [784, 192] on div "Content Design Wine filter Variant Mode layout On Devise USD Templates/widgets …" at bounding box center [618, 397] width 334 height 524
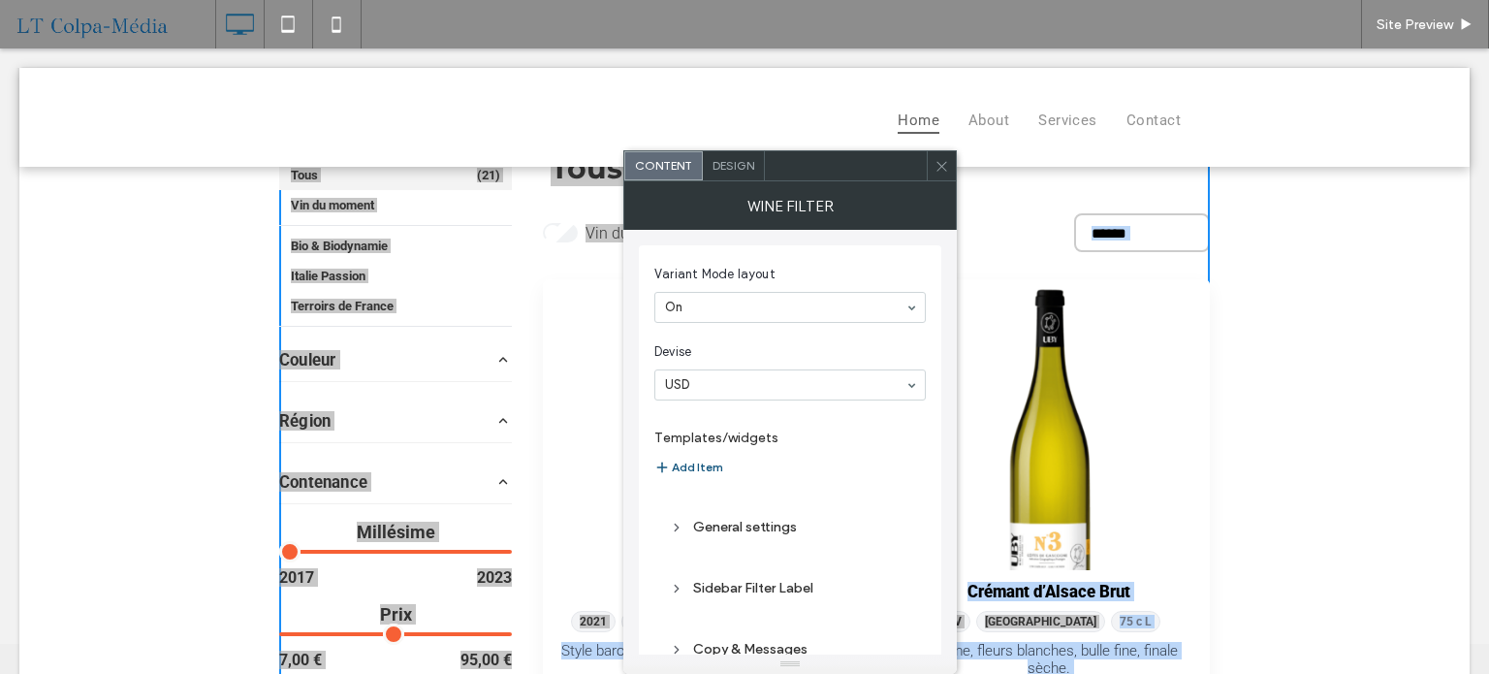
scroll to position [80, 0]
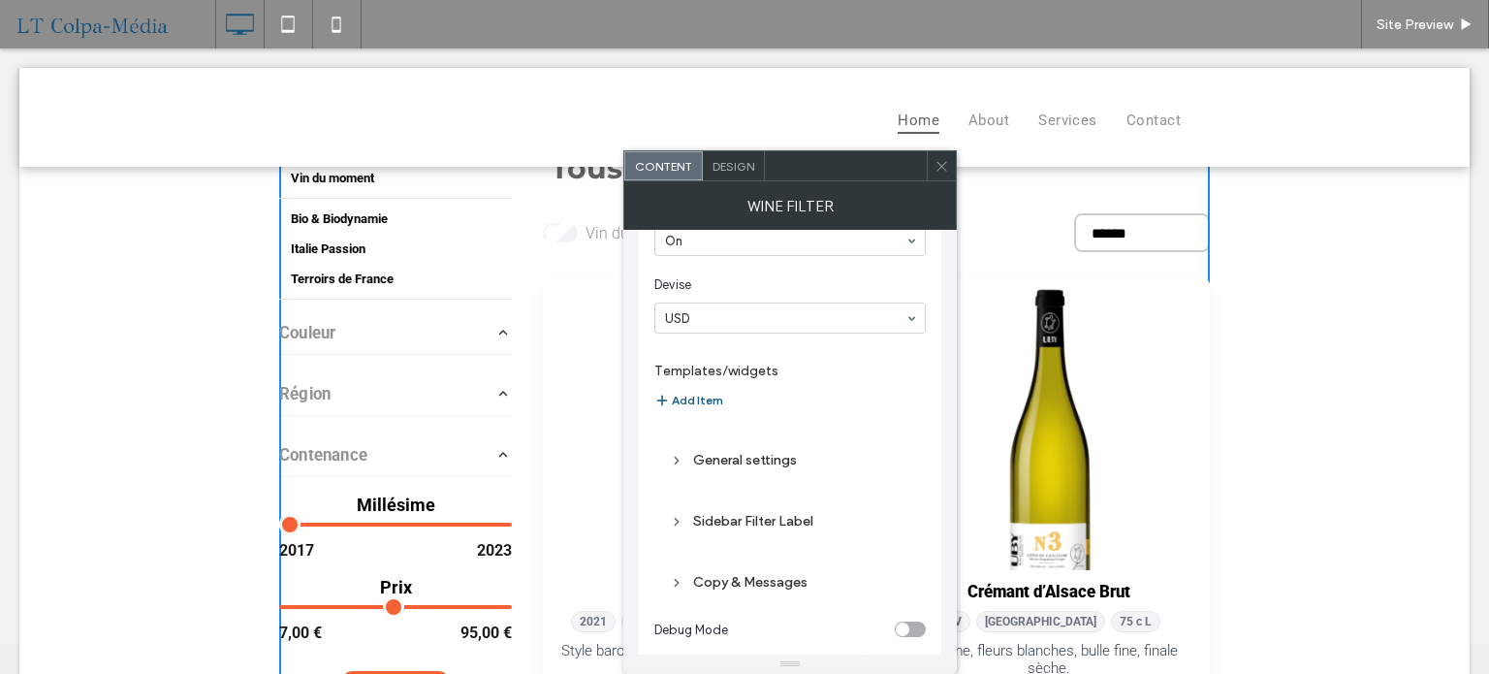
scroll to position [141, 0]
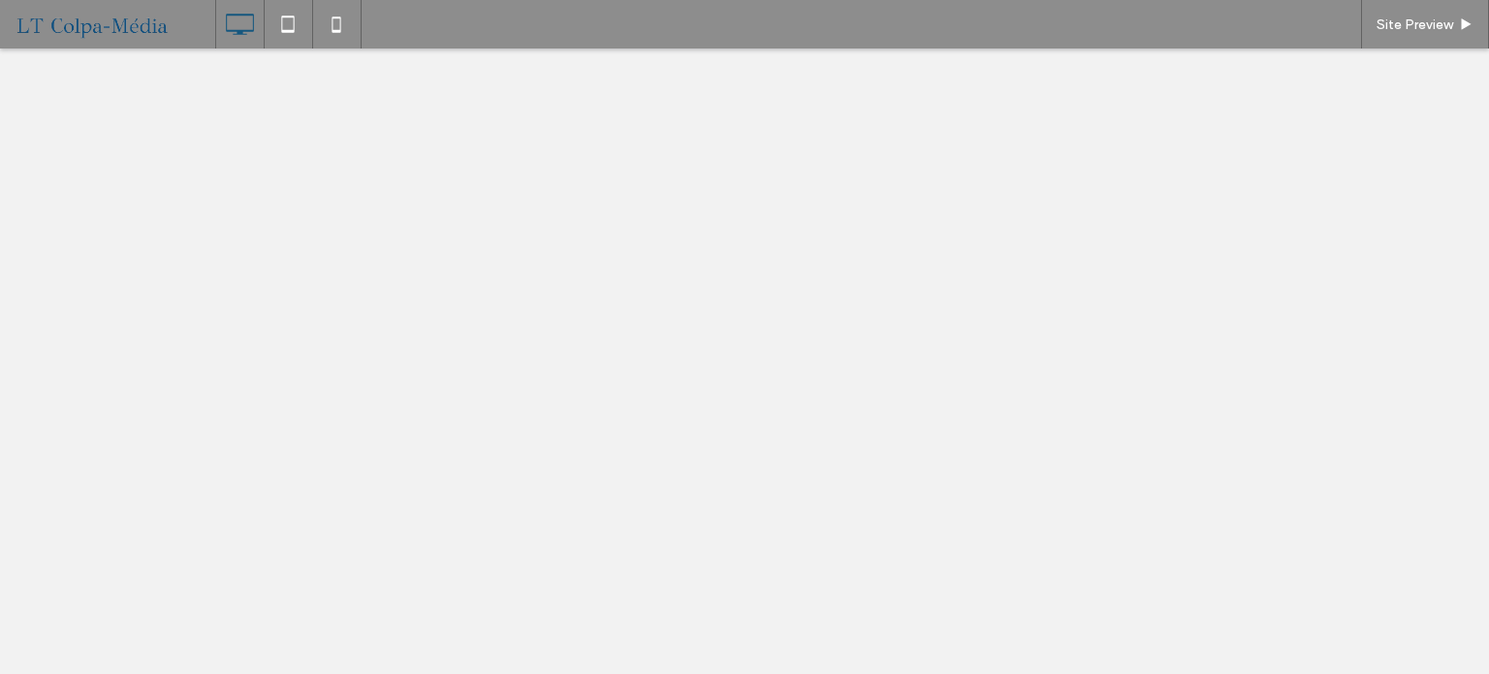
select select "******"
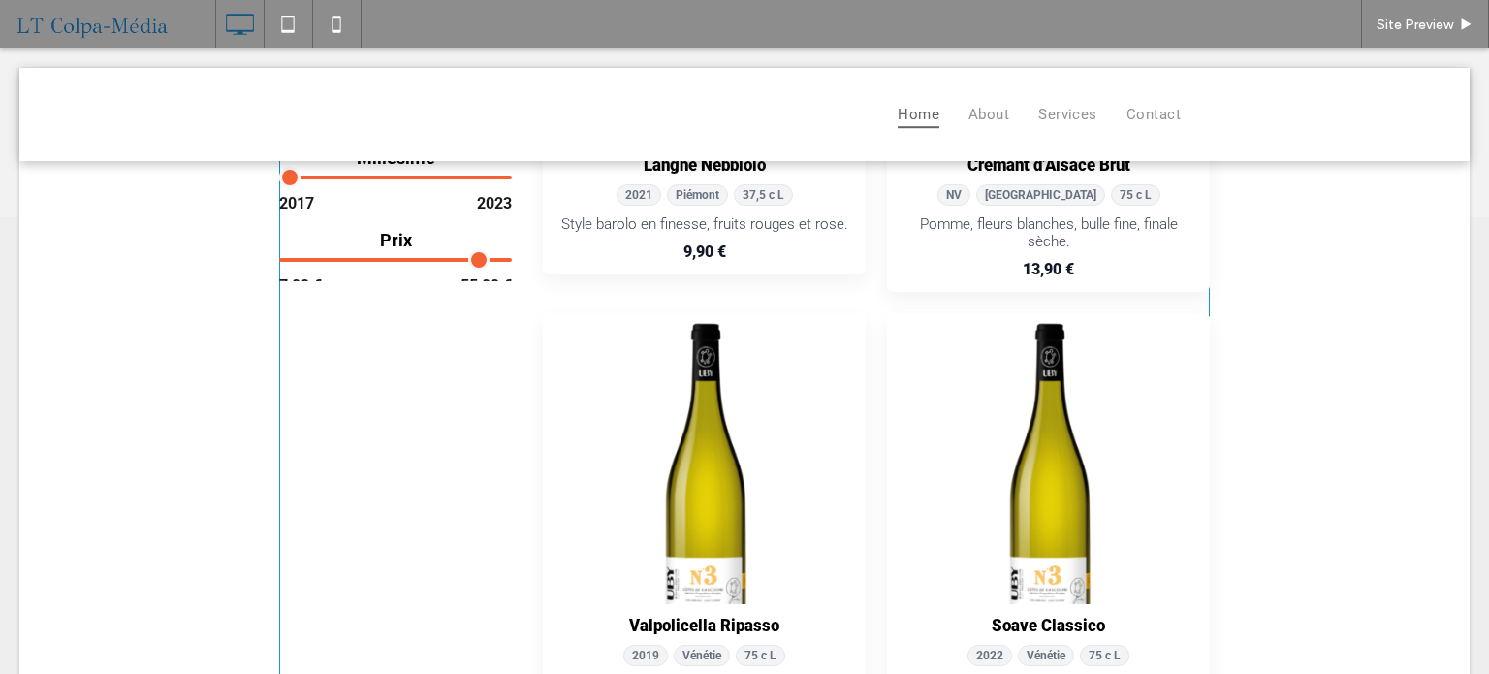
click at [514, 359] on span at bounding box center [744, 283] width 931 height 1118
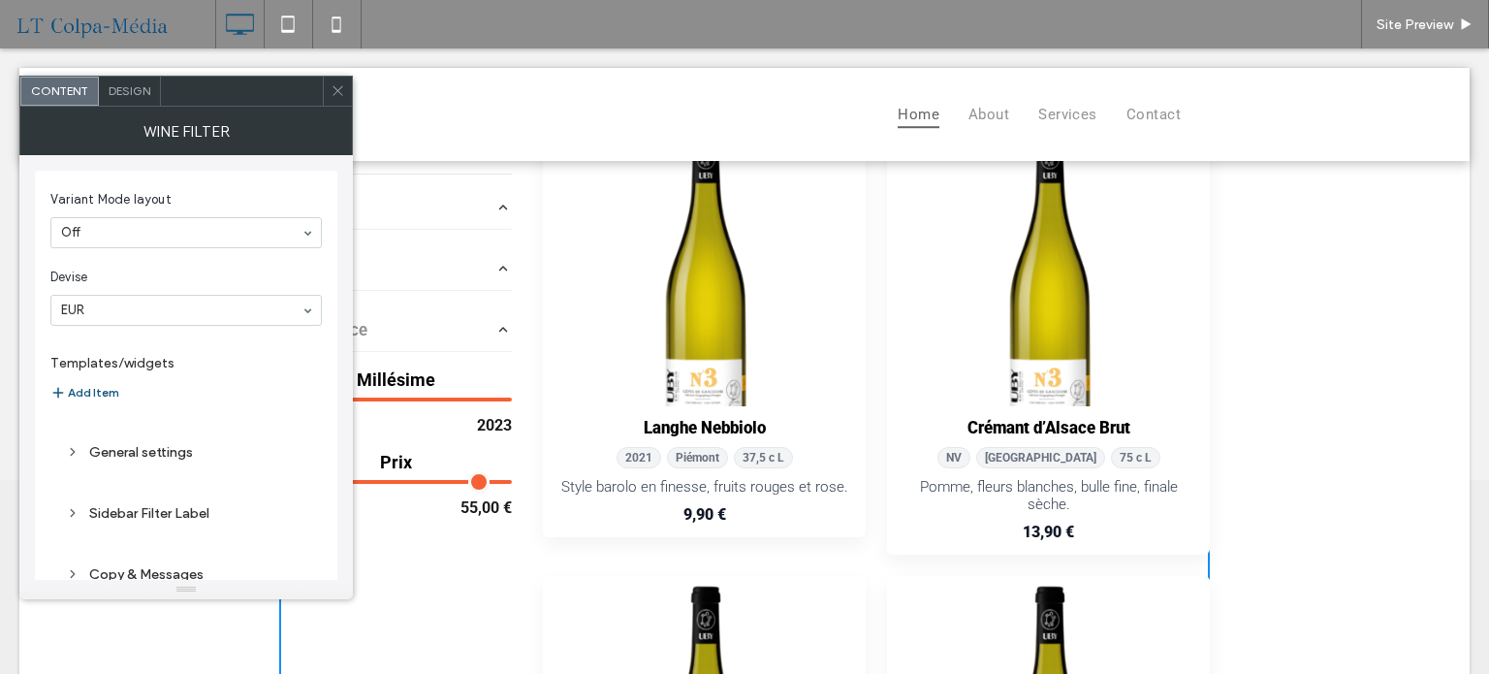
scroll to position [80, 0]
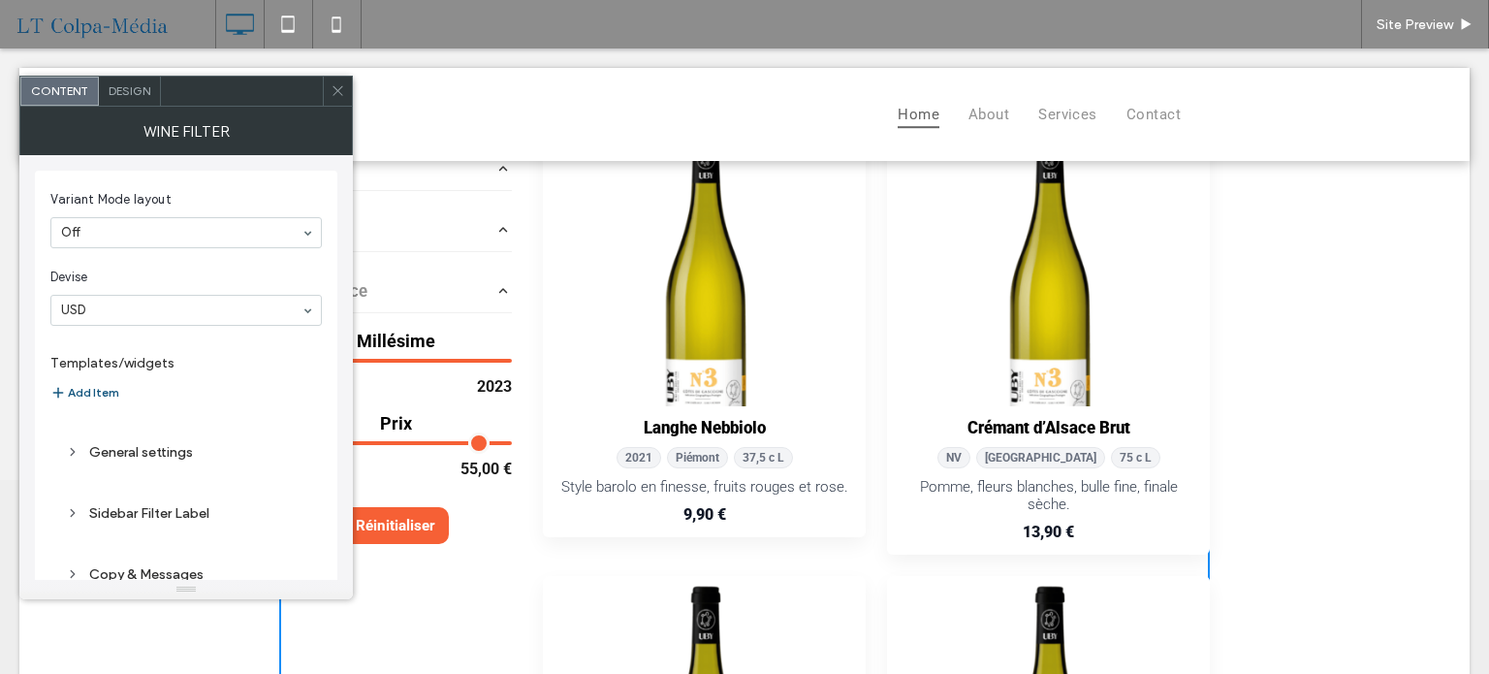
select select "******"
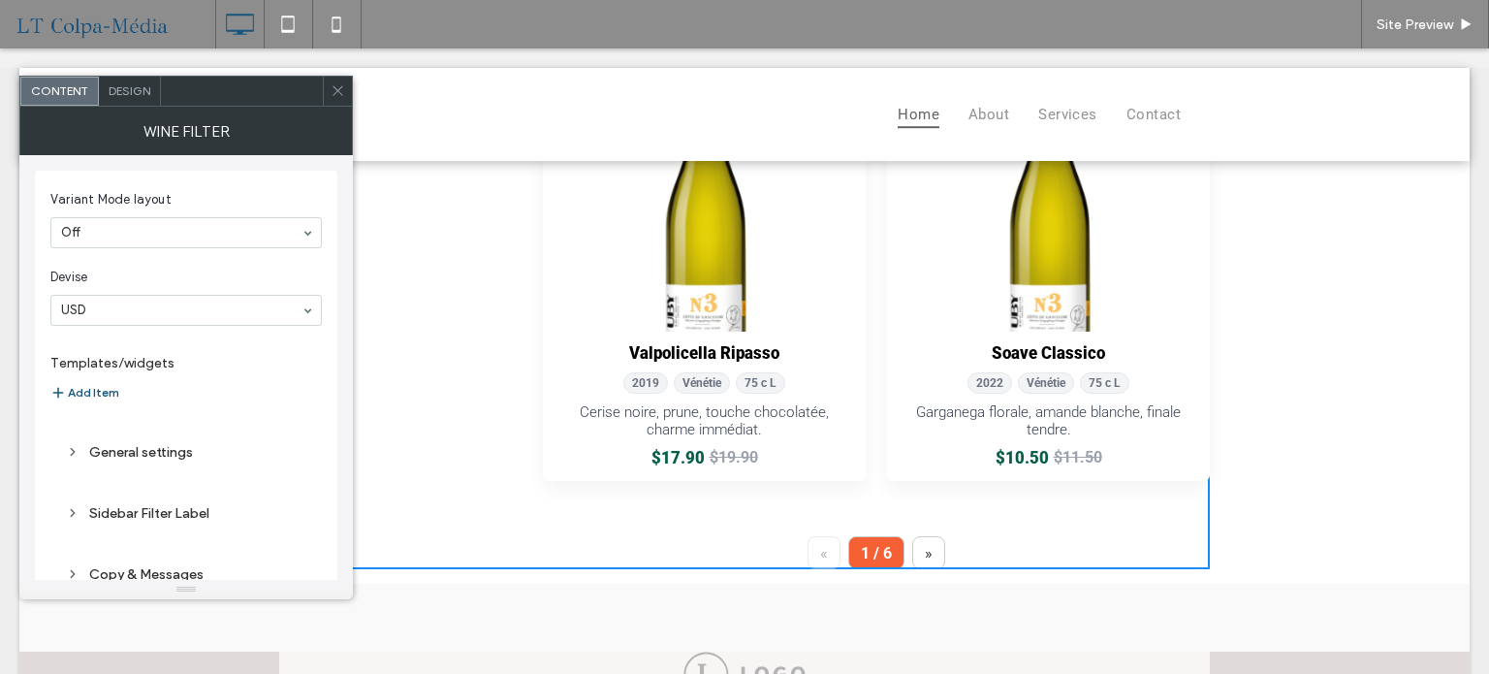
scroll to position [776, 0]
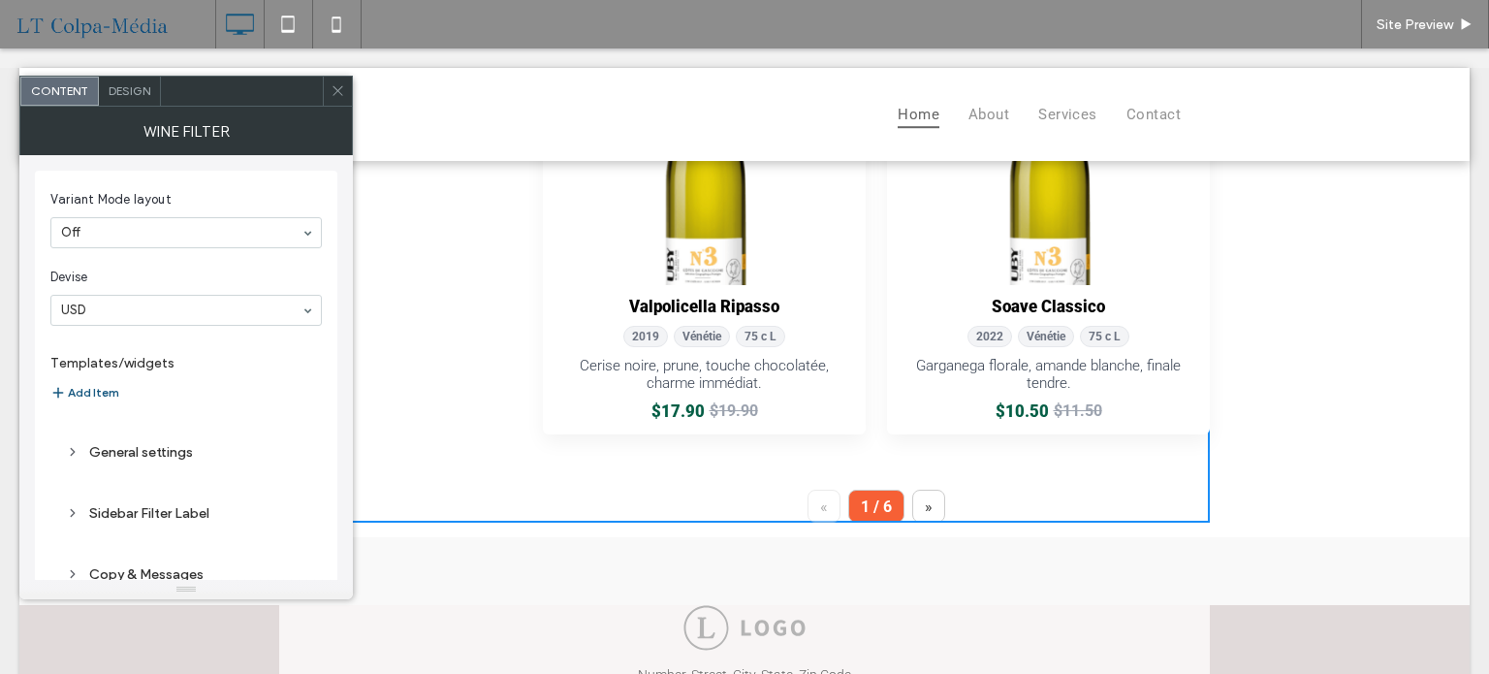
click at [912, 496] on button "»" at bounding box center [928, 506] width 33 height 33
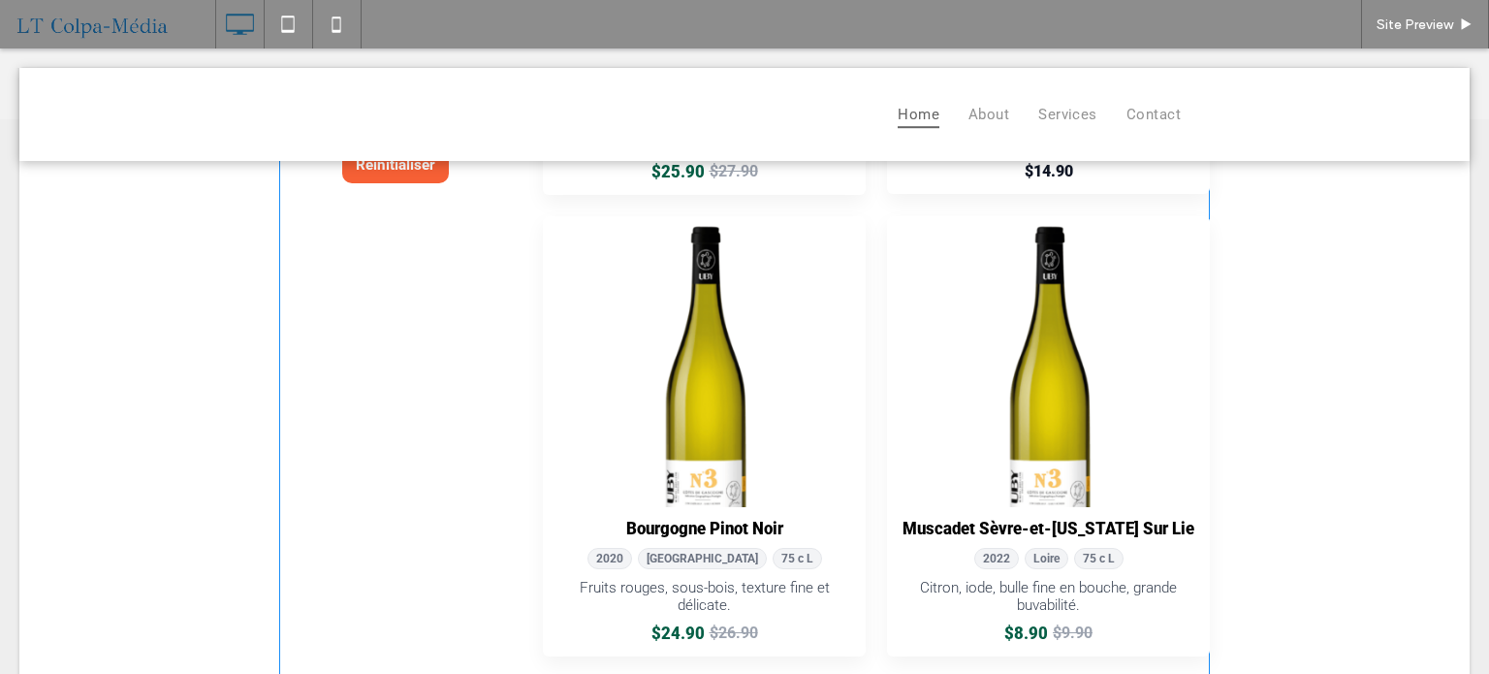
scroll to position [291, 0]
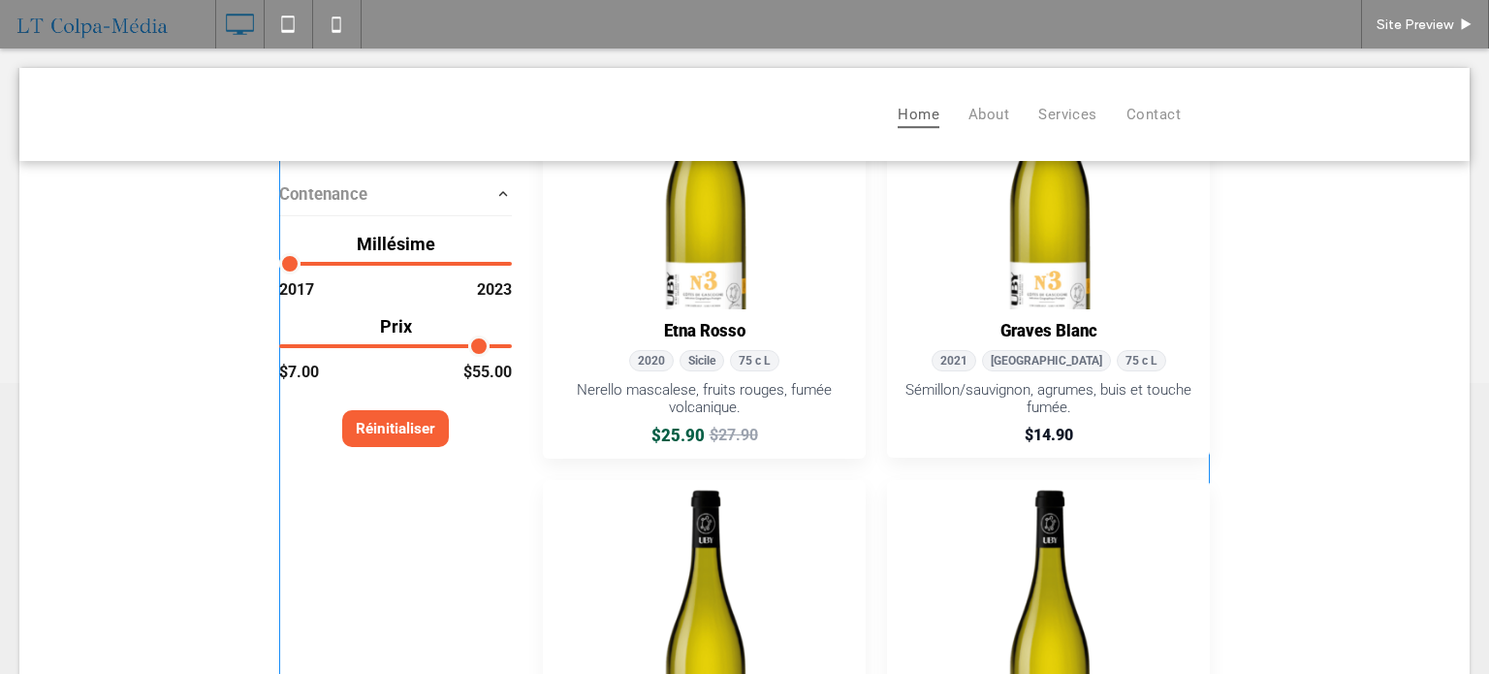
click at [895, 484] on span at bounding box center [744, 448] width 931 height 1119
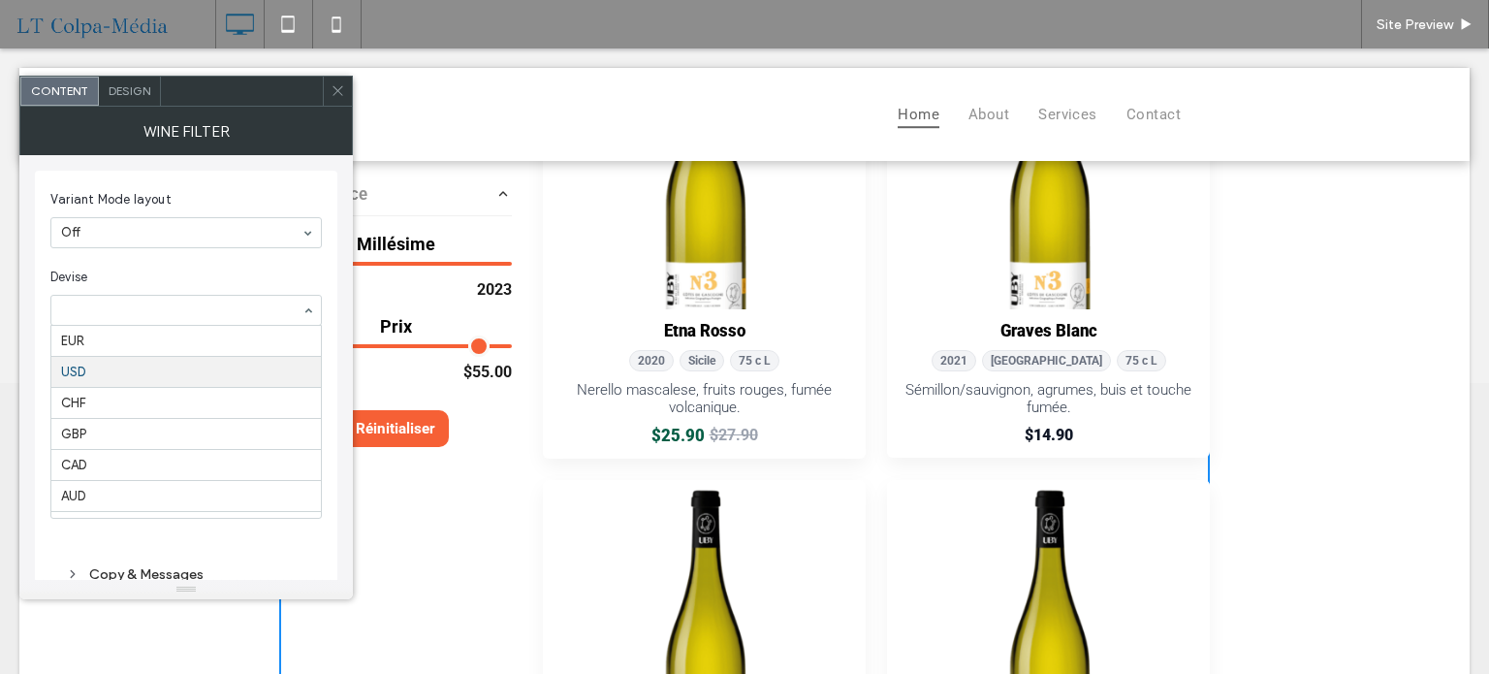
scroll to position [29, 0]
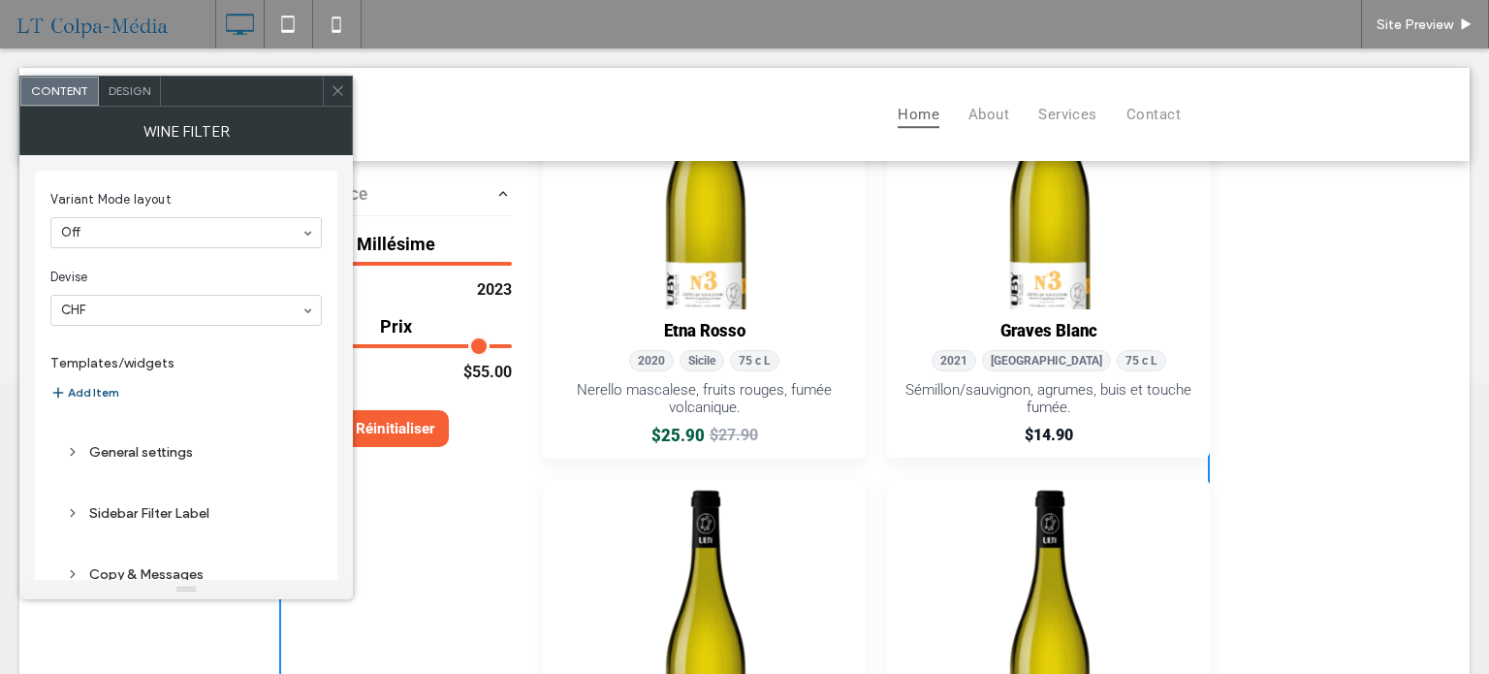
select select "******"
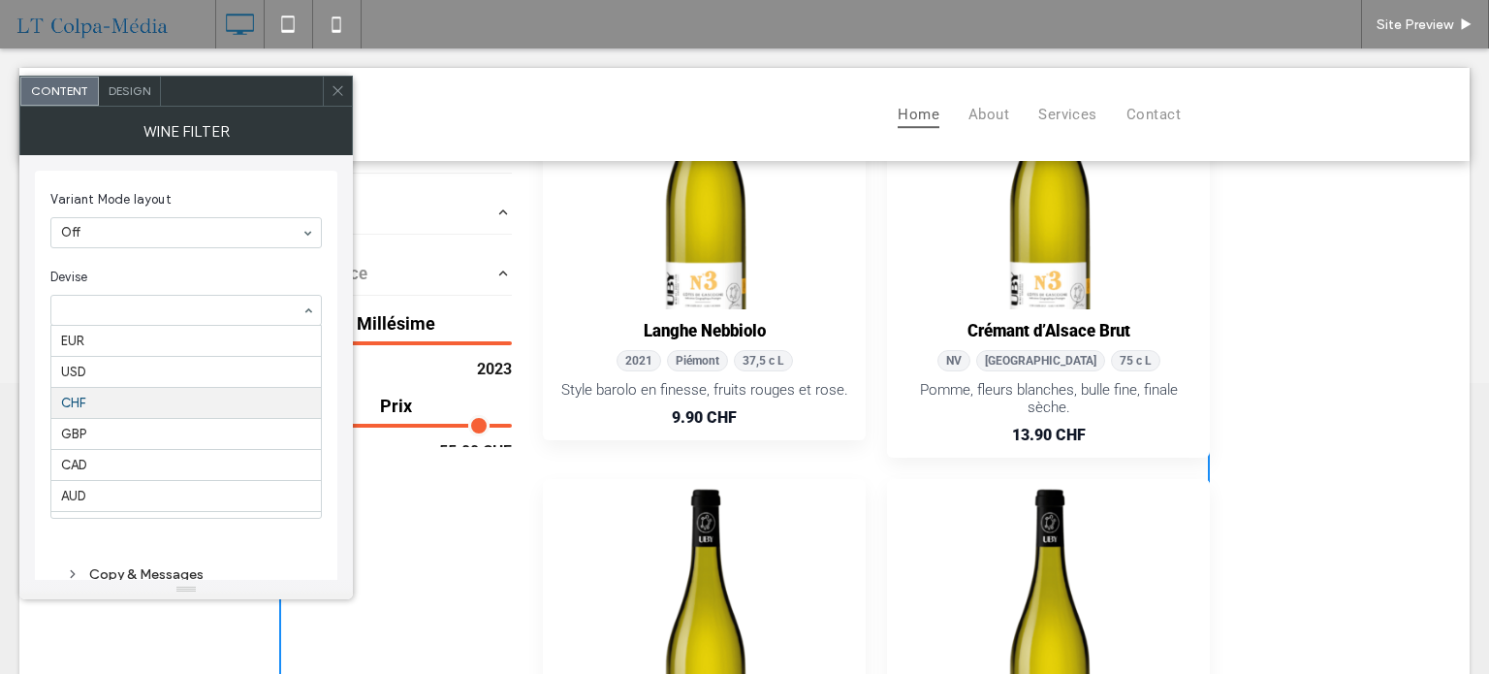
click at [145, 313] on input at bounding box center [181, 310] width 240 height 14
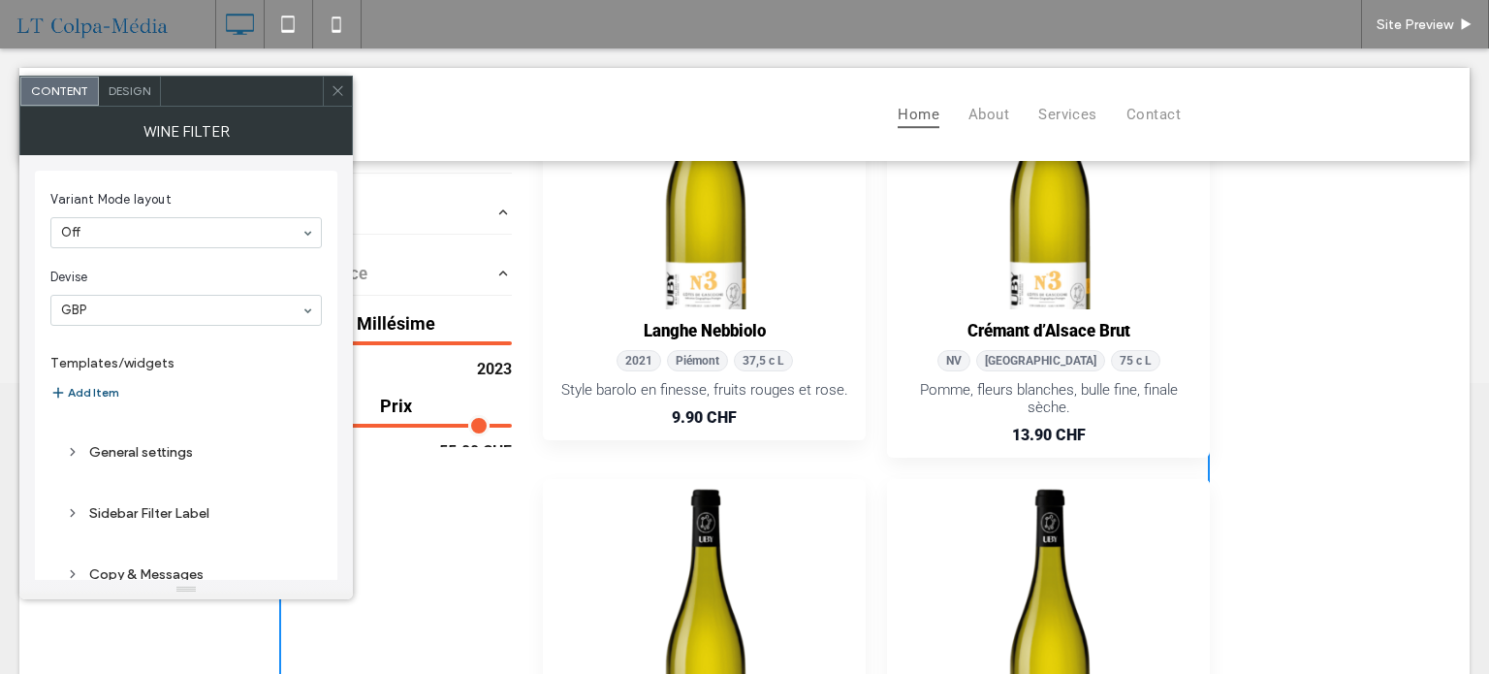
select select "******"
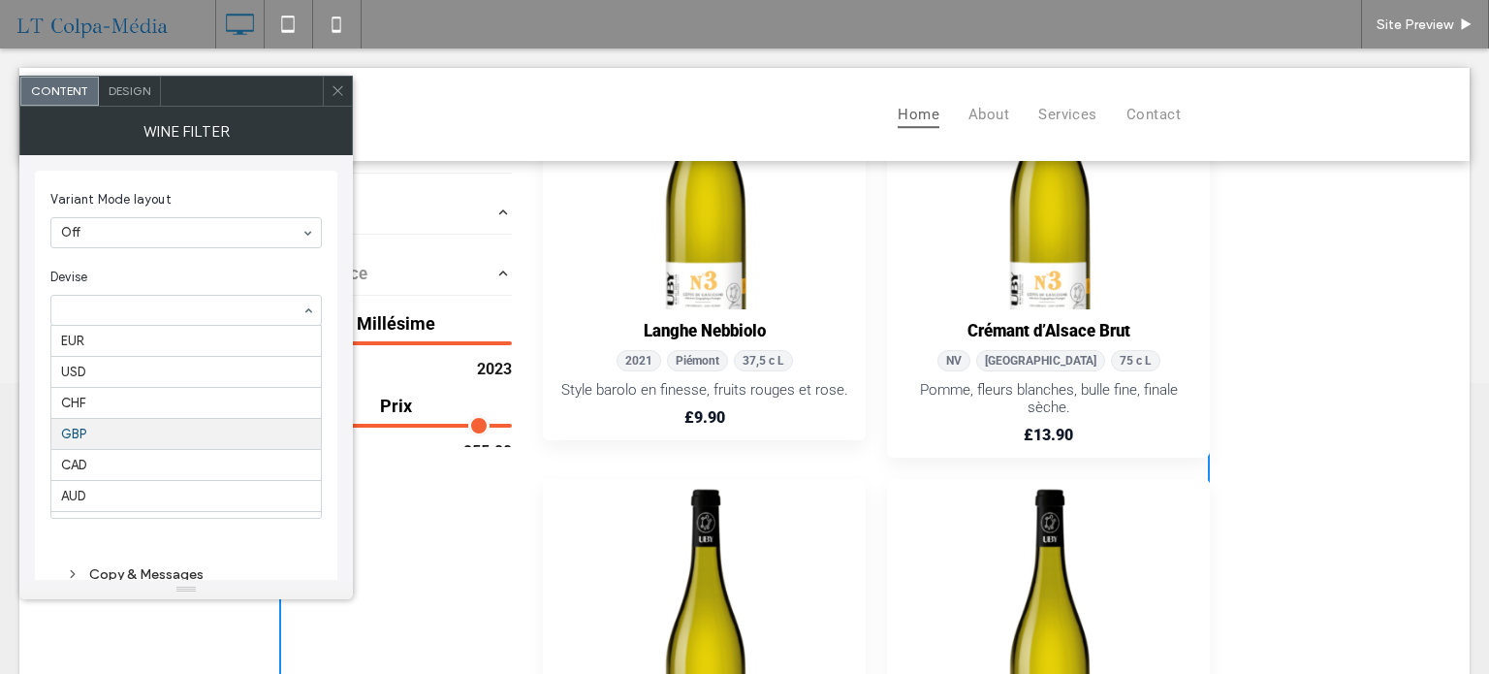
click at [174, 306] on input at bounding box center [181, 310] width 240 height 14
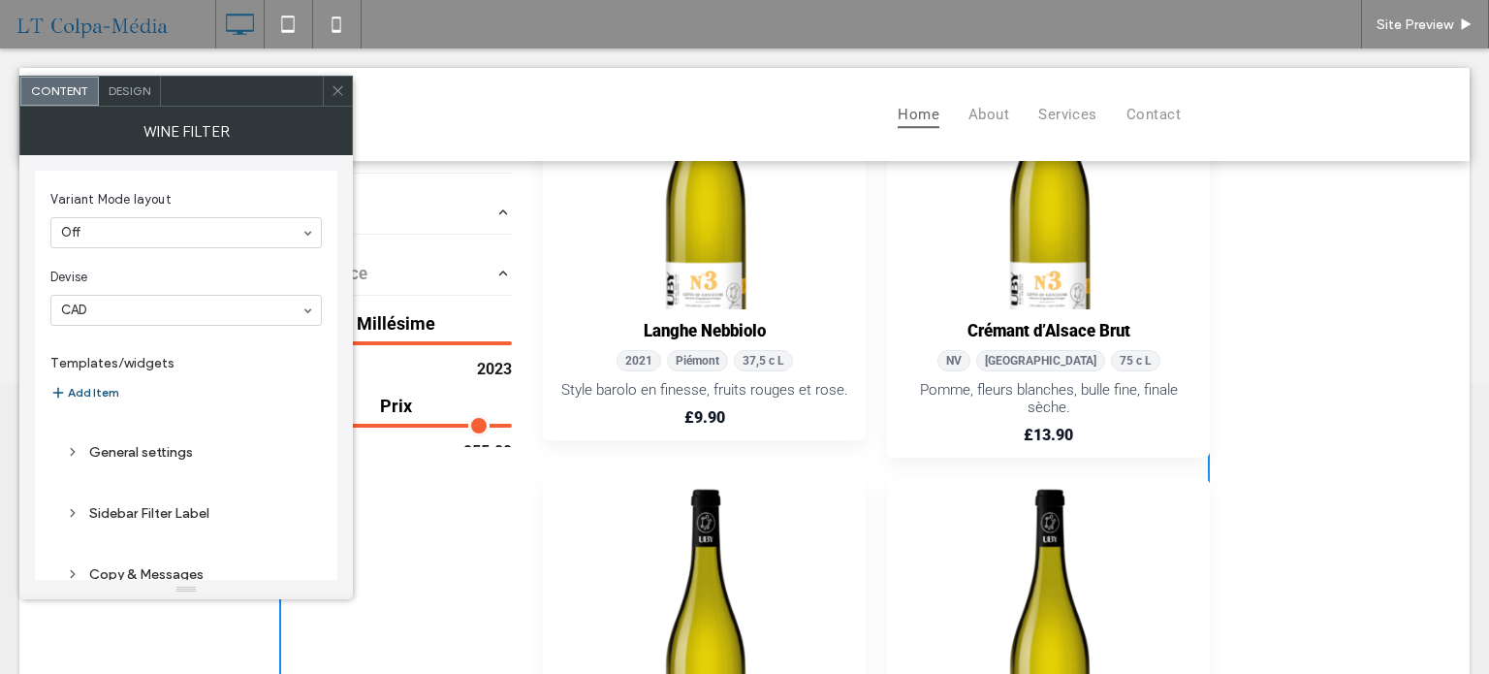
select select "******"
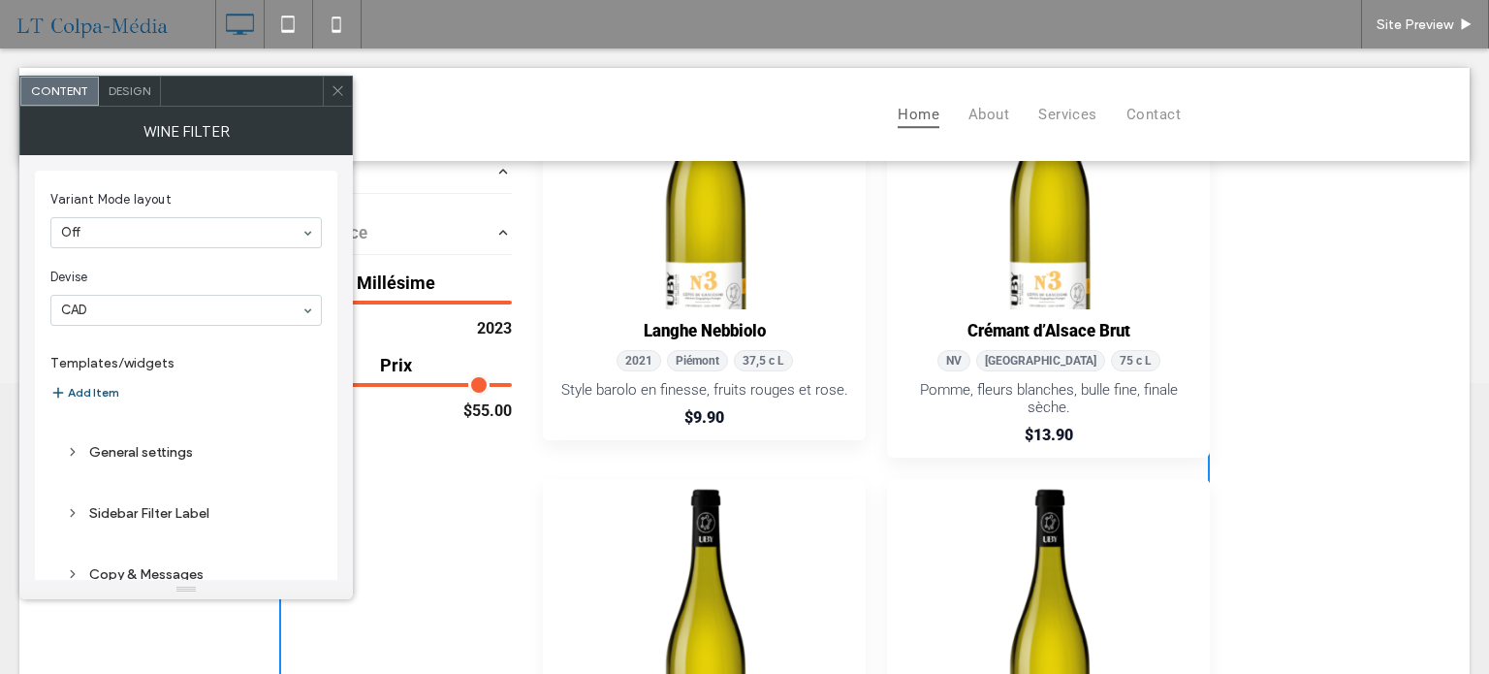
scroll to position [80, 0]
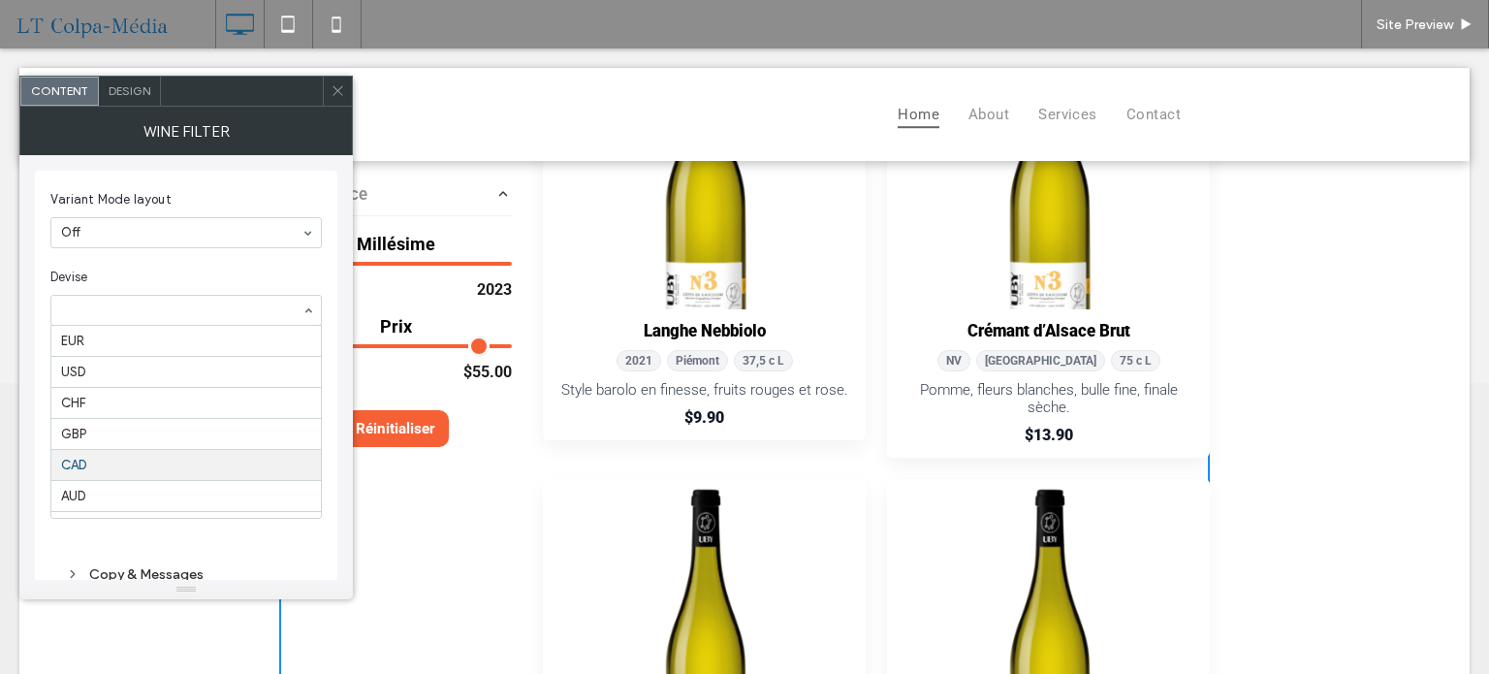
click at [213, 306] on input at bounding box center [181, 310] width 240 height 14
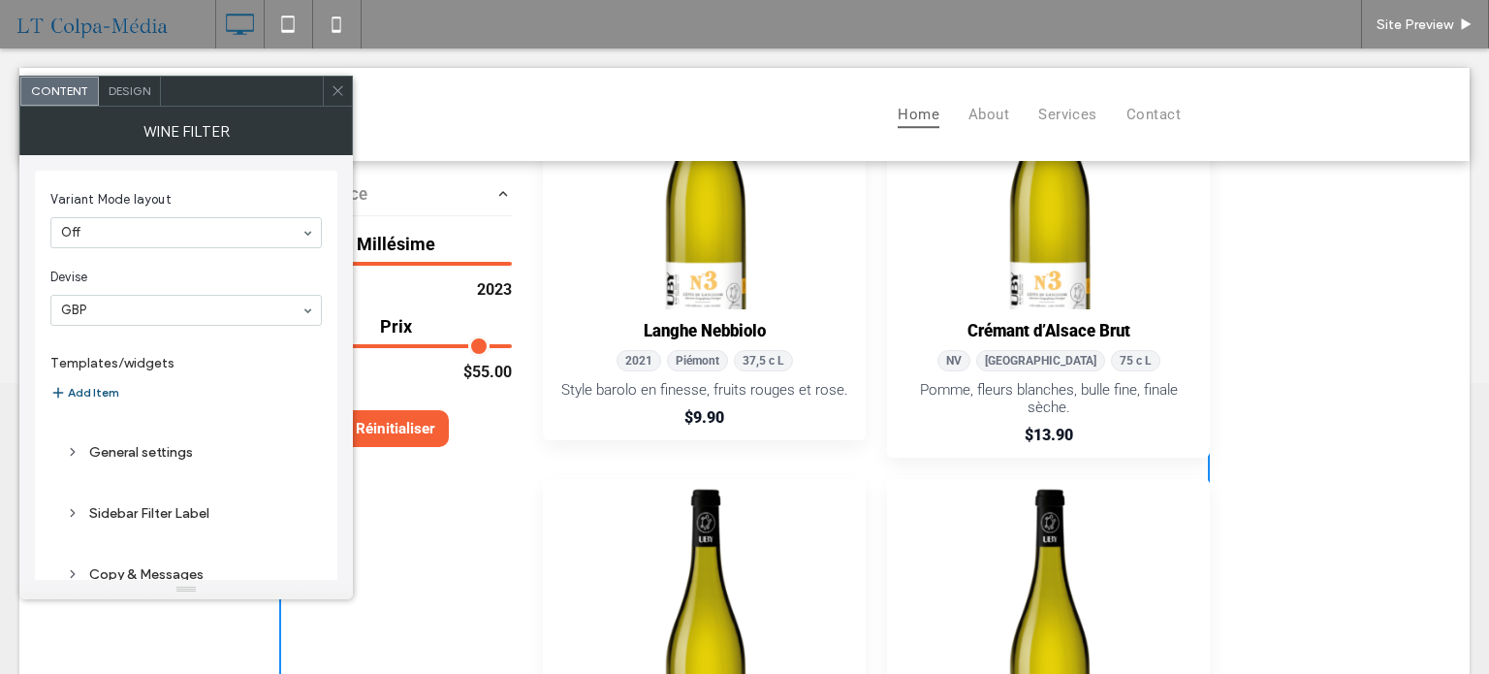
select select "******"
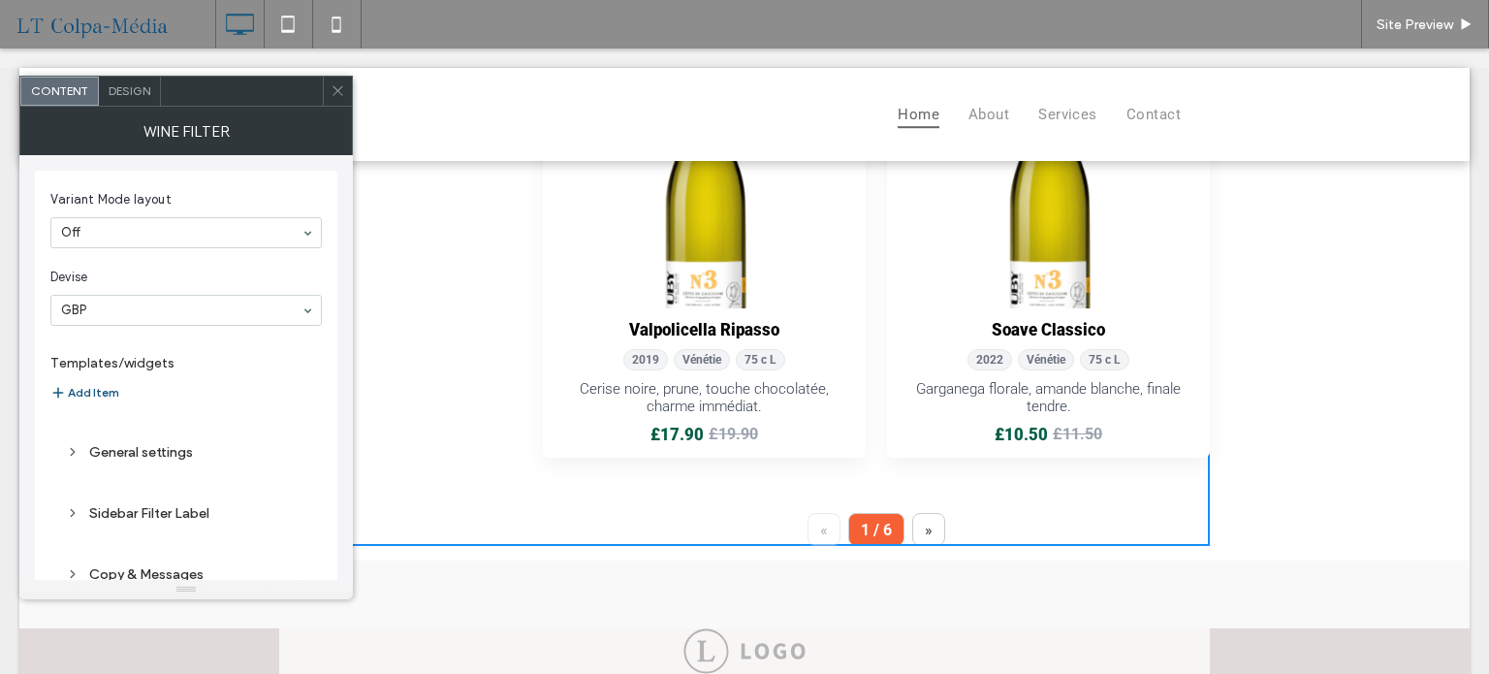
scroll to position [873, 0]
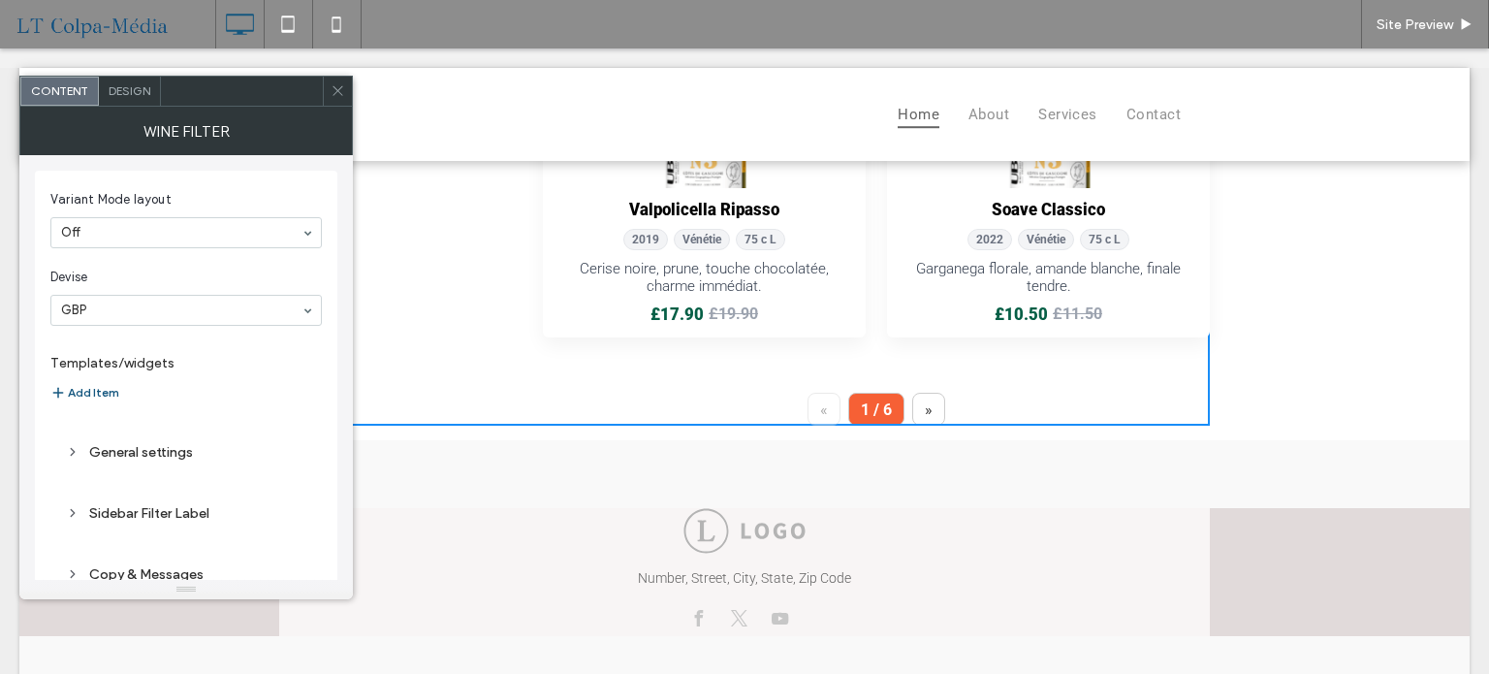
click at [929, 410] on button "»" at bounding box center [928, 409] width 33 height 33
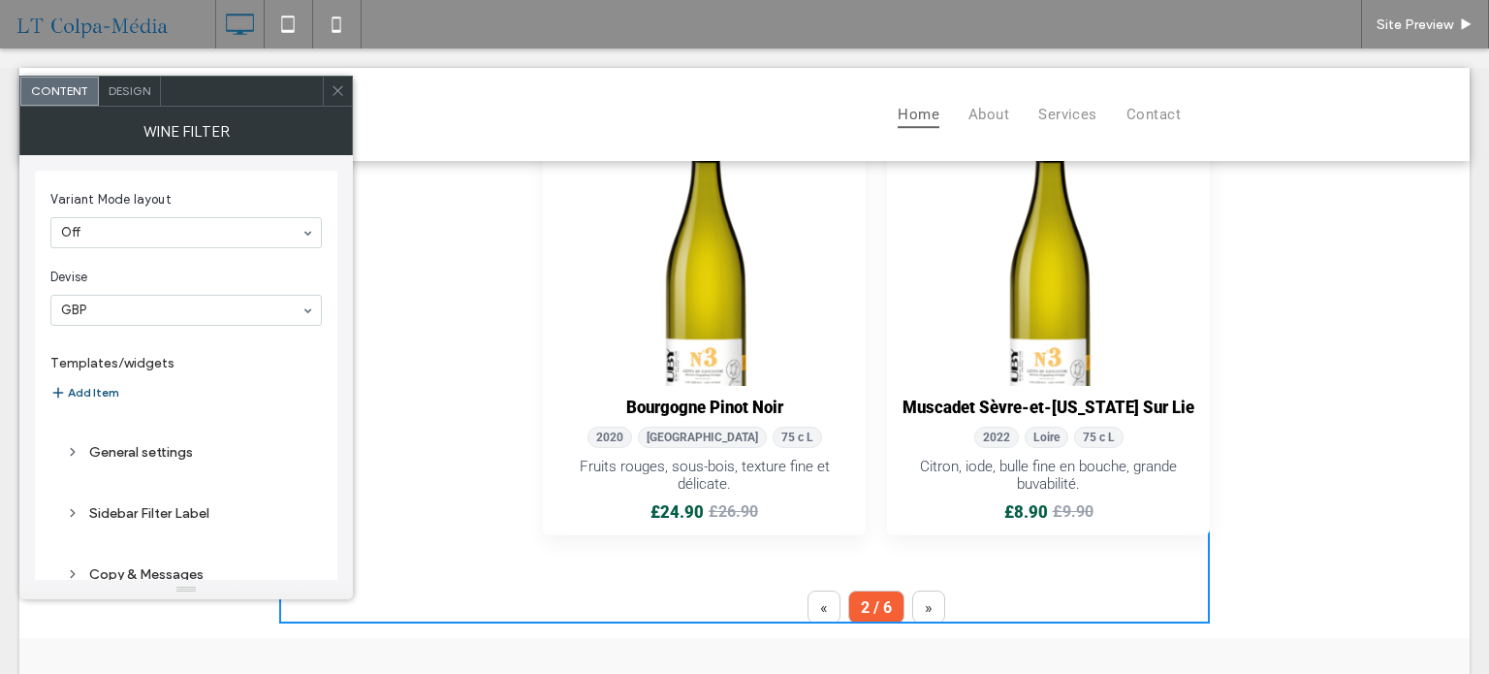
scroll to position [776, 0]
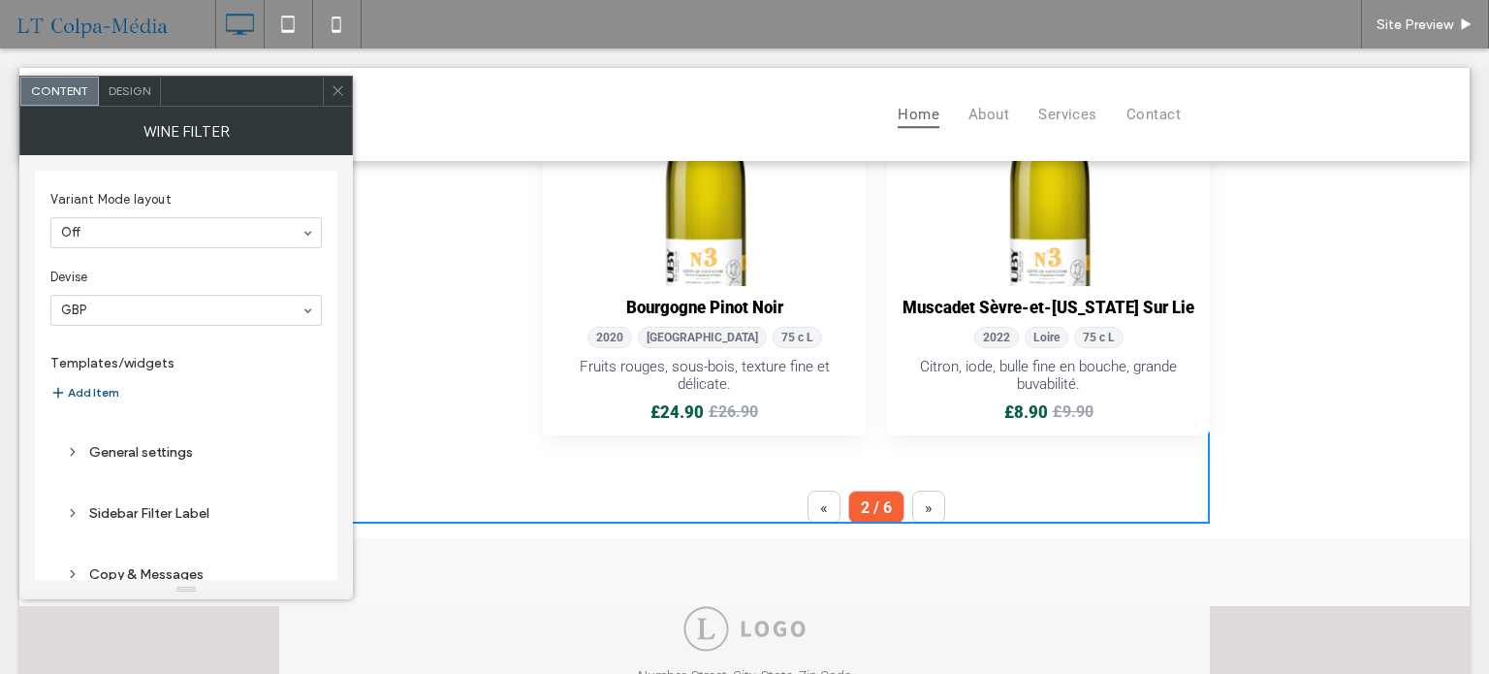
click at [923, 511] on button "»" at bounding box center [928, 507] width 33 height 33
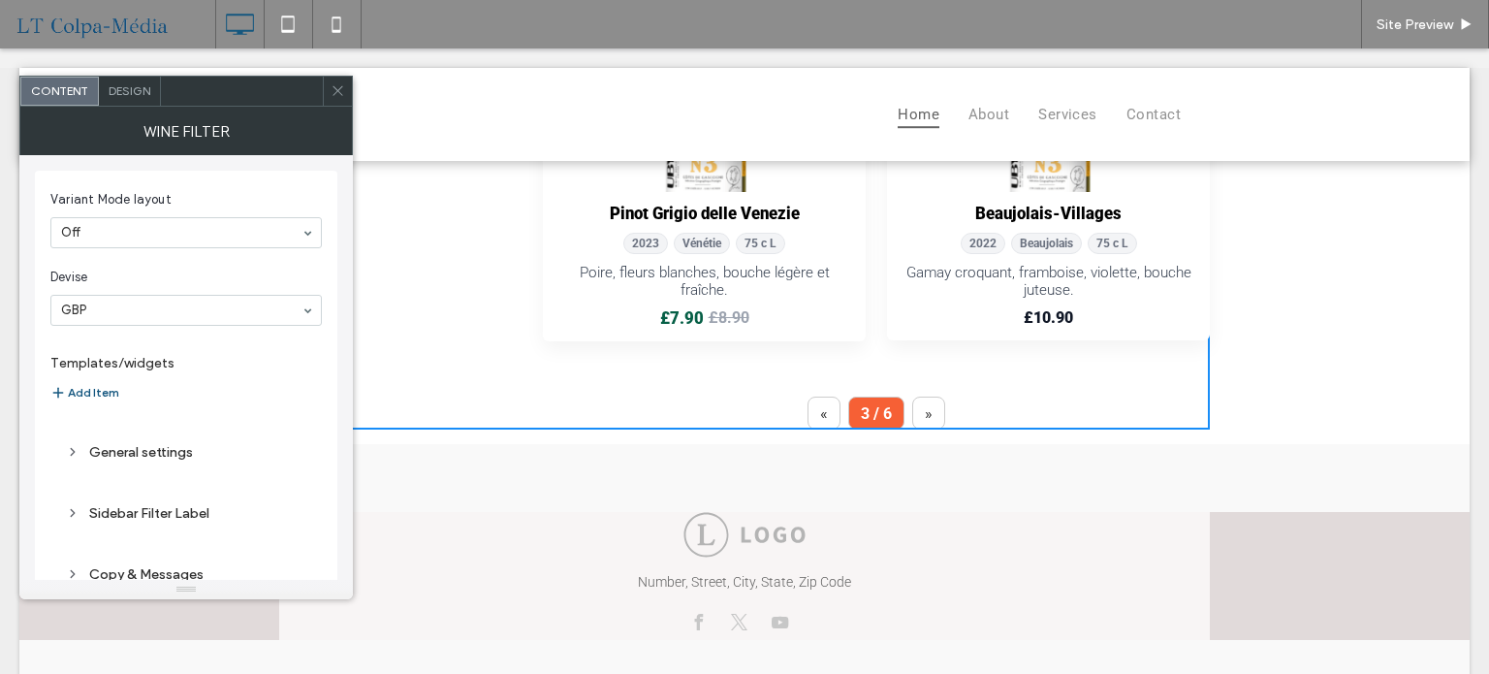
scroll to position [873, 0]
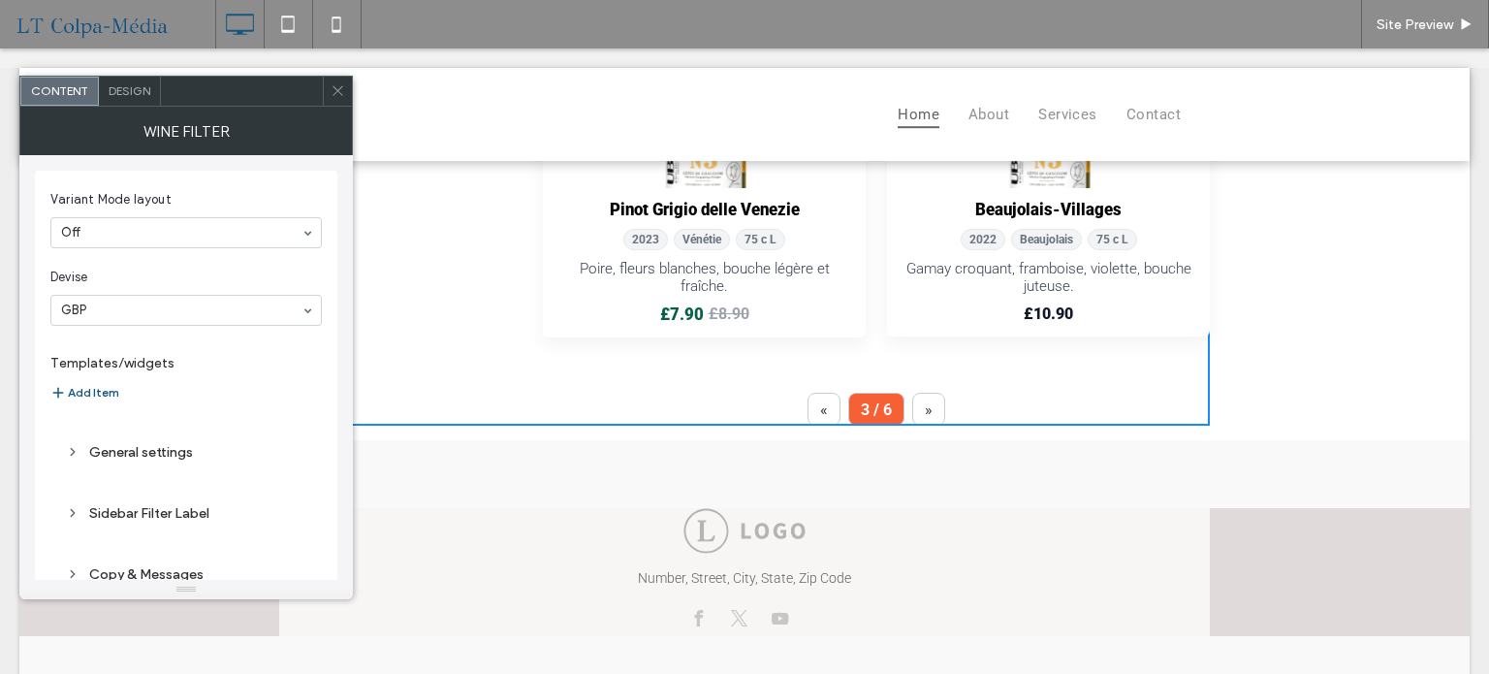
click at [912, 411] on button "»" at bounding box center [928, 409] width 33 height 33
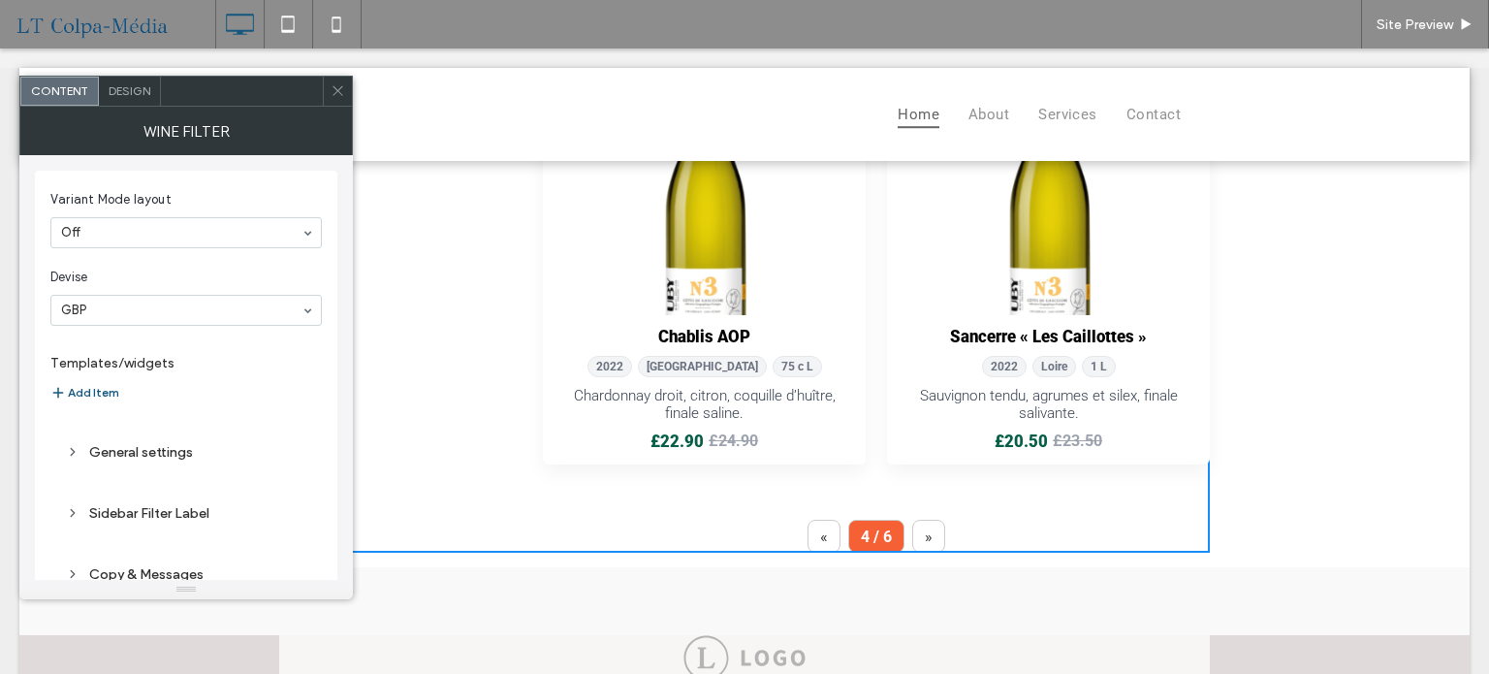
scroll to position [776, 0]
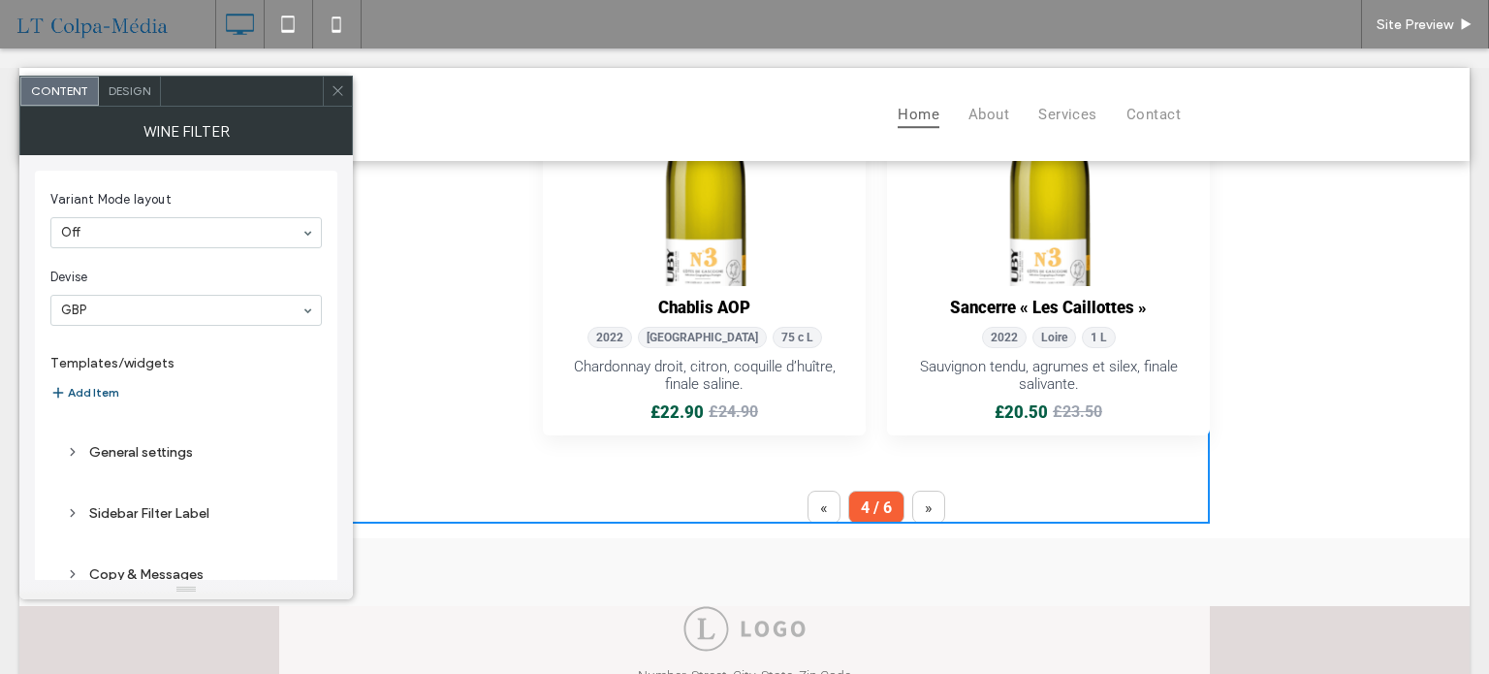
click at [923, 507] on button "»" at bounding box center [928, 507] width 33 height 33
click at [918, 504] on button "»" at bounding box center [928, 507] width 33 height 33
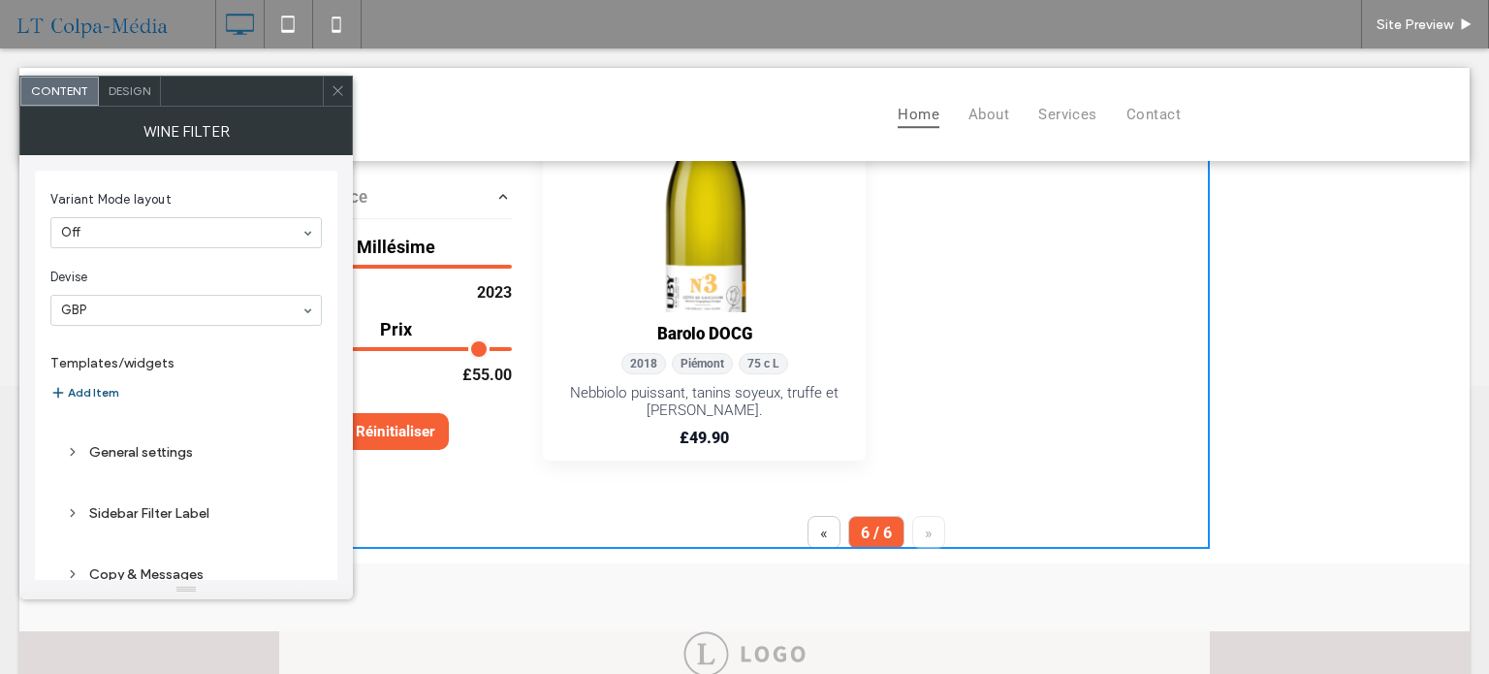
scroll to position [52, 0]
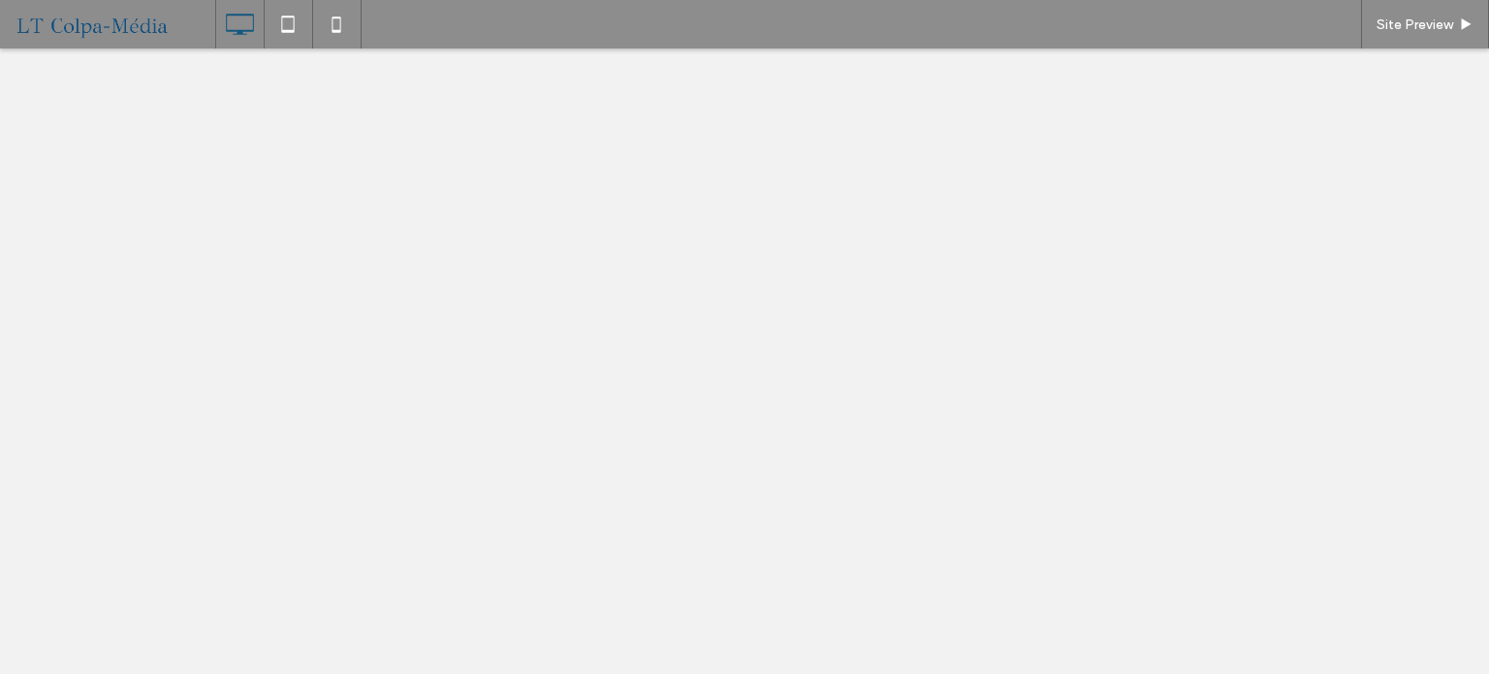
select select "******"
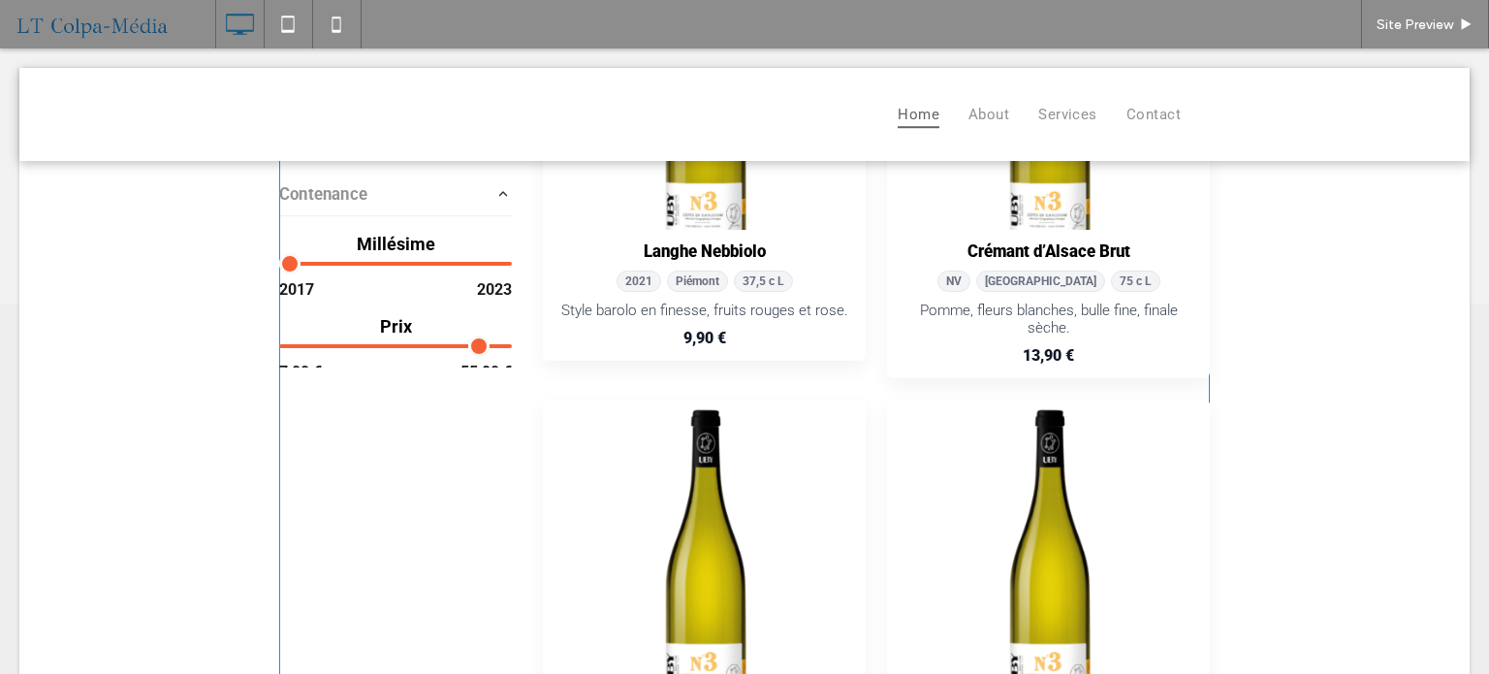
scroll to position [194, 0]
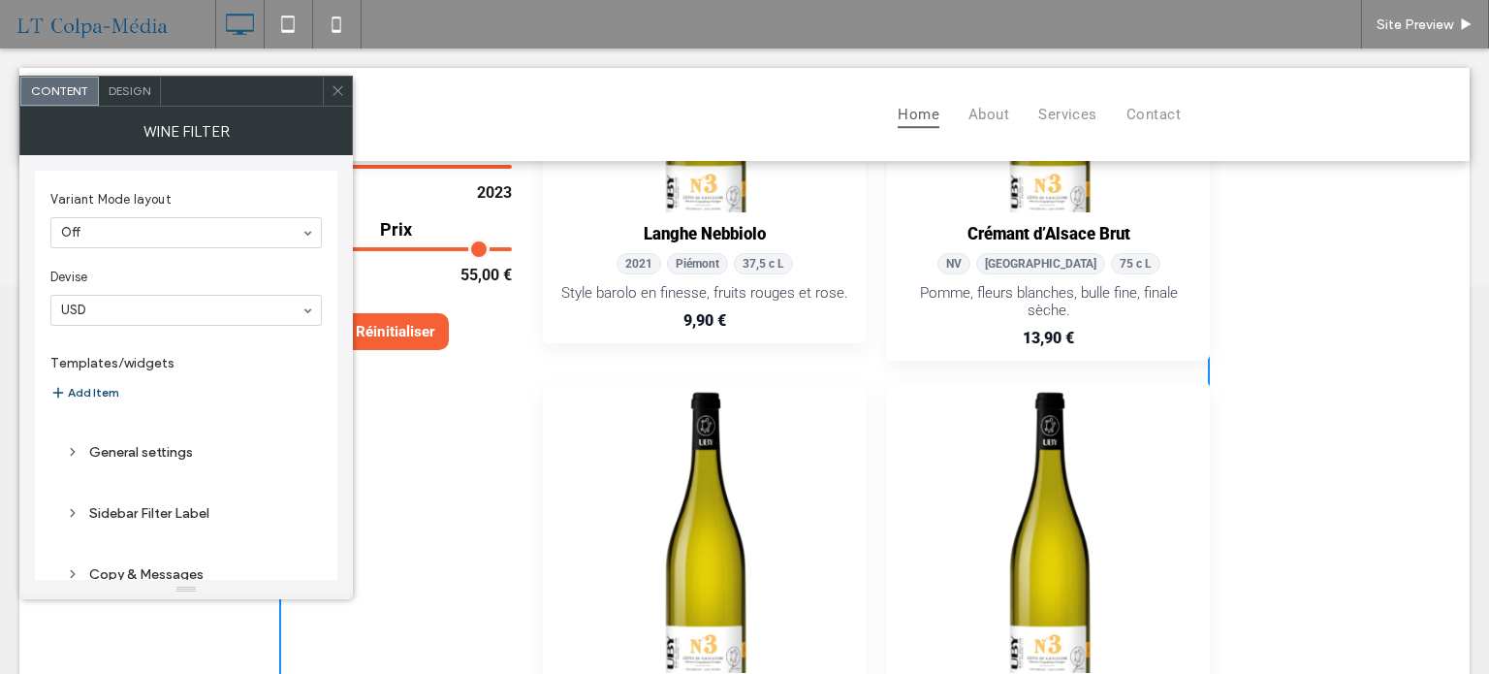
scroll to position [0, 0]
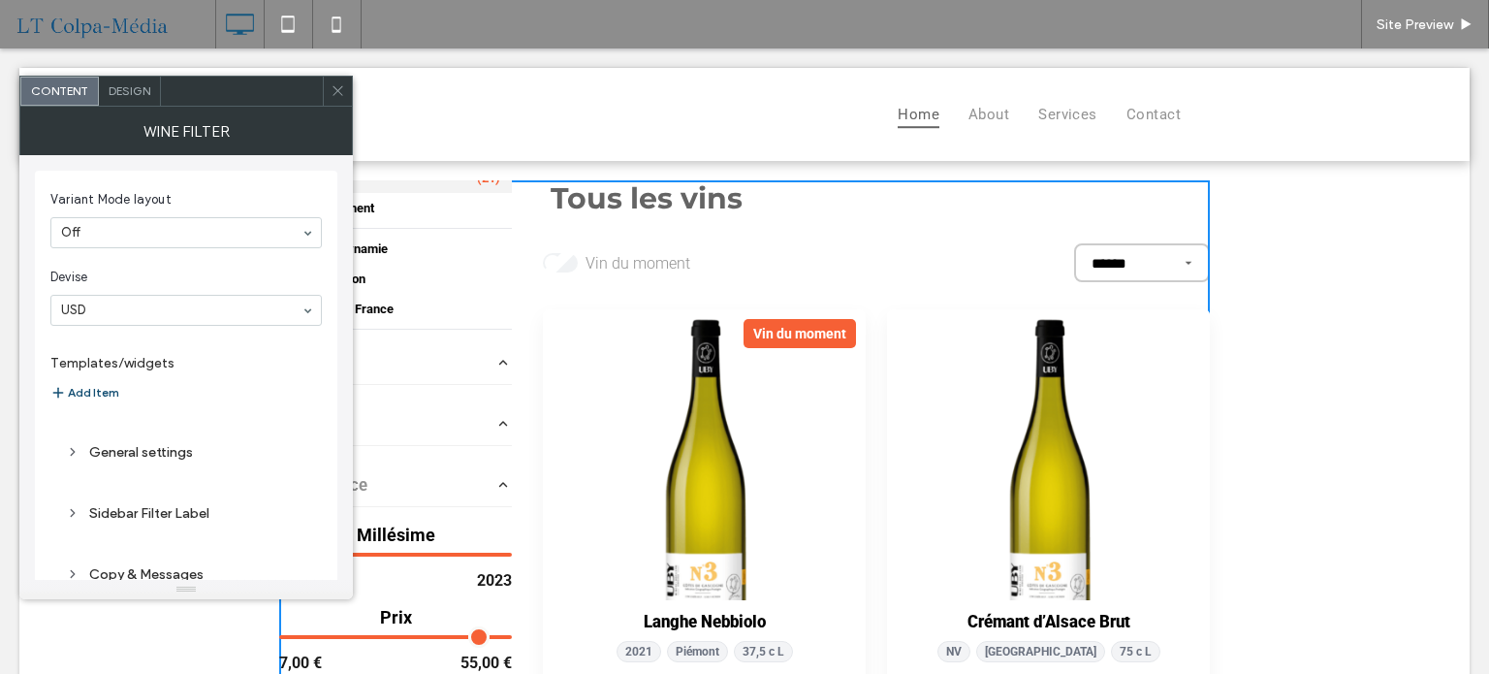
select select "******"
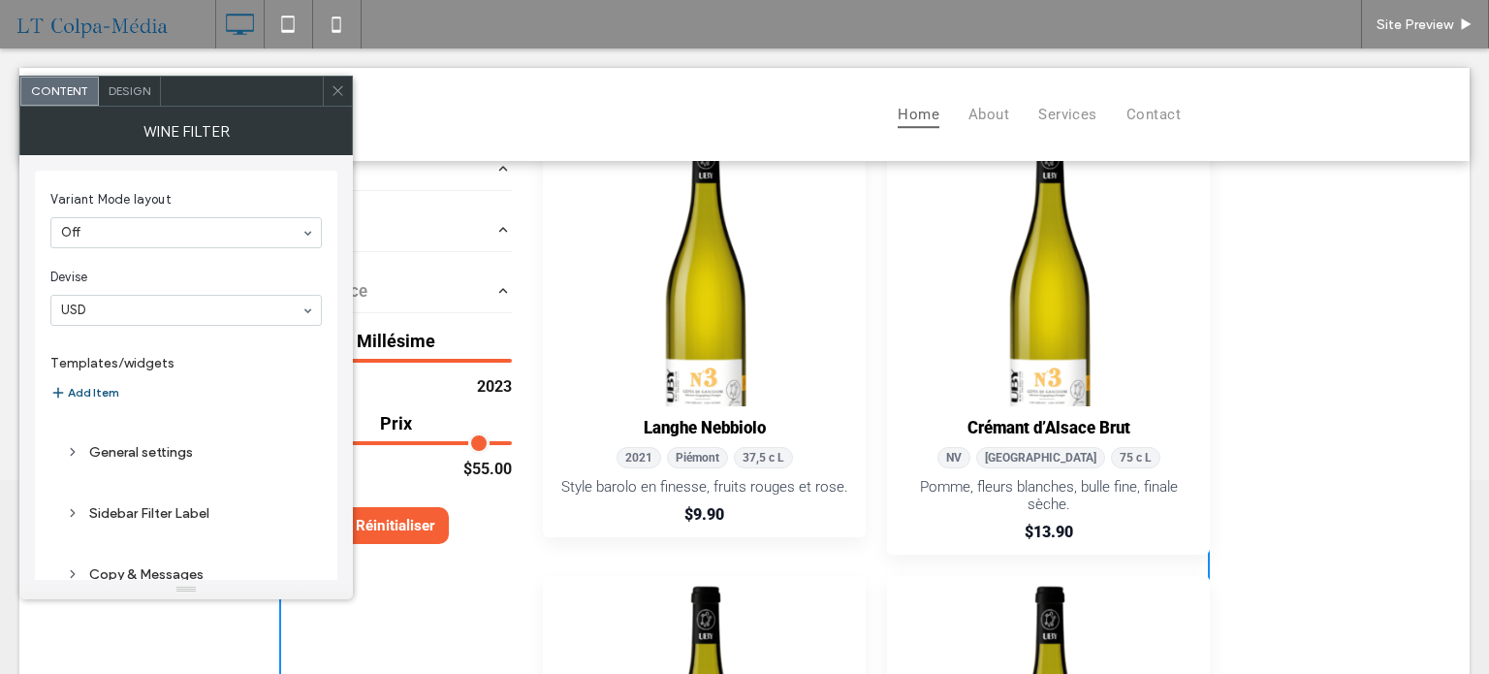
scroll to position [291, 0]
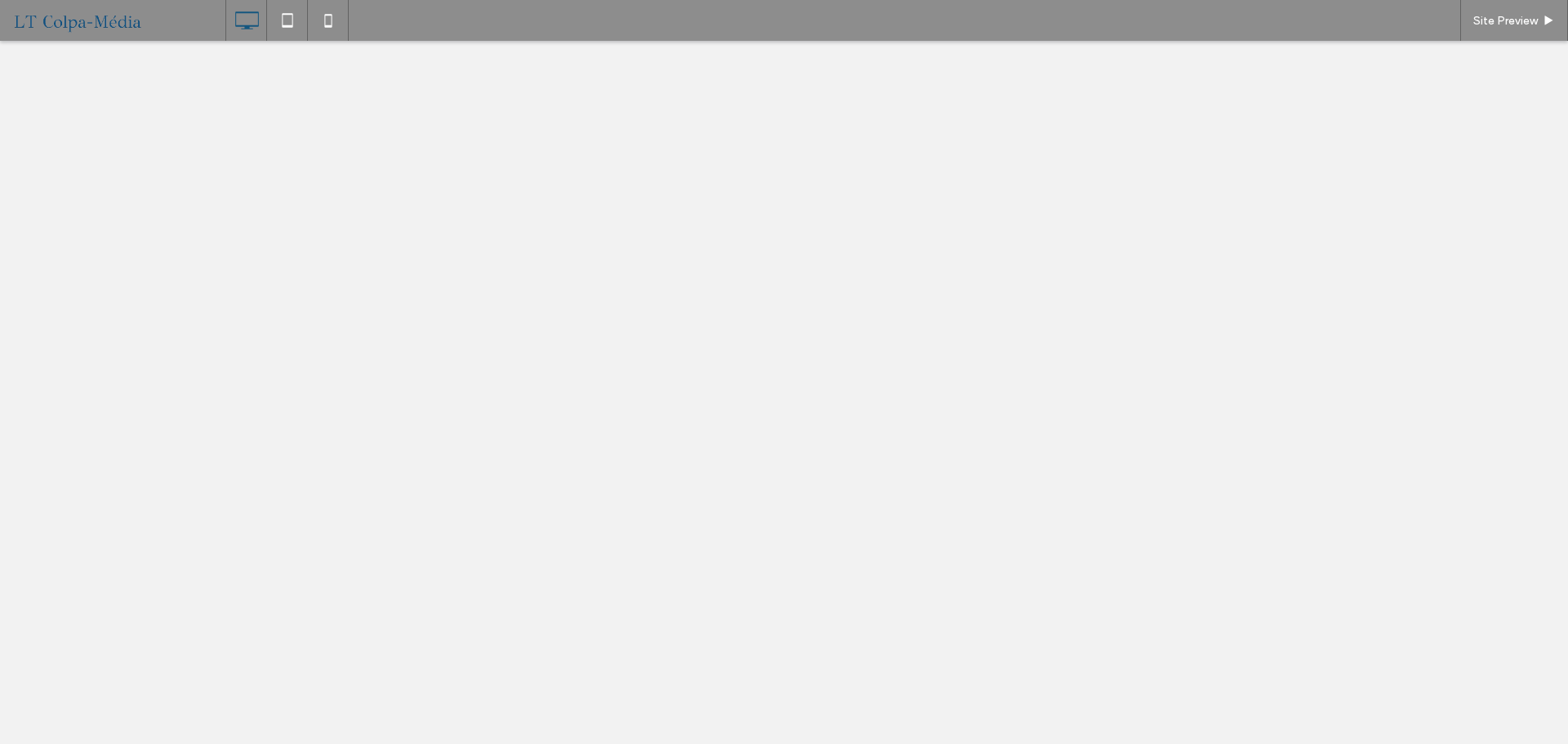
select select "******"
